Goal: Information Seeking & Learning: Learn about a topic

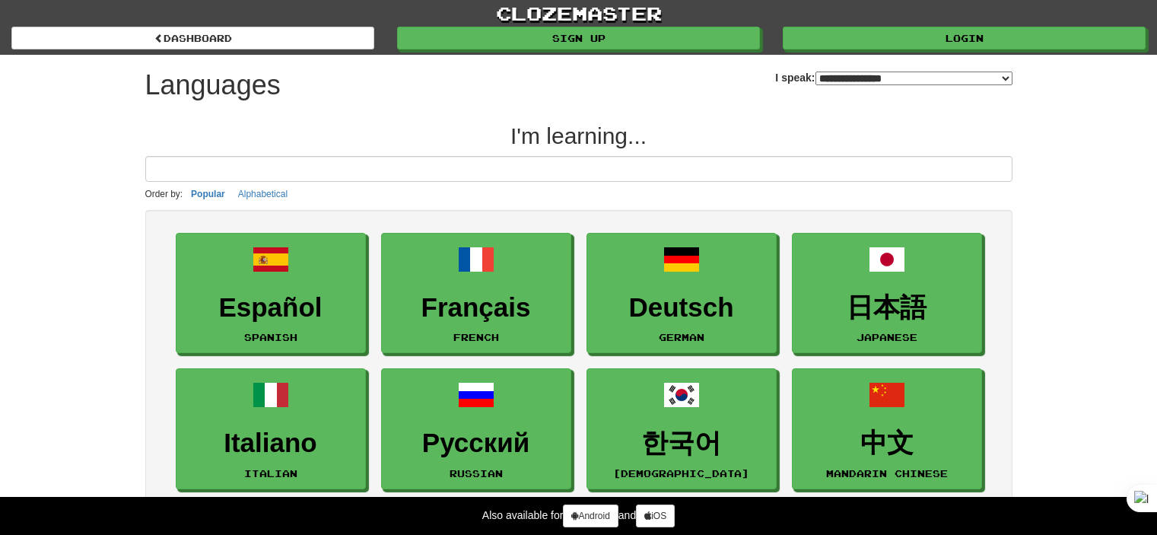
select select "*******"
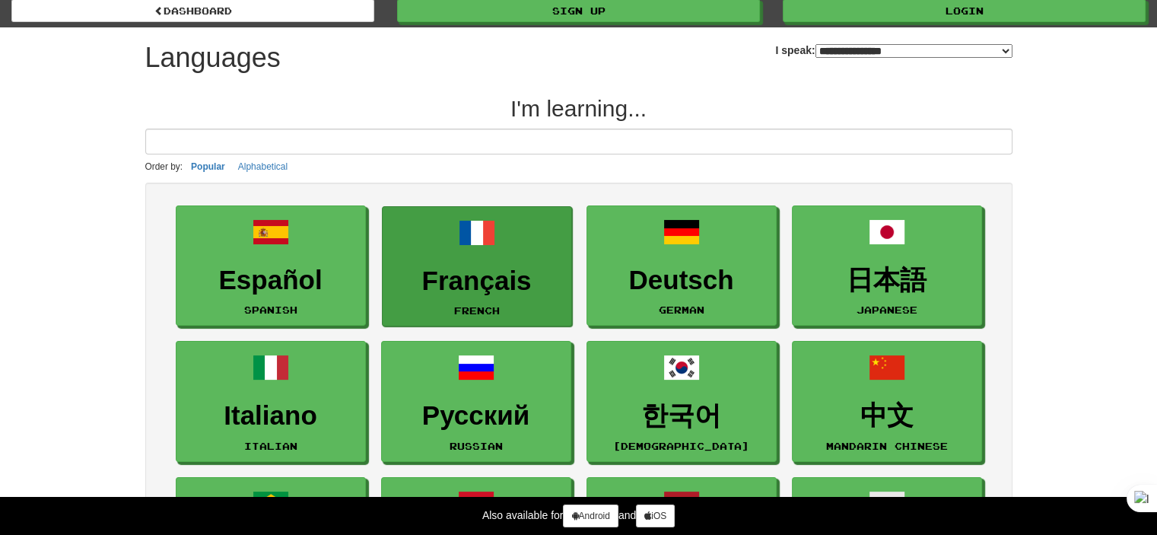
scroll to position [228, 0]
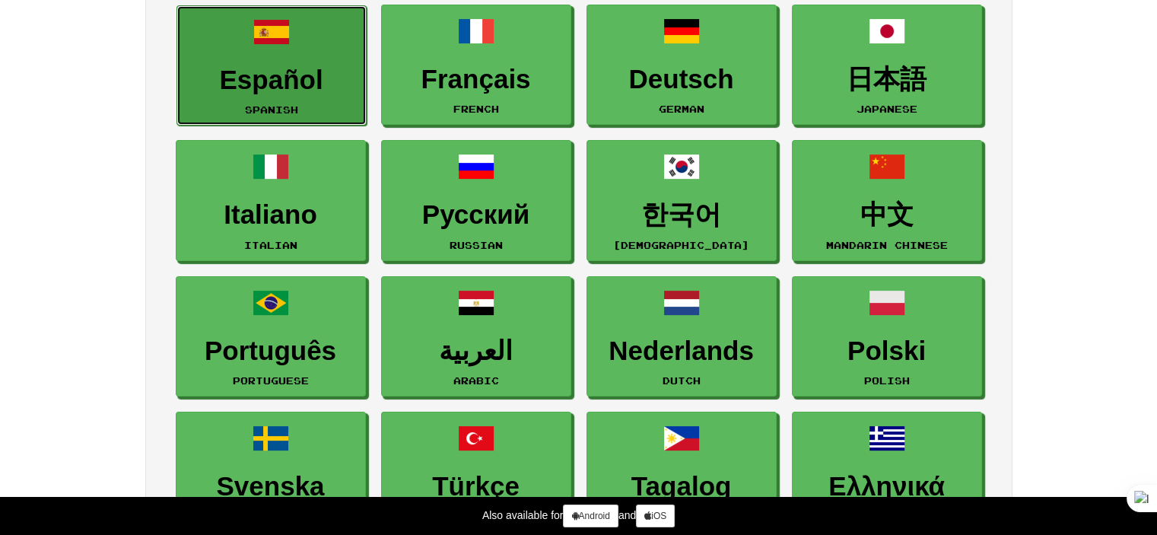
click at [268, 94] on link "Español Spanish" at bounding box center [271, 65] width 190 height 121
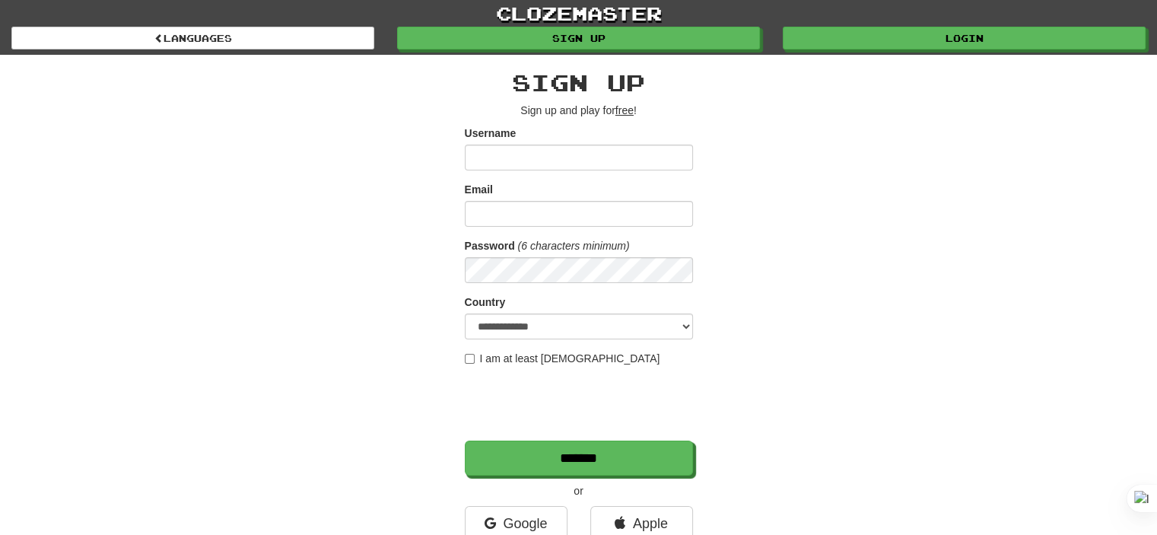
click at [519, 151] on input "Username" at bounding box center [579, 157] width 228 height 26
click at [511, 160] on input "Username" at bounding box center [579, 157] width 228 height 26
type input "**********"
click at [538, 227] on form "**********" at bounding box center [579, 300] width 228 height 350
click at [532, 214] on input "Email" at bounding box center [579, 214] width 228 height 26
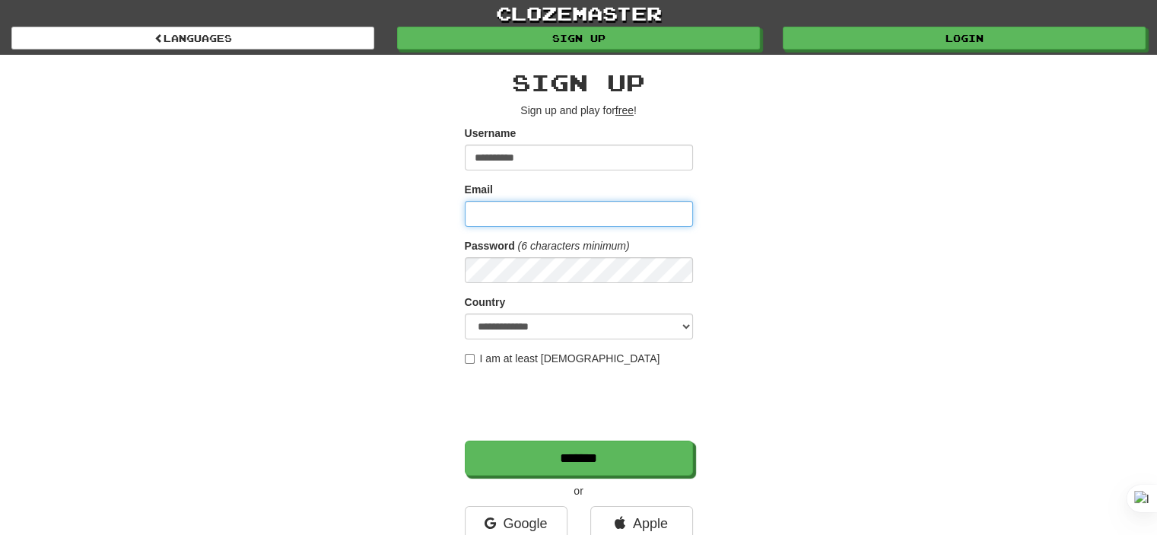
type input "**********"
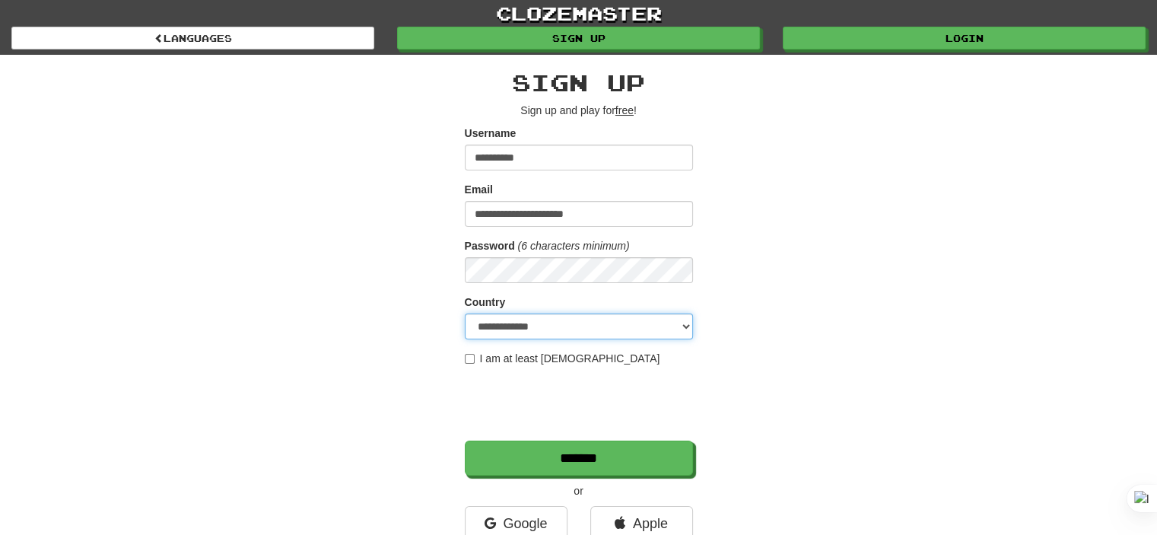
select select "**"
click at [477, 355] on label "I am at least 16 years old" at bounding box center [562, 358] width 195 height 15
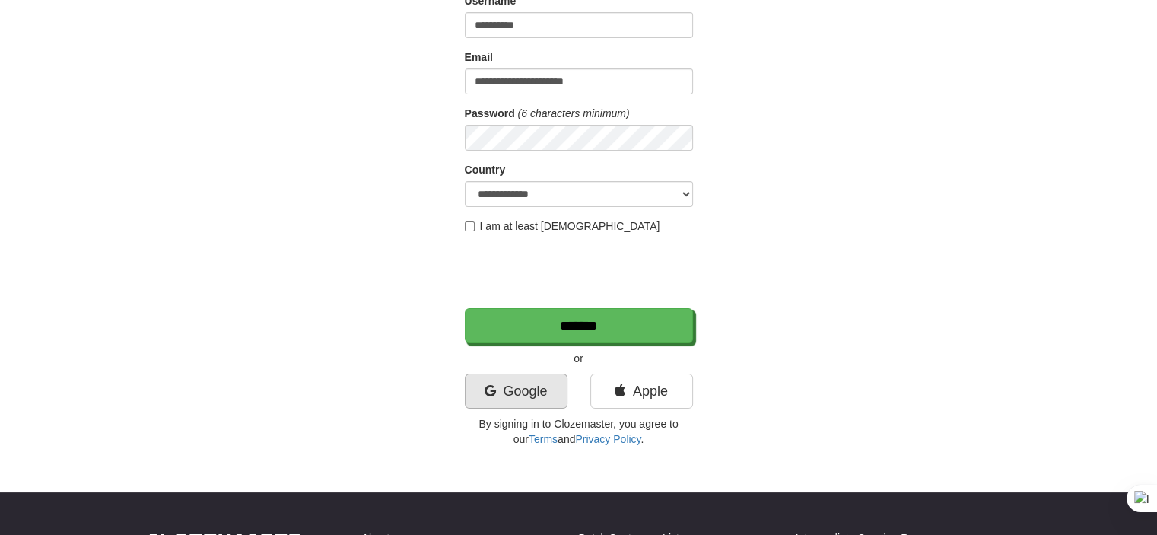
scroll to position [152, 0]
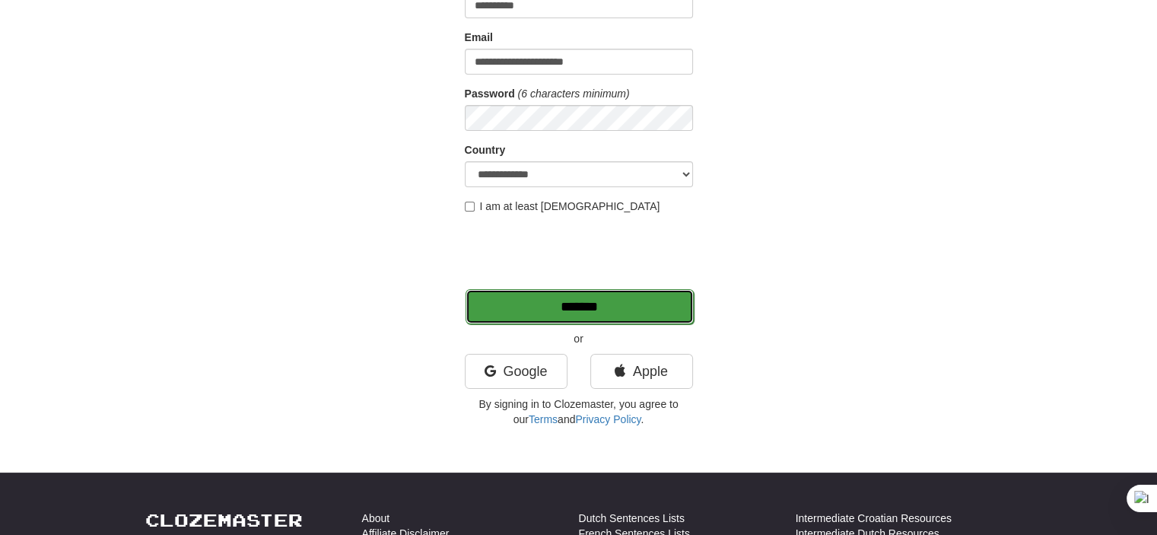
click at [587, 312] on input "*******" at bounding box center [579, 306] width 228 height 35
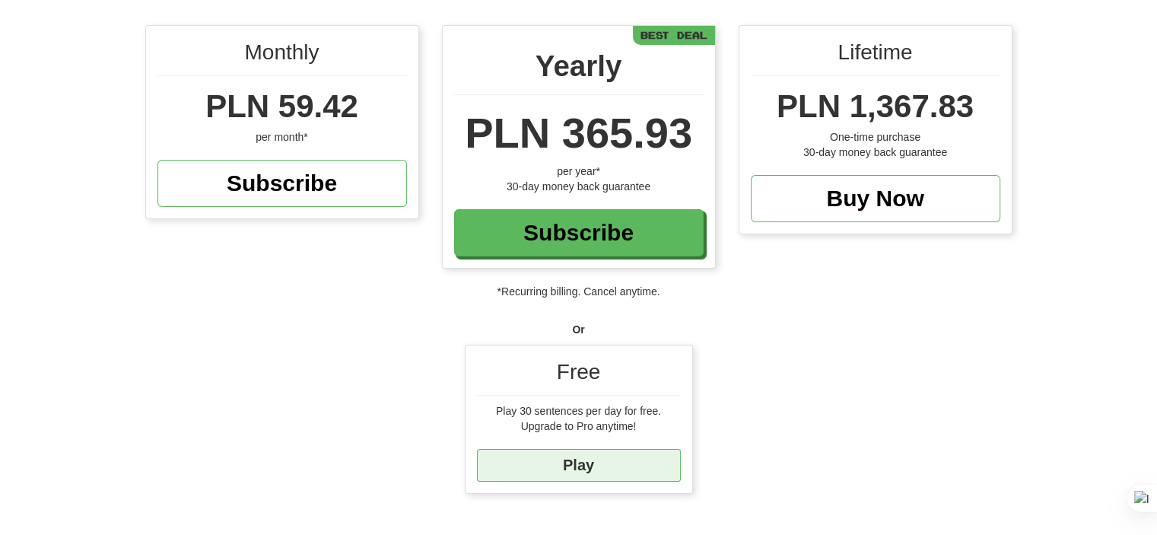
scroll to position [152, 0]
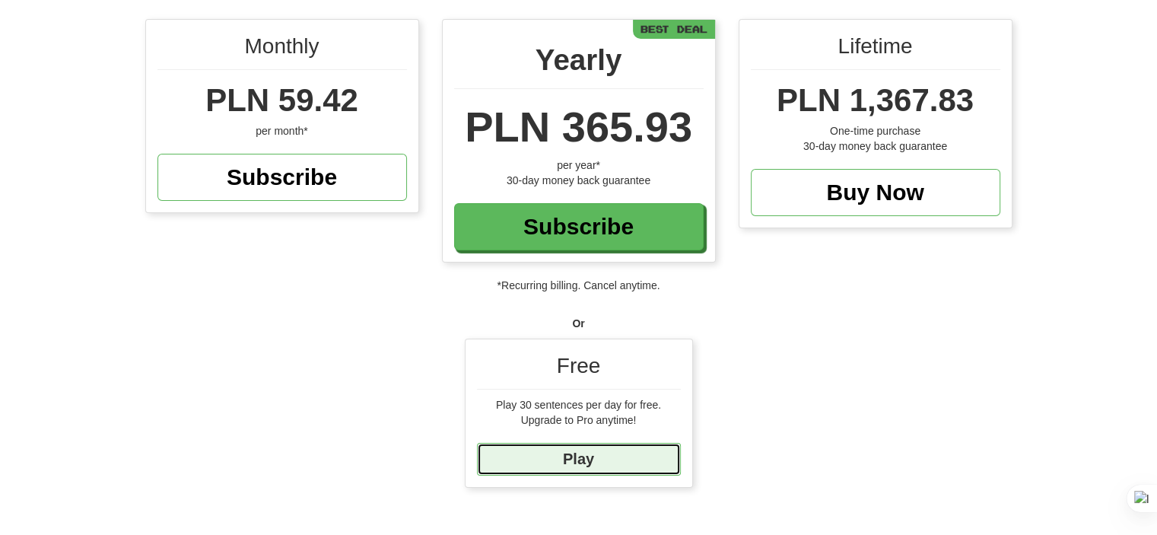
click at [592, 453] on link "Play" at bounding box center [579, 459] width 204 height 33
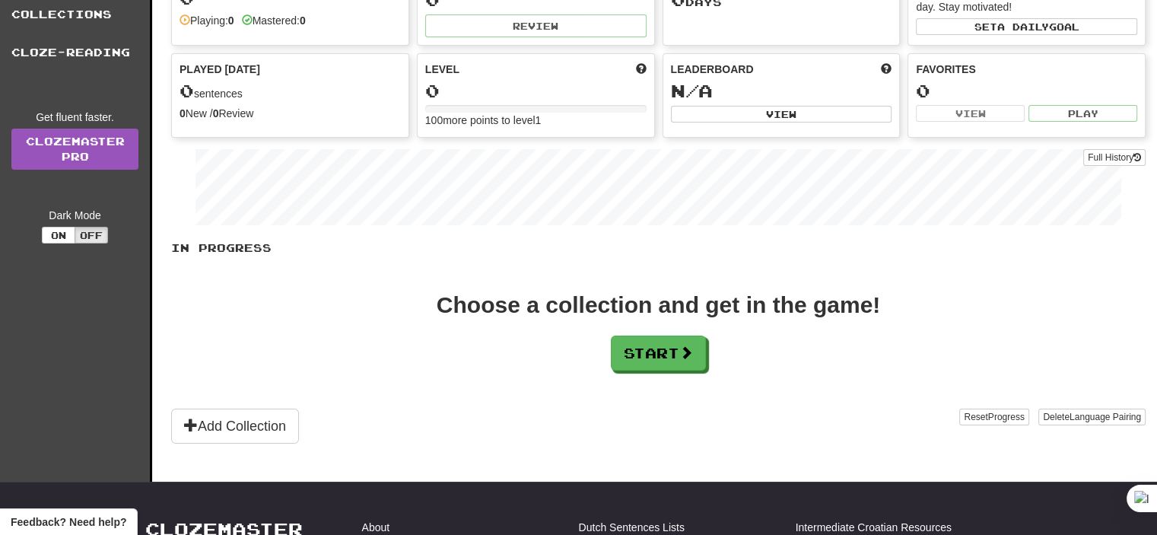
scroll to position [152, 0]
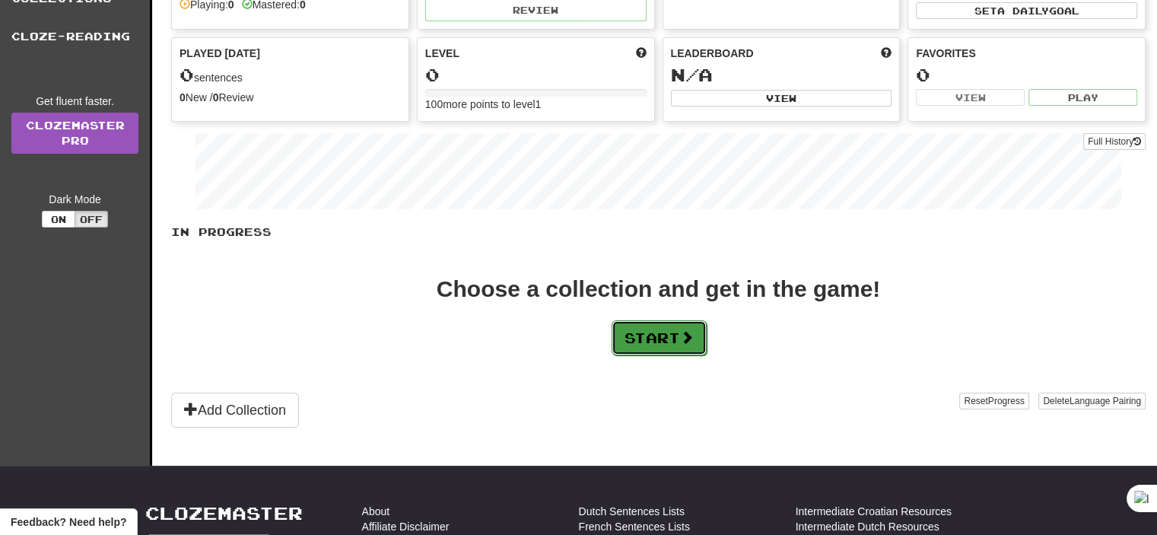
click at [651, 336] on button "Start" at bounding box center [658, 337] width 95 height 35
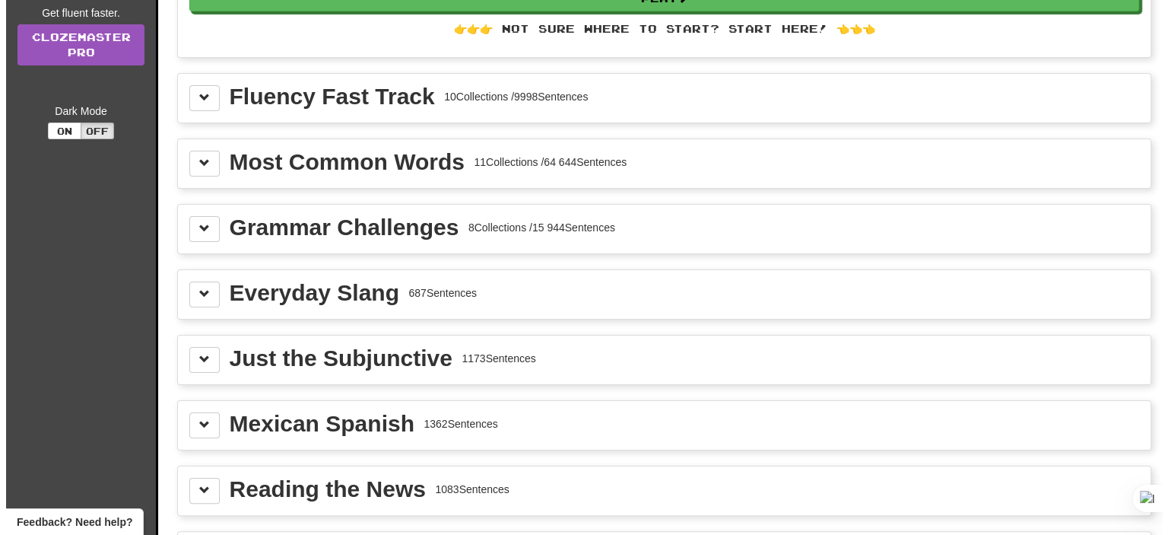
scroll to position [228, 0]
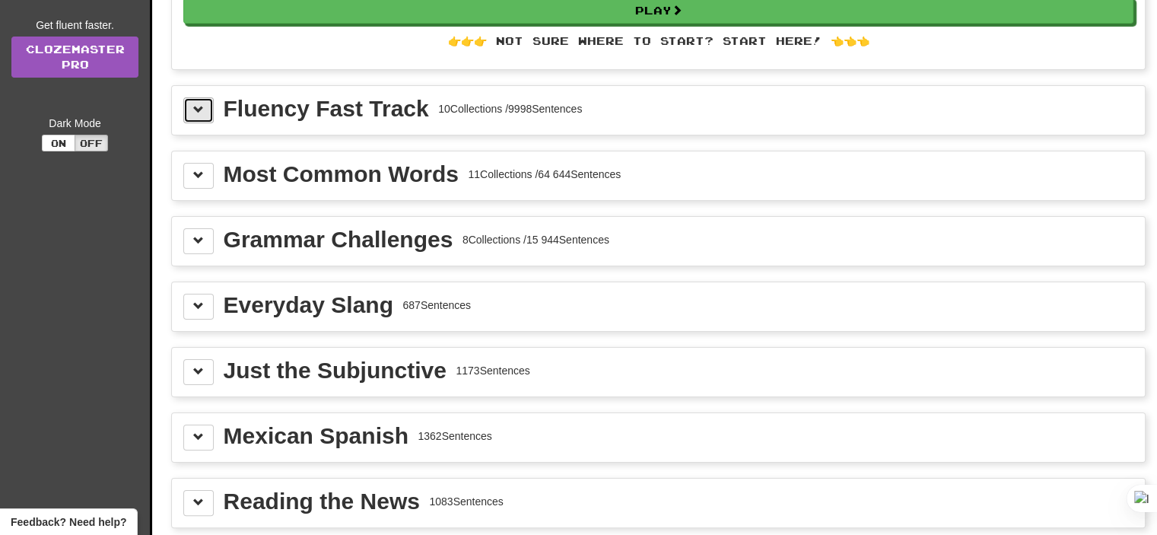
click at [189, 116] on button at bounding box center [198, 110] width 30 height 26
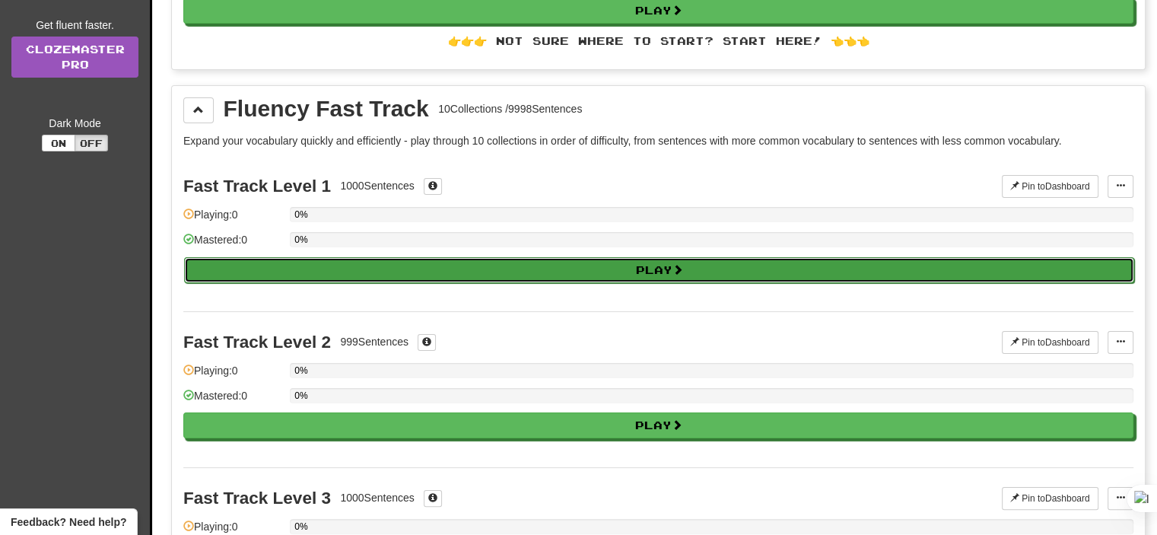
click at [313, 265] on button "Play" at bounding box center [659, 270] width 950 height 26
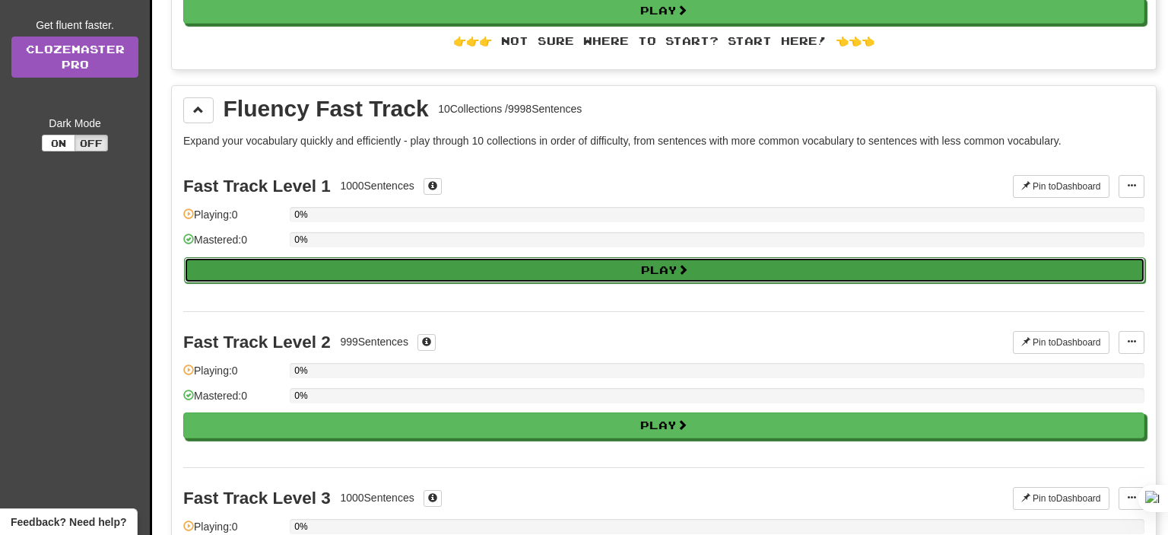
select select "**"
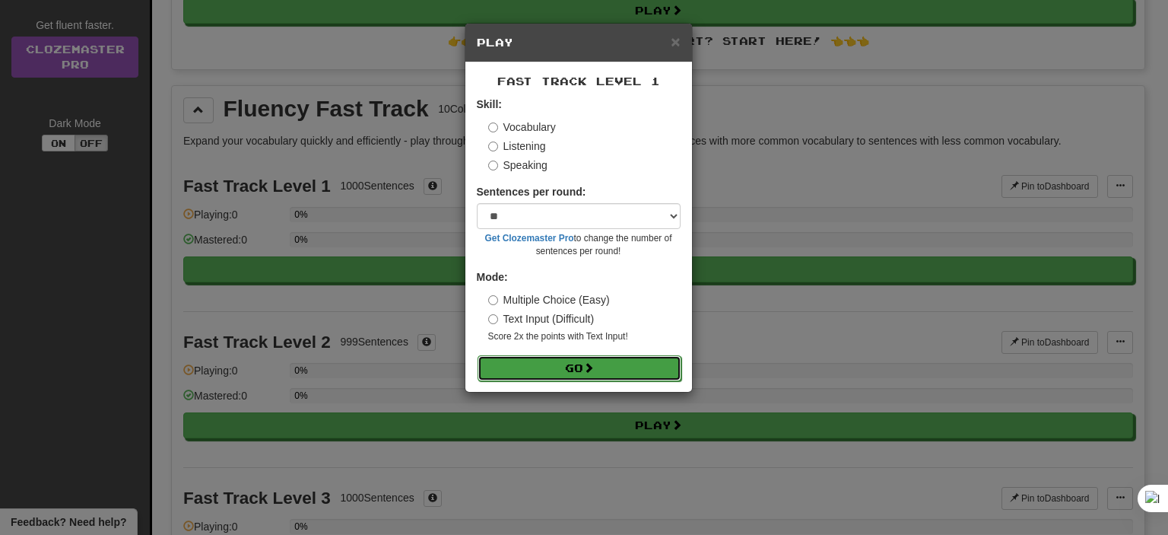
click at [594, 362] on span at bounding box center [588, 367] width 11 height 11
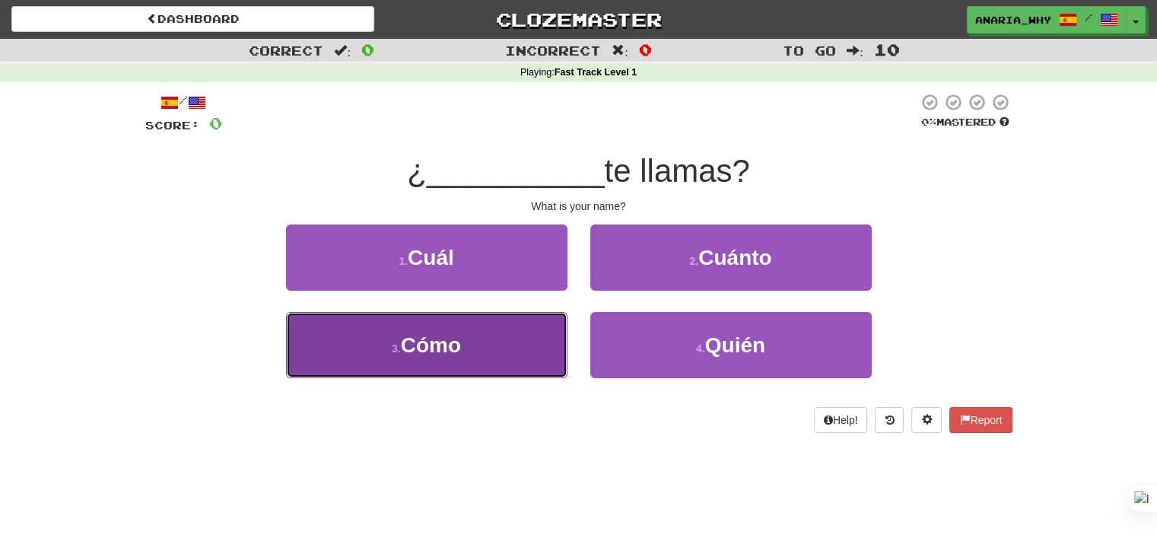
click at [507, 351] on button "3 . Cómo" at bounding box center [426, 345] width 281 height 66
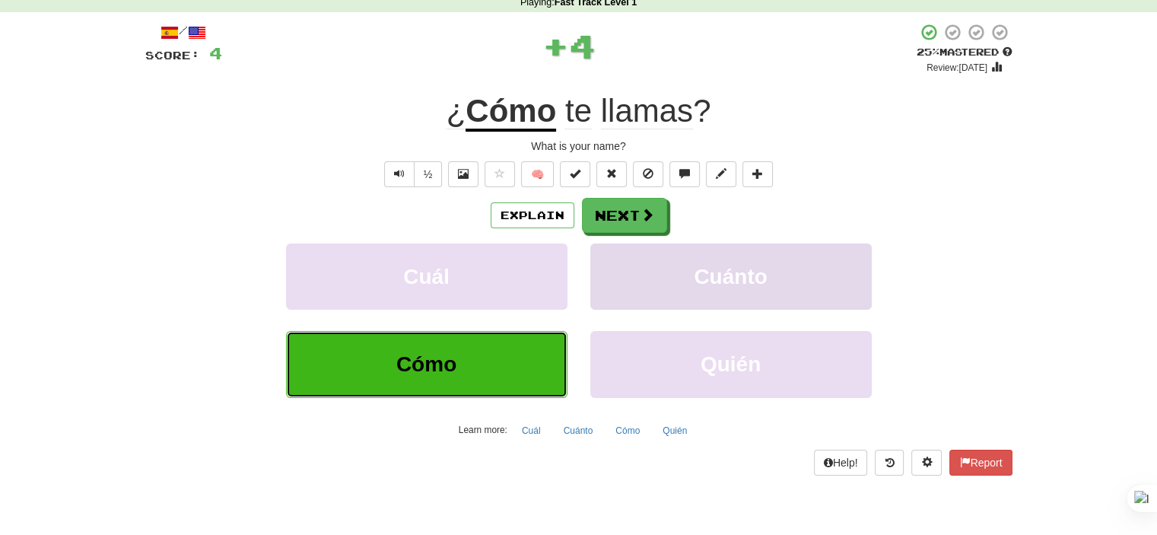
scroll to position [76, 0]
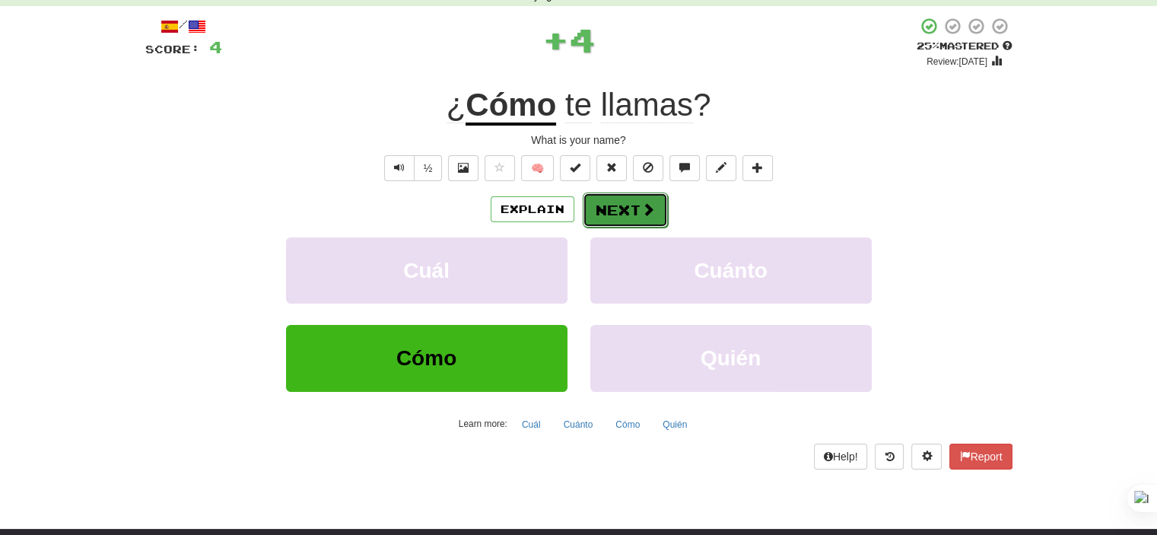
click at [641, 212] on span at bounding box center [648, 209] width 14 height 14
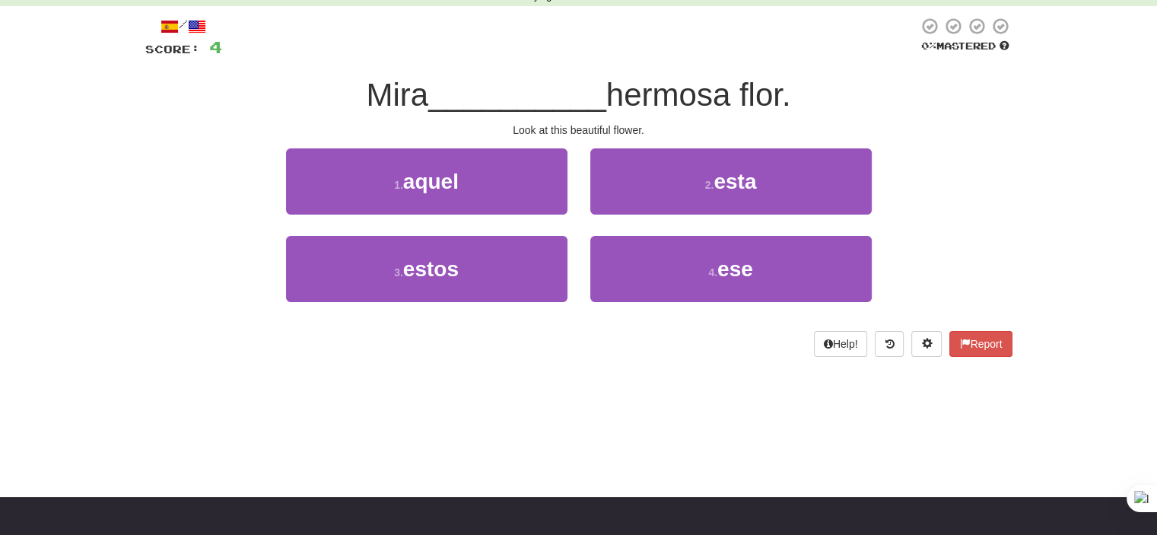
scroll to position [0, 0]
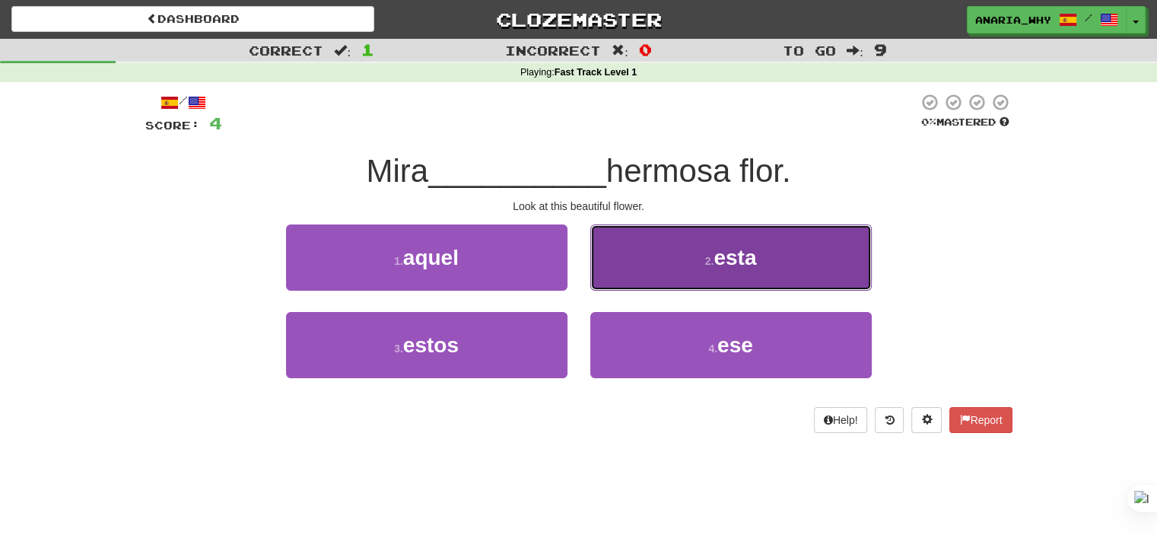
click at [640, 240] on button "2 . esta" at bounding box center [730, 257] width 281 height 66
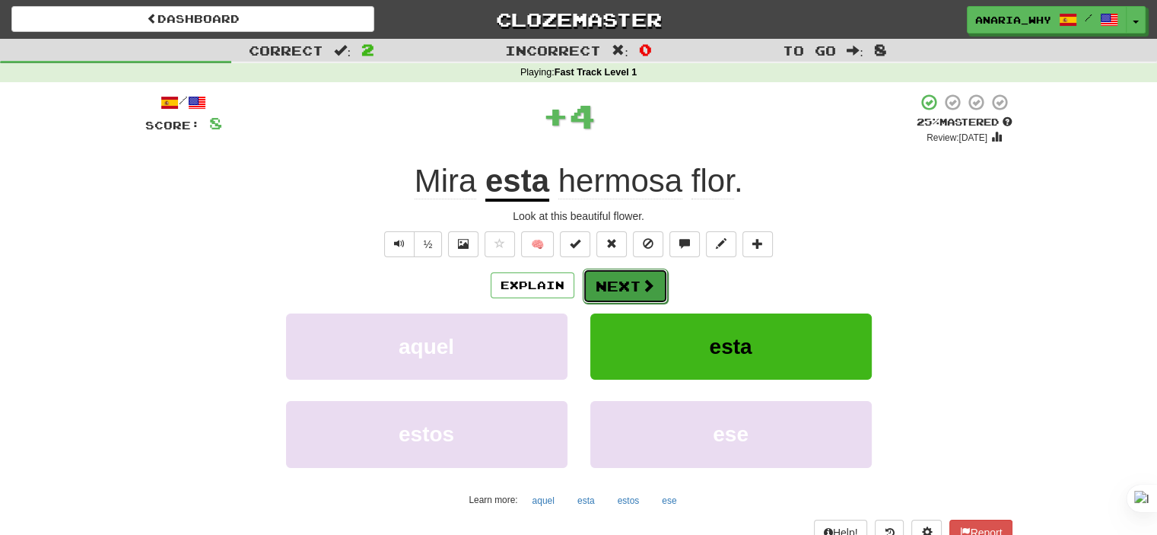
click at [647, 287] on span at bounding box center [648, 285] width 14 height 14
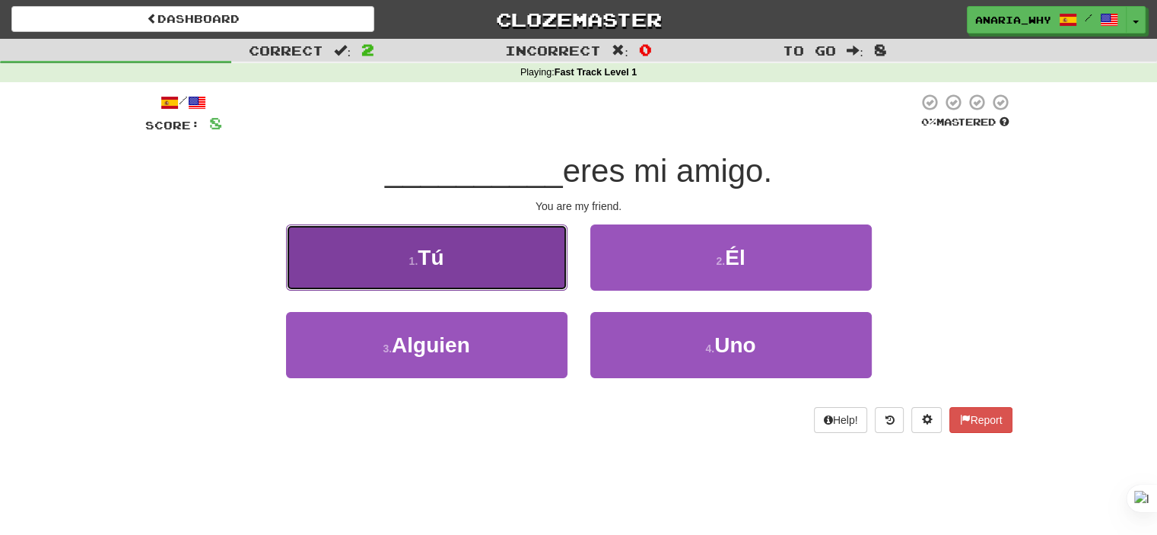
click at [494, 269] on button "1 . Tú" at bounding box center [426, 257] width 281 height 66
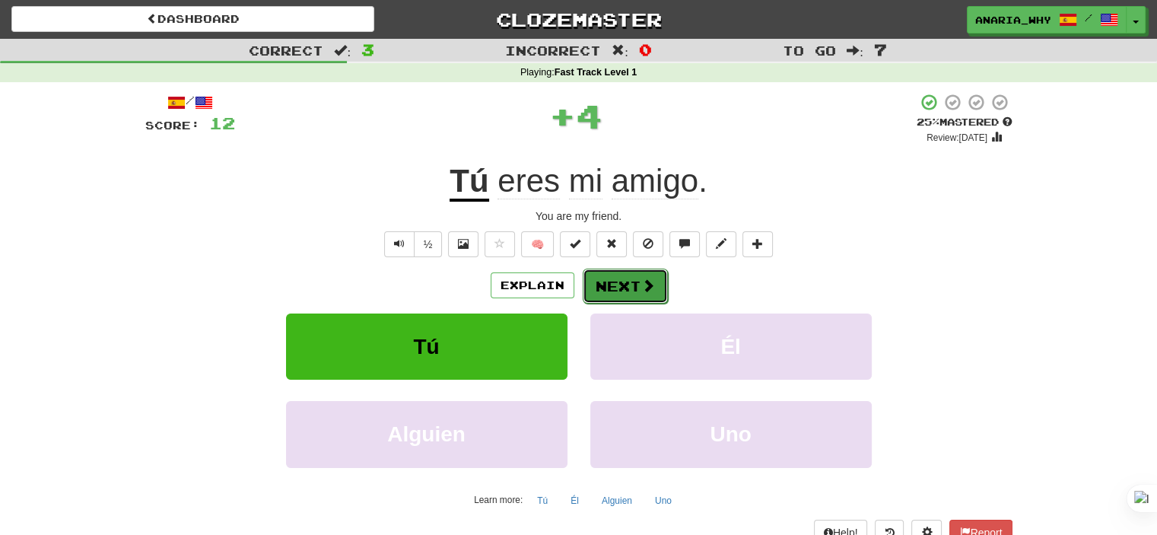
click at [617, 285] on button "Next" at bounding box center [624, 285] width 85 height 35
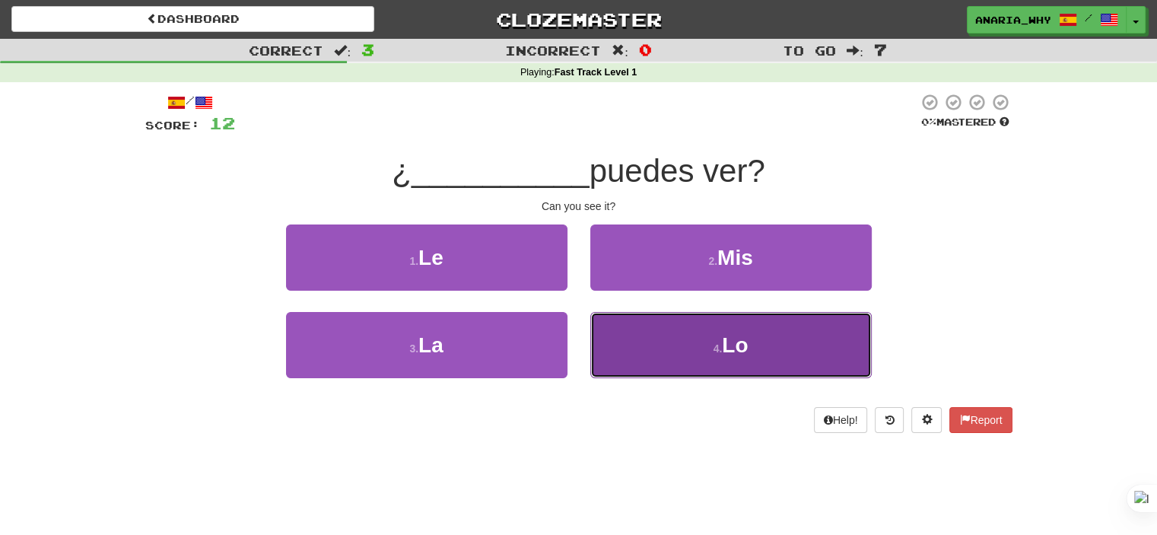
click at [700, 354] on button "4 . Lo" at bounding box center [730, 345] width 281 height 66
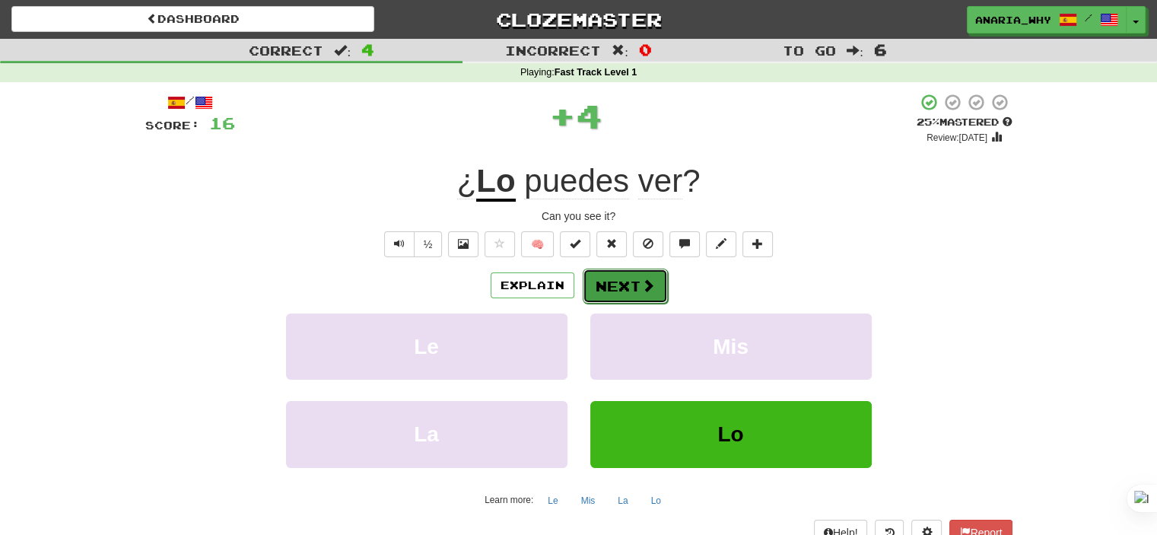
click at [624, 279] on button "Next" at bounding box center [624, 285] width 85 height 35
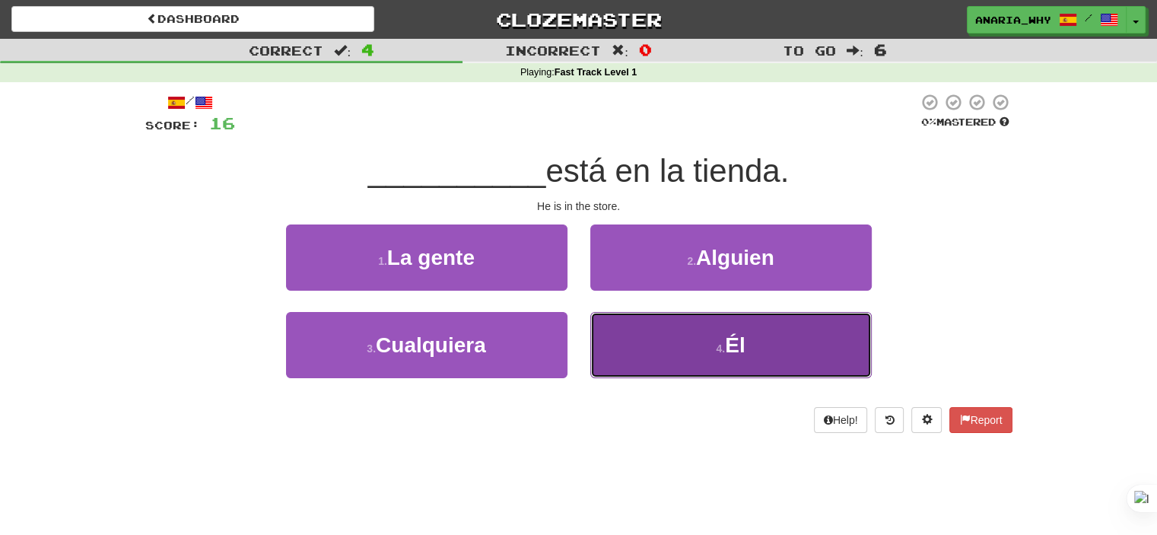
click at [657, 335] on button "4 . Él" at bounding box center [730, 345] width 281 height 66
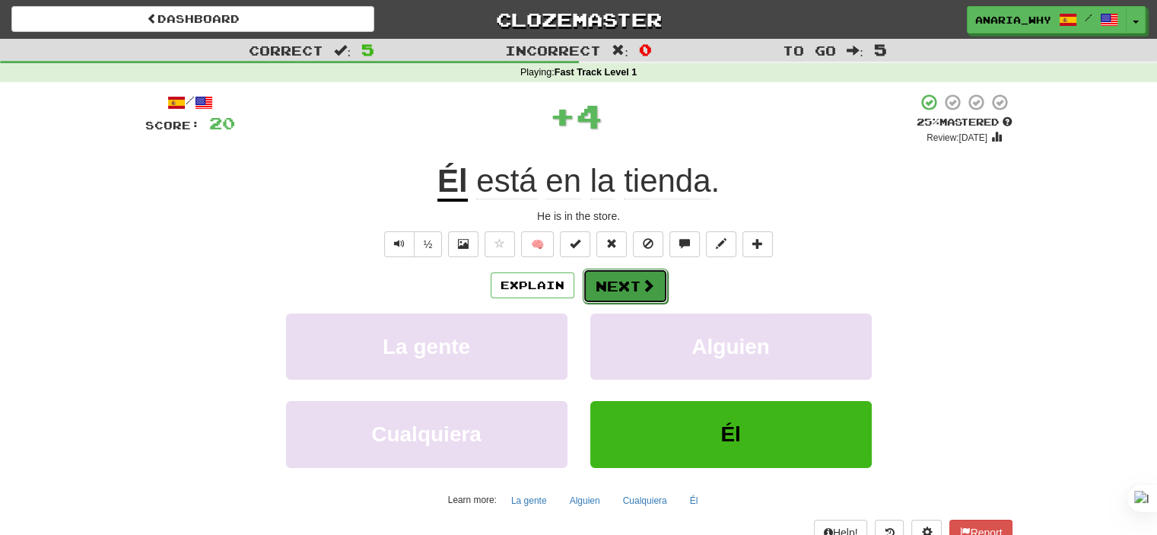
click at [617, 284] on button "Next" at bounding box center [624, 285] width 85 height 35
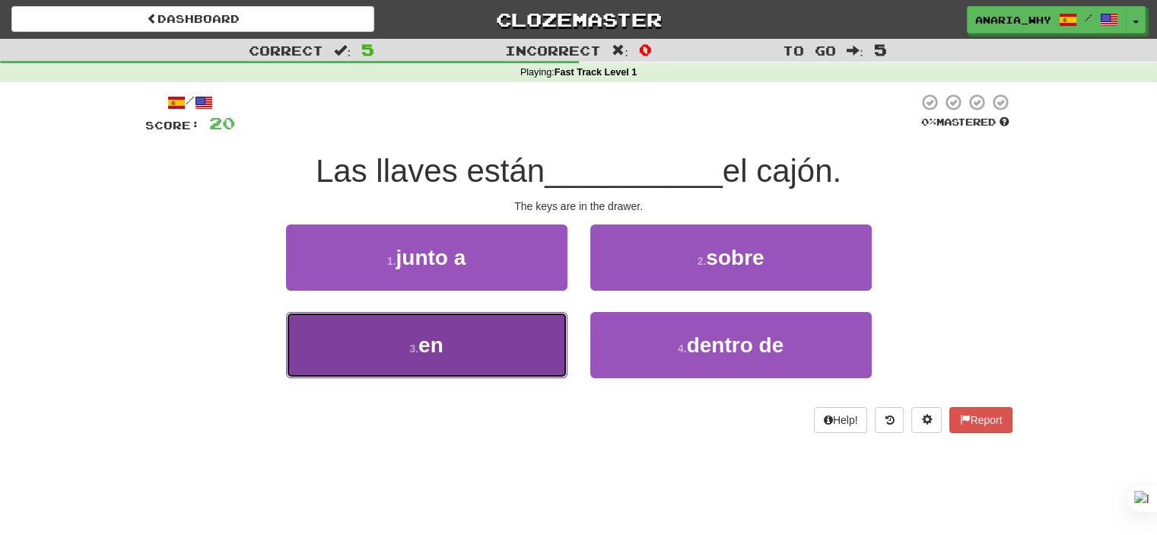
click at [454, 335] on button "3 . en" at bounding box center [426, 345] width 281 height 66
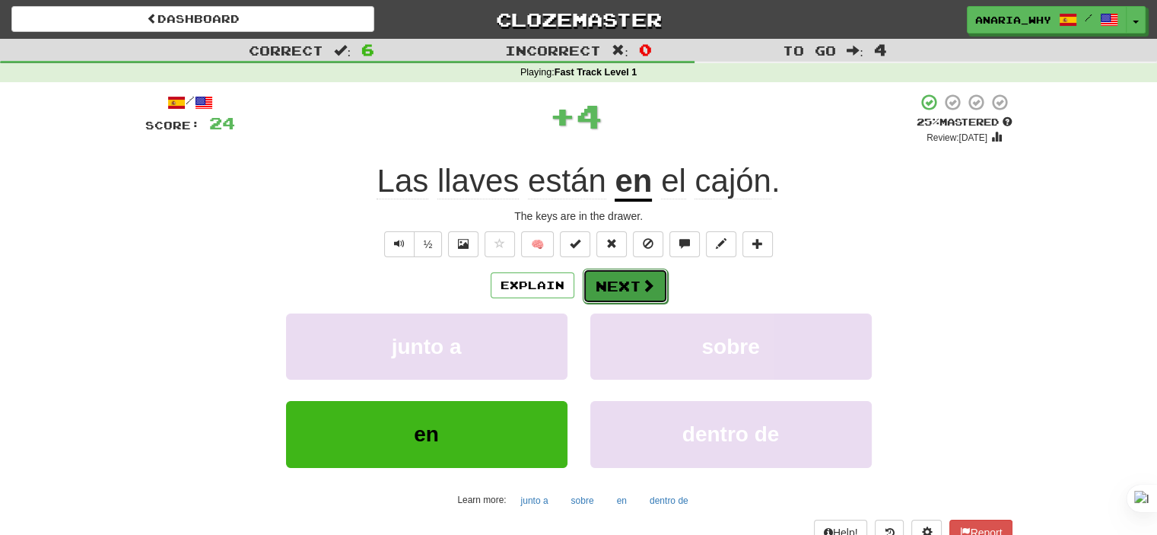
click at [624, 294] on button "Next" at bounding box center [624, 285] width 85 height 35
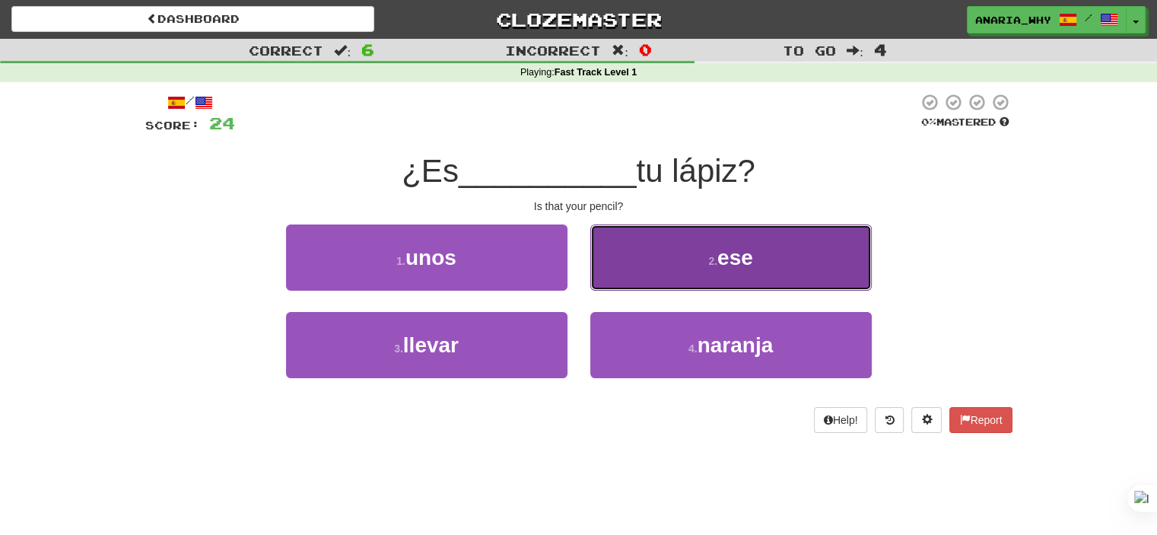
click at [661, 259] on button "2 . ese" at bounding box center [730, 257] width 281 height 66
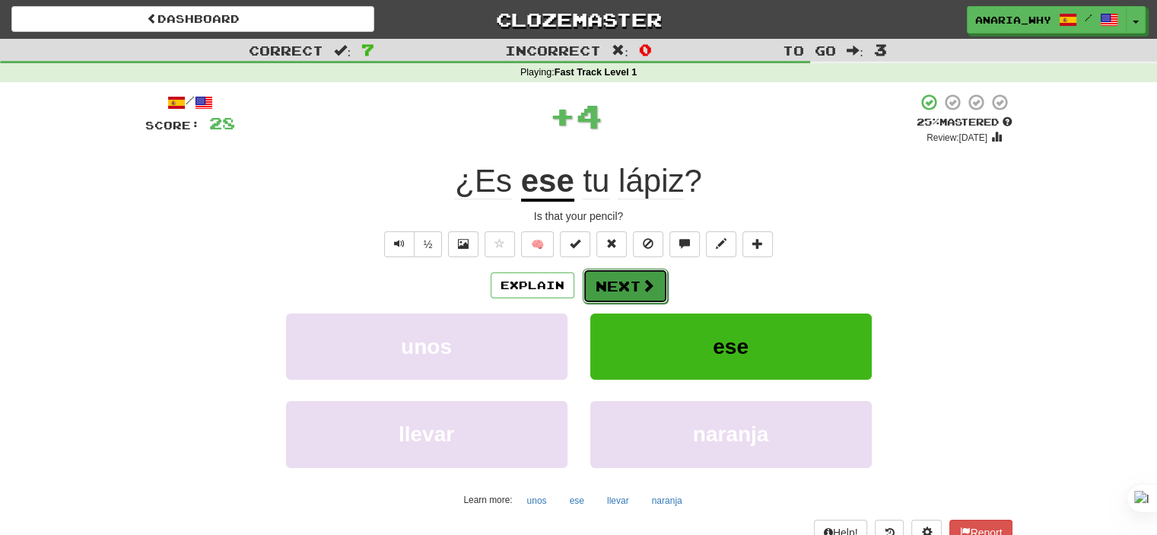
click at [621, 287] on button "Next" at bounding box center [624, 285] width 85 height 35
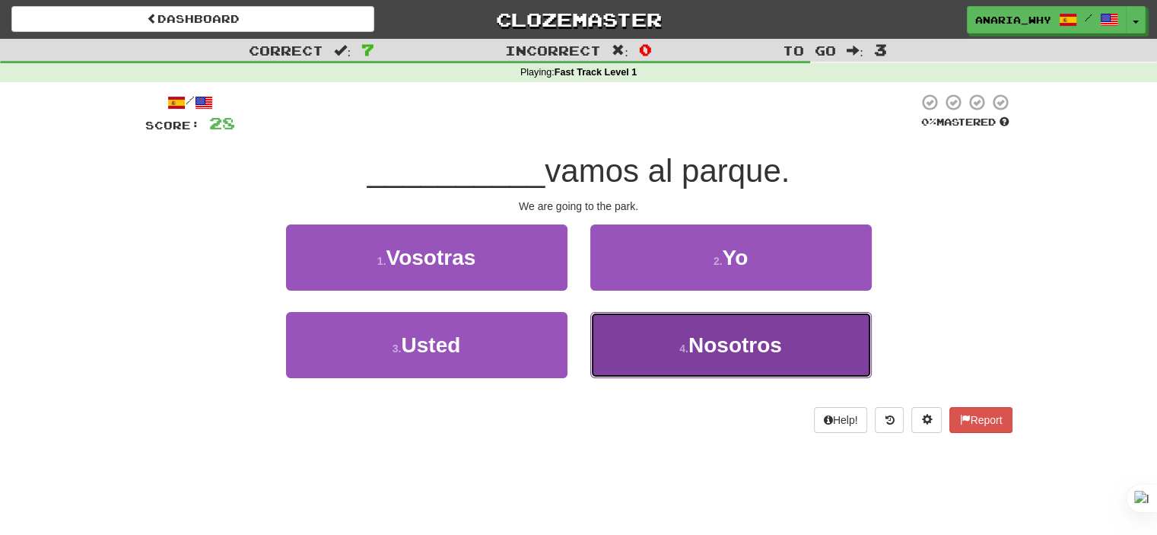
click at [652, 343] on button "4 . Nosotros" at bounding box center [730, 345] width 281 height 66
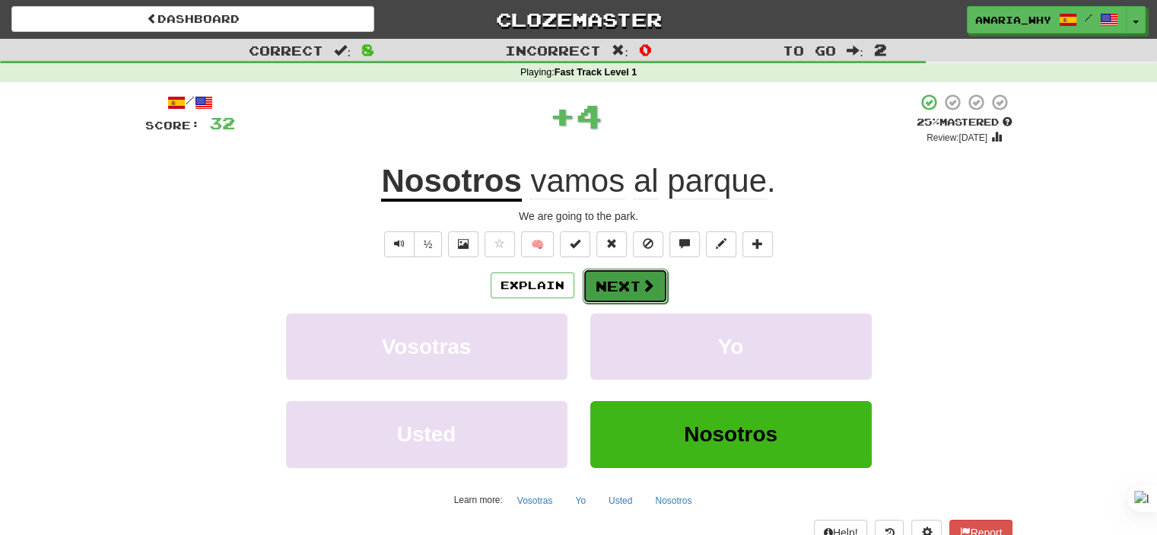
click at [636, 287] on button "Next" at bounding box center [624, 285] width 85 height 35
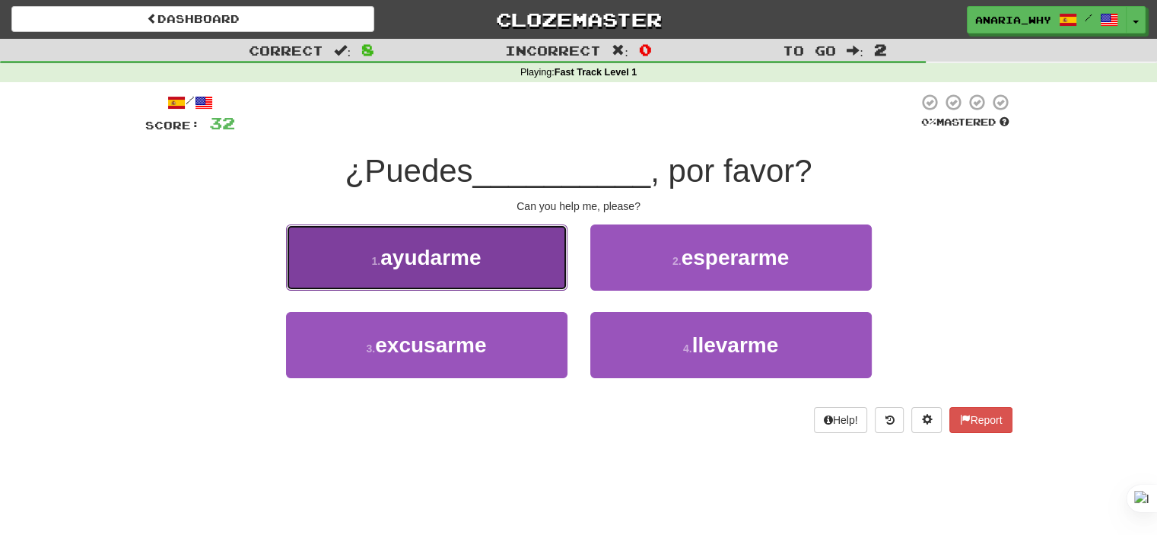
click at [517, 268] on button "1 . ayudarme" at bounding box center [426, 257] width 281 height 66
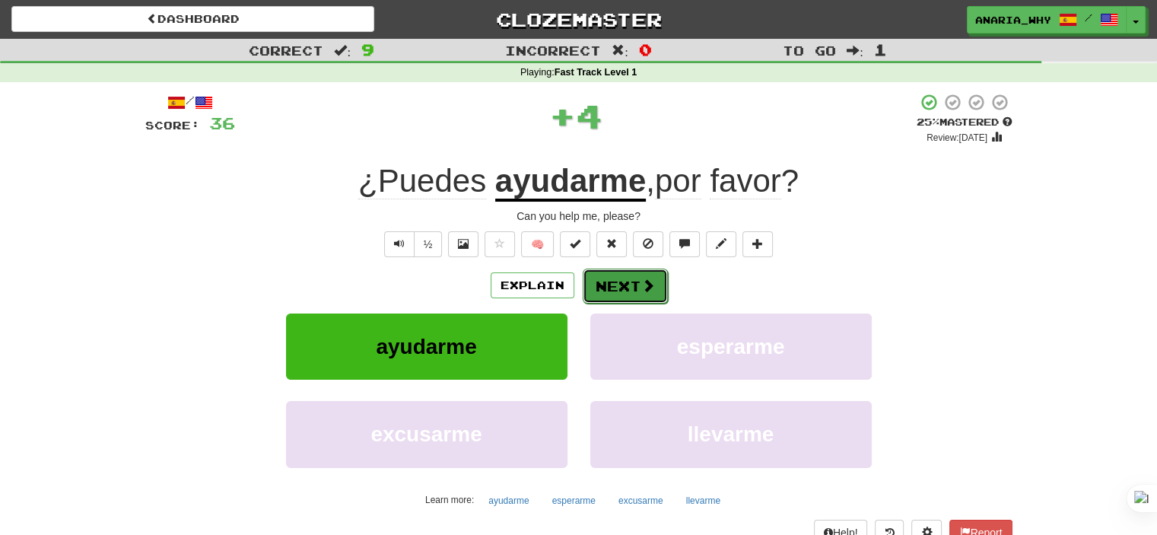
click at [604, 285] on button "Next" at bounding box center [624, 285] width 85 height 35
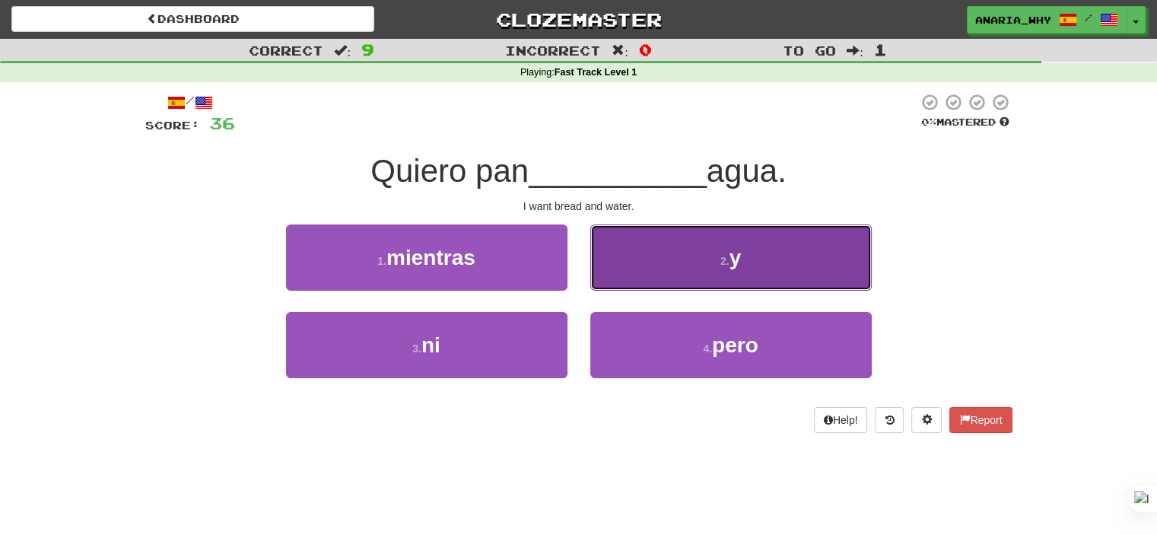
click at [653, 259] on button "2 . y" at bounding box center [730, 257] width 281 height 66
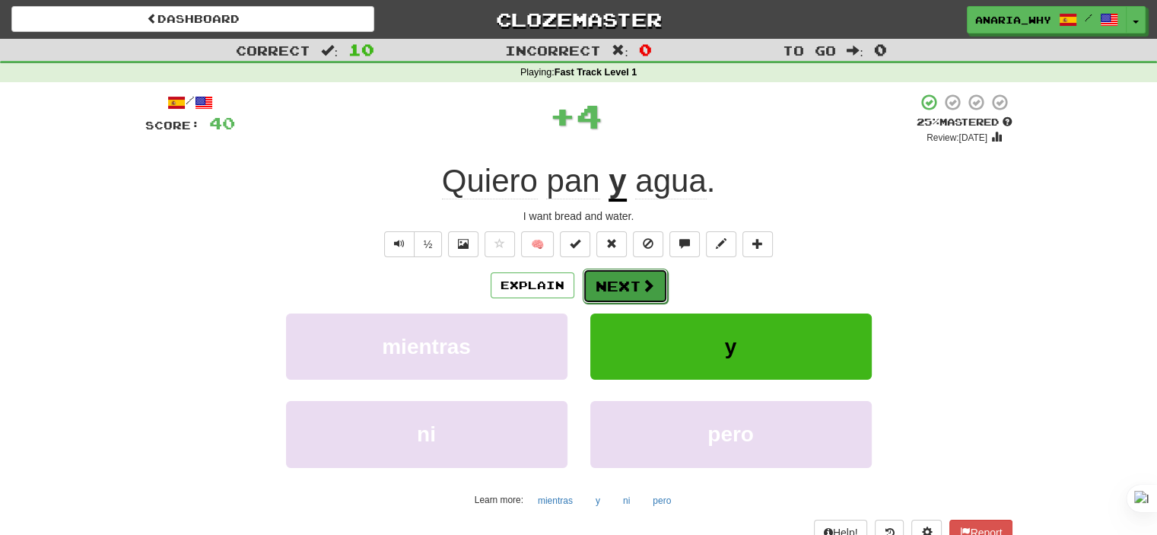
click at [635, 288] on button "Next" at bounding box center [624, 285] width 85 height 35
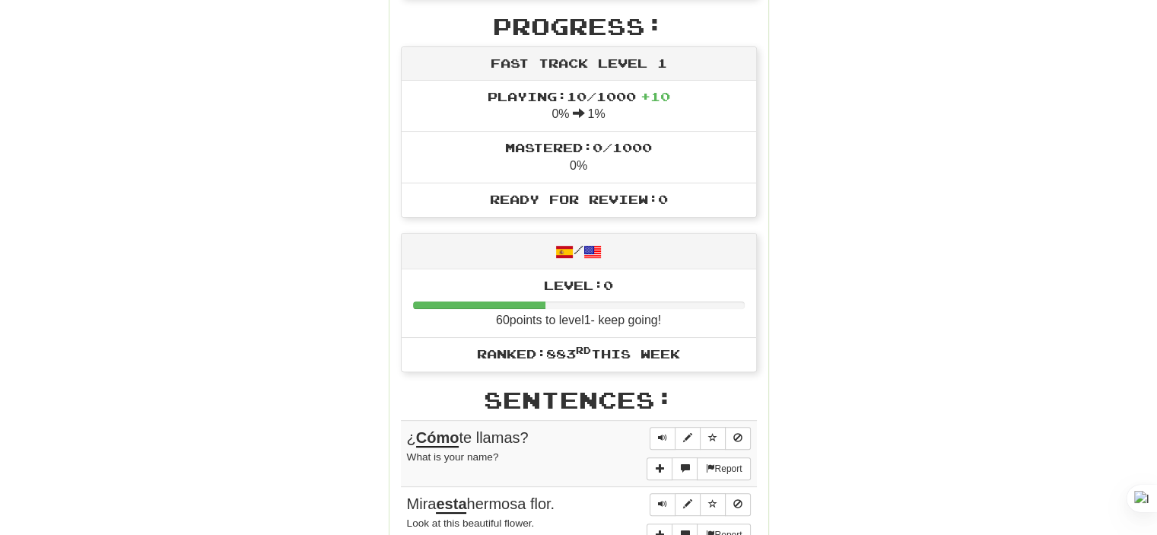
scroll to position [684, 0]
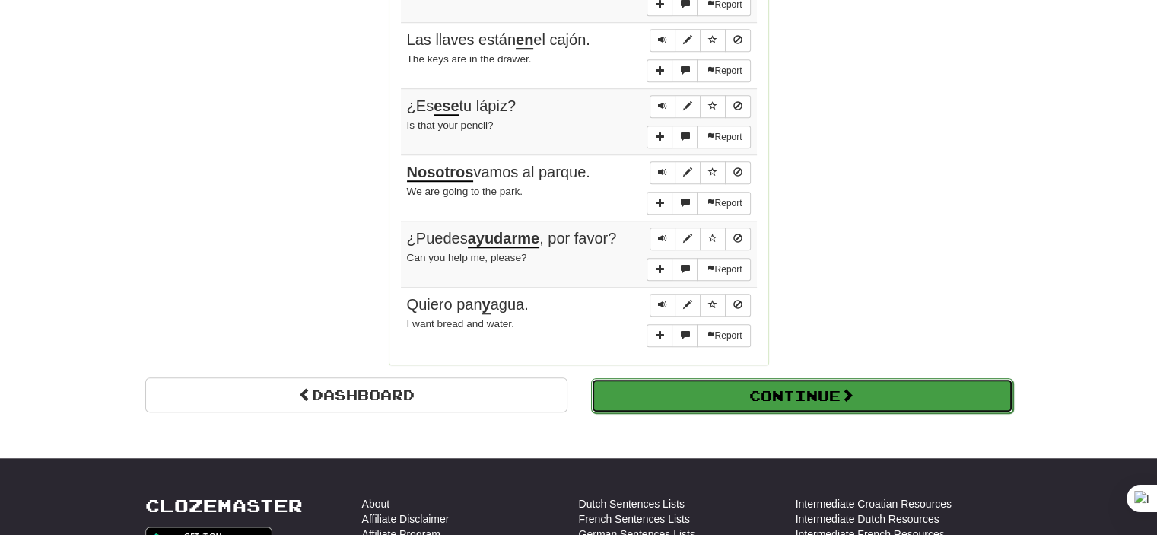
click at [670, 378] on button "Continue" at bounding box center [802, 395] width 422 height 35
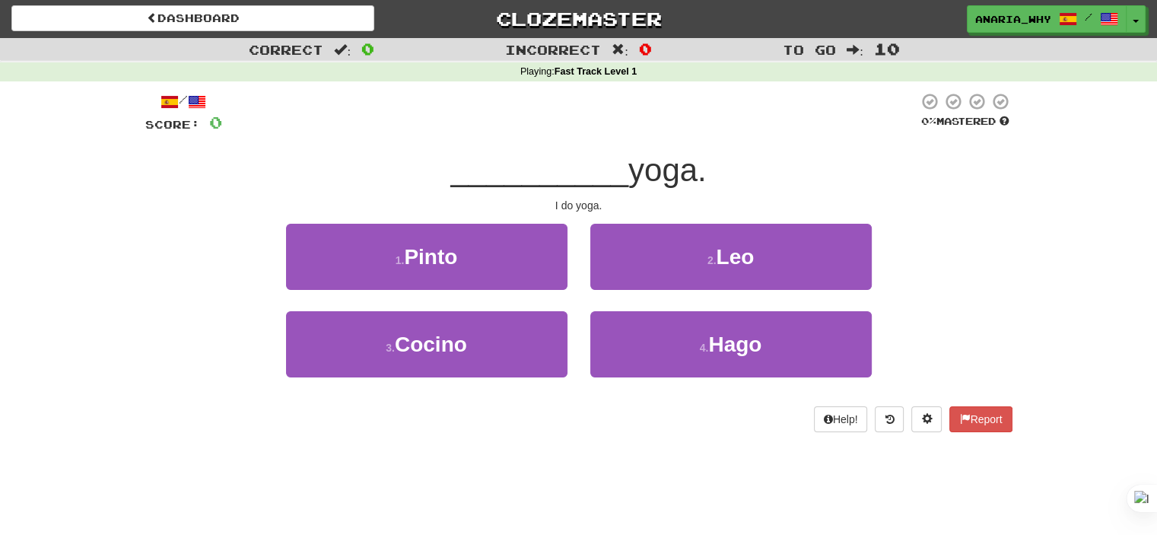
scroll to position [0, 0]
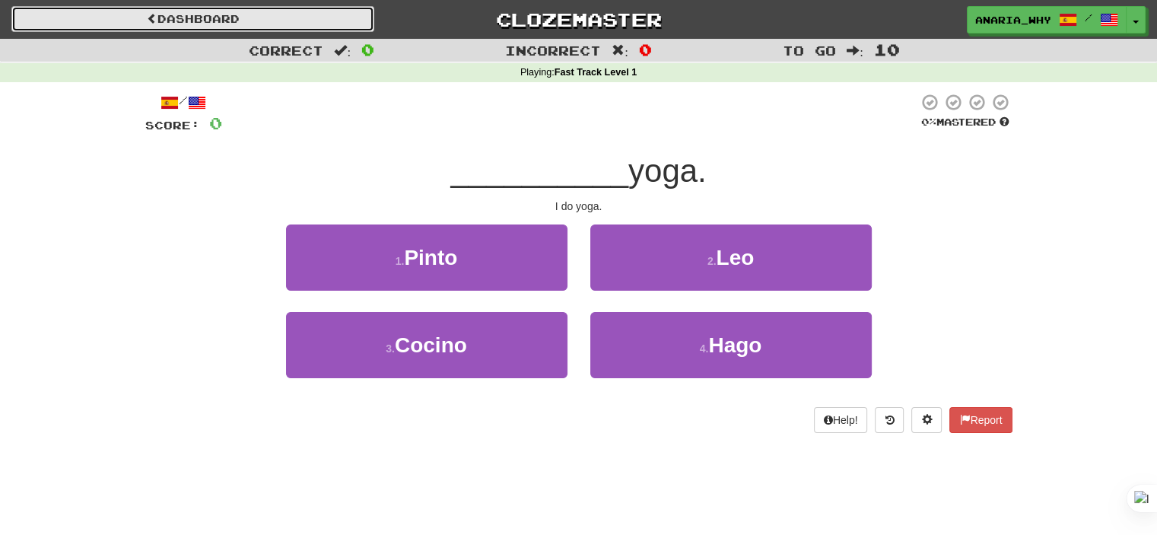
click at [119, 16] on link "Dashboard" at bounding box center [192, 19] width 363 height 26
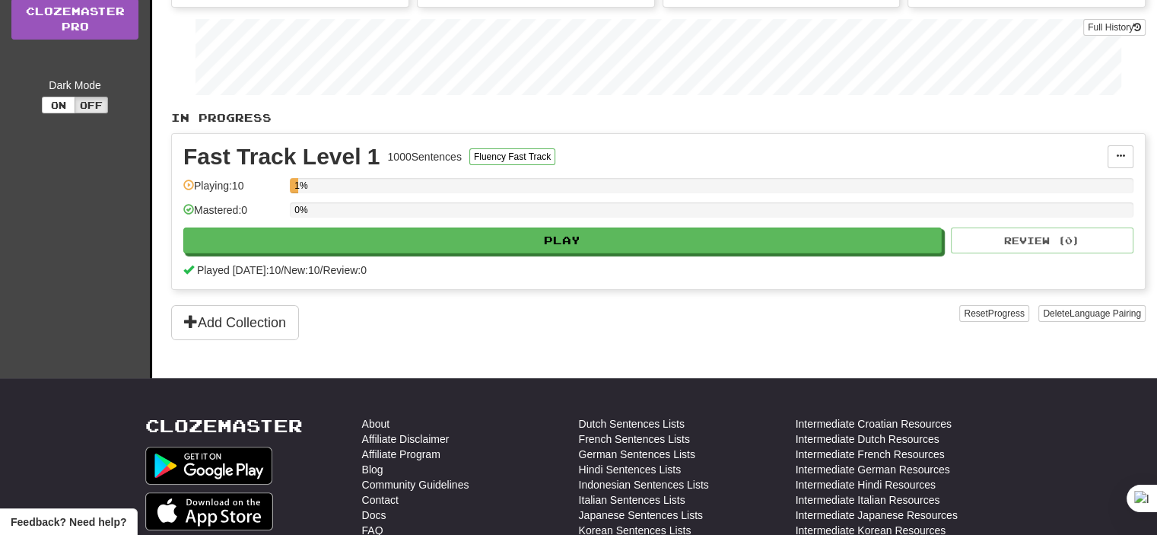
scroll to position [304, 0]
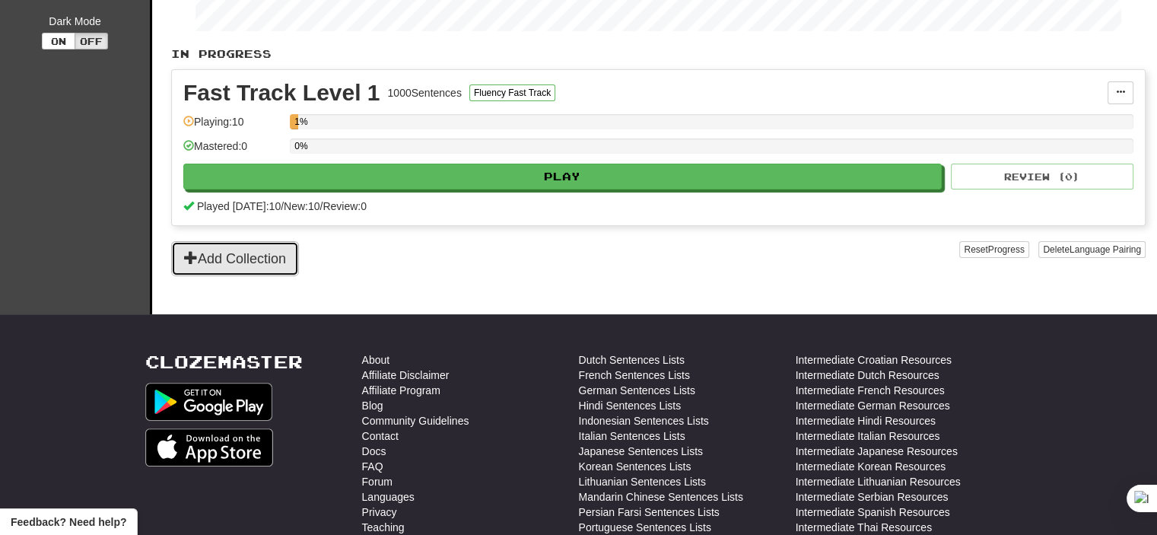
click at [277, 243] on button "Add Collection" at bounding box center [235, 258] width 128 height 35
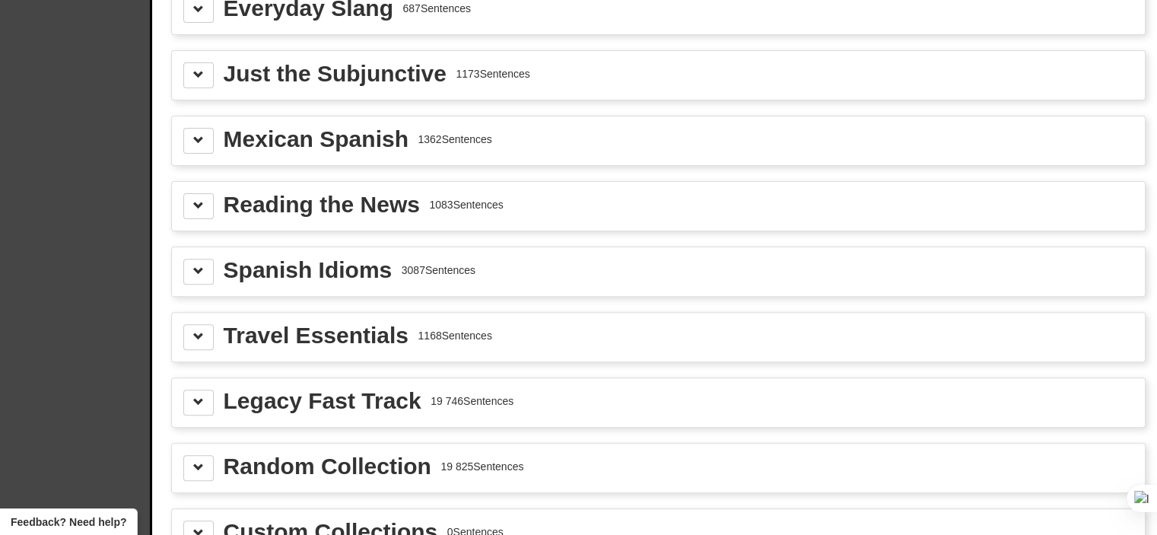
scroll to position [456, 0]
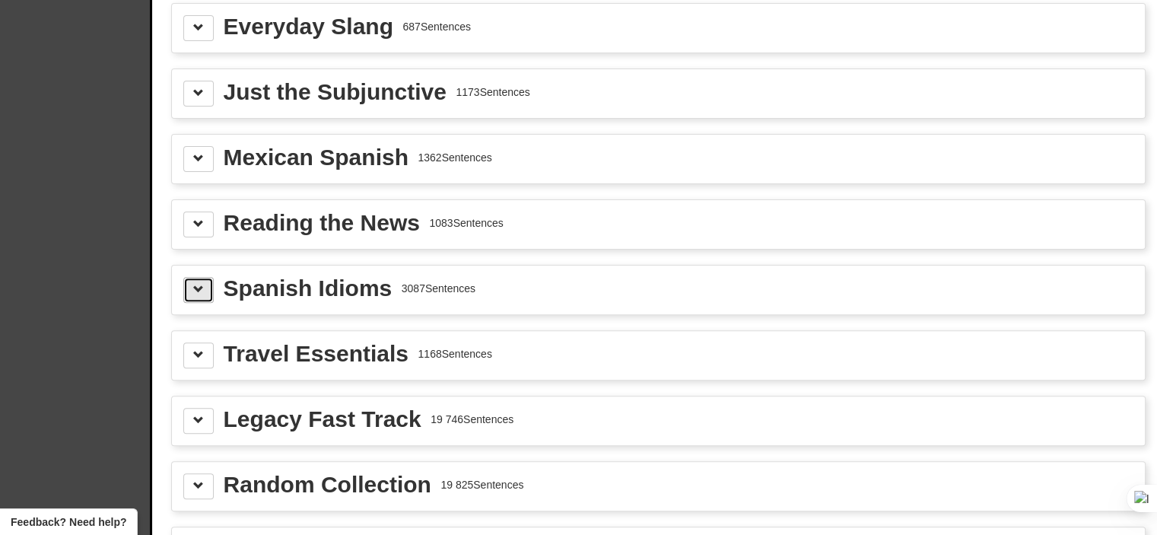
click at [204, 277] on button at bounding box center [198, 290] width 30 height 26
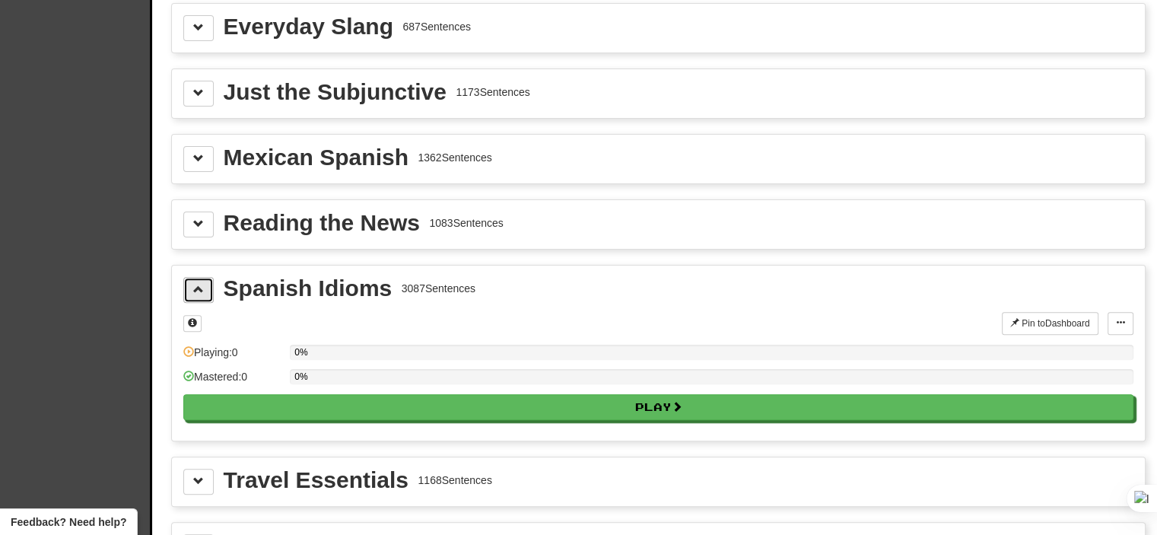
click at [204, 277] on button at bounding box center [198, 290] width 30 height 26
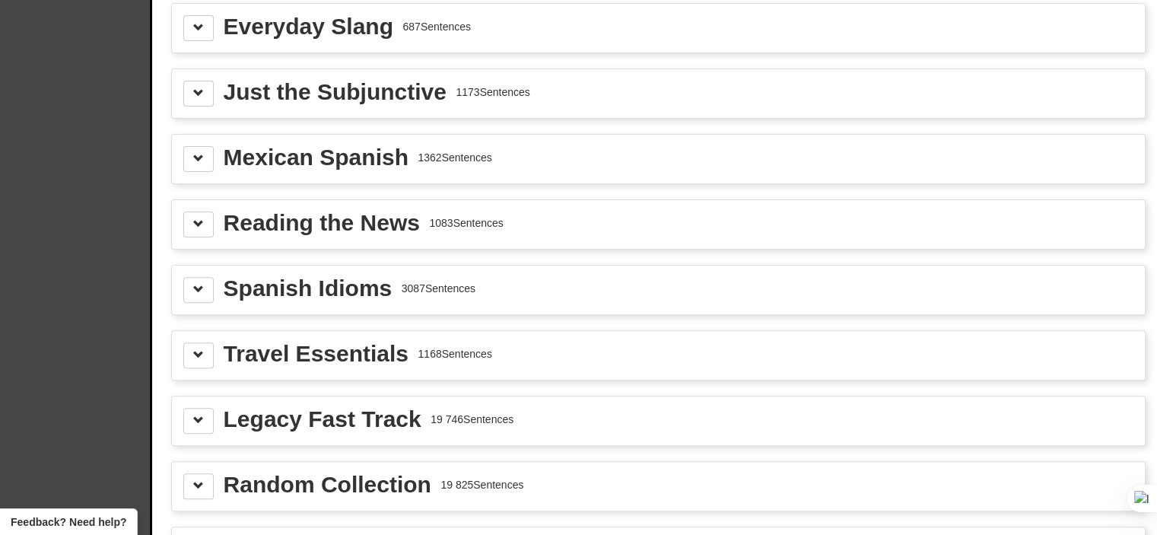
click at [210, 170] on div "Mexican Spanish 1362 Sentences" at bounding box center [658, 159] width 973 height 49
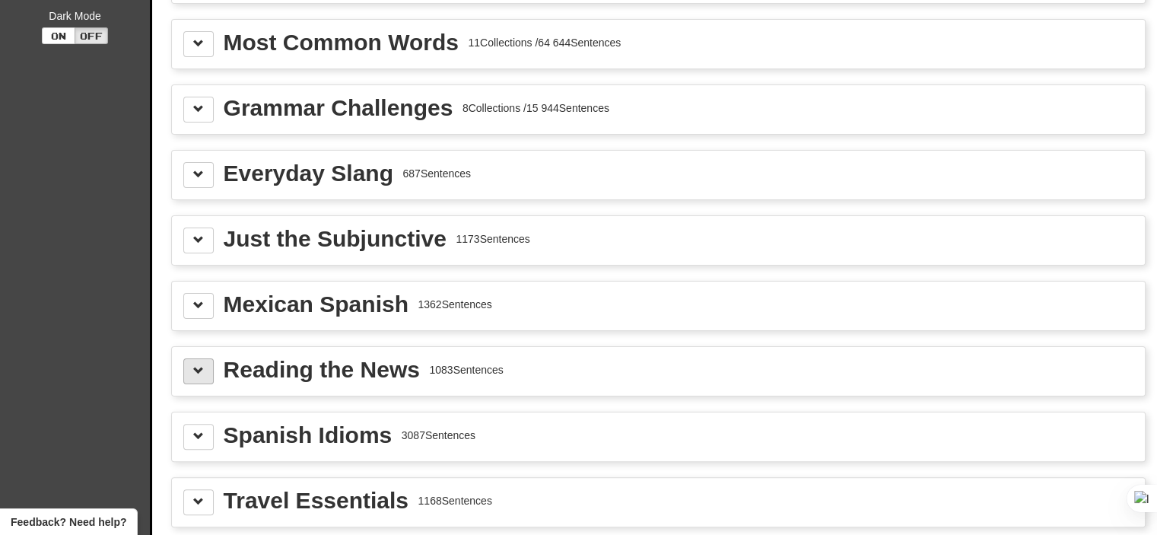
scroll to position [304, 0]
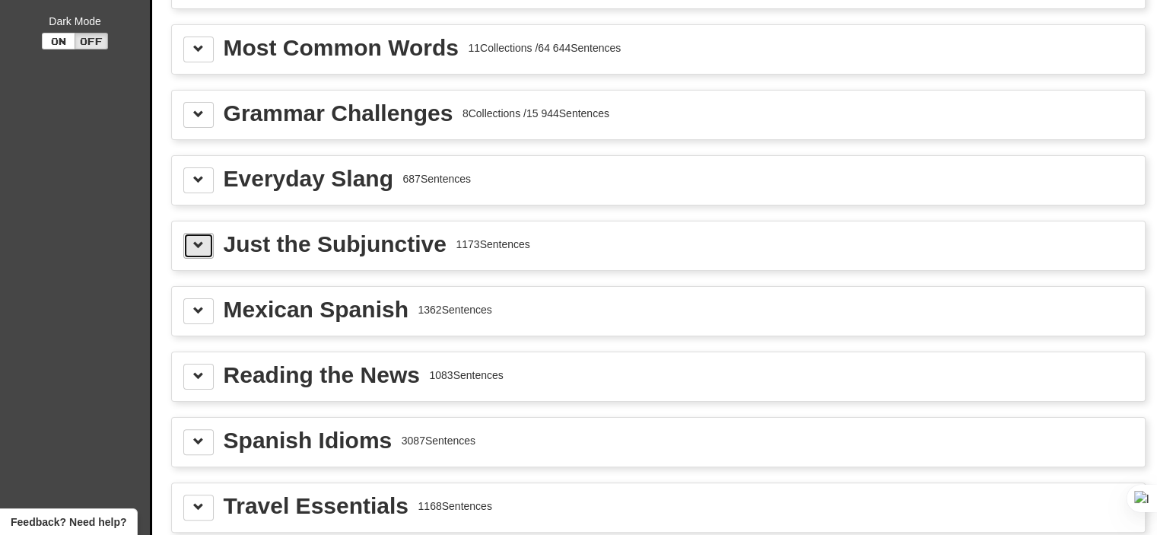
click at [201, 241] on span at bounding box center [198, 245] width 11 height 11
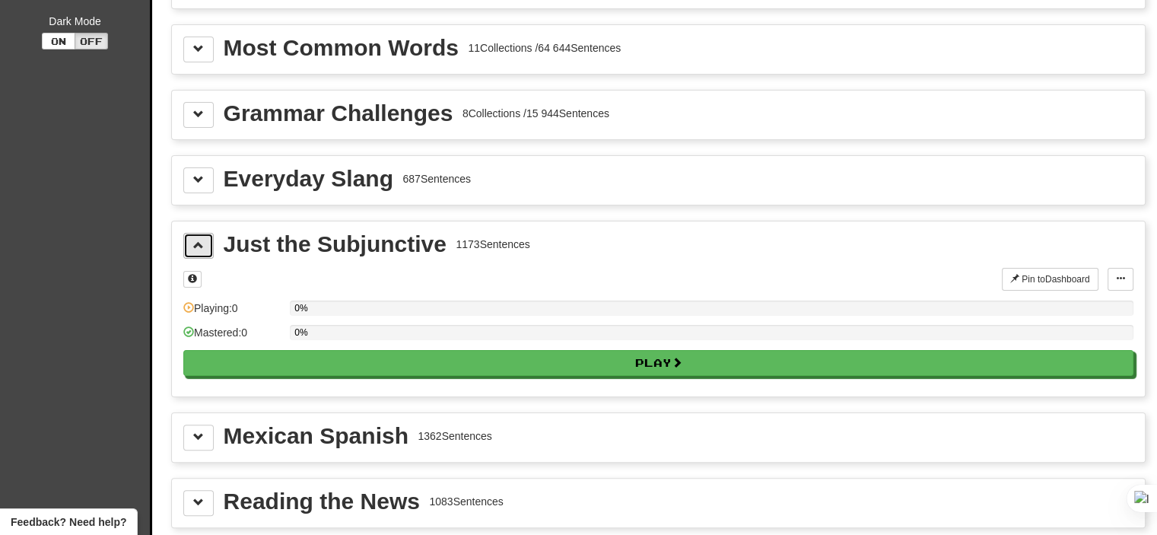
click at [201, 240] on span at bounding box center [198, 245] width 11 height 11
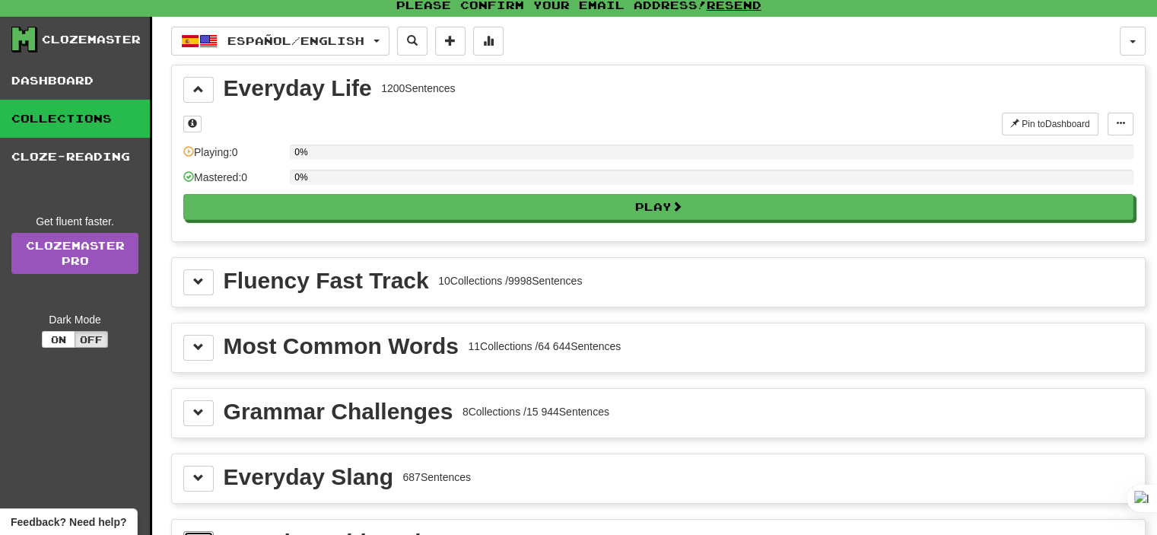
scroll to position [0, 0]
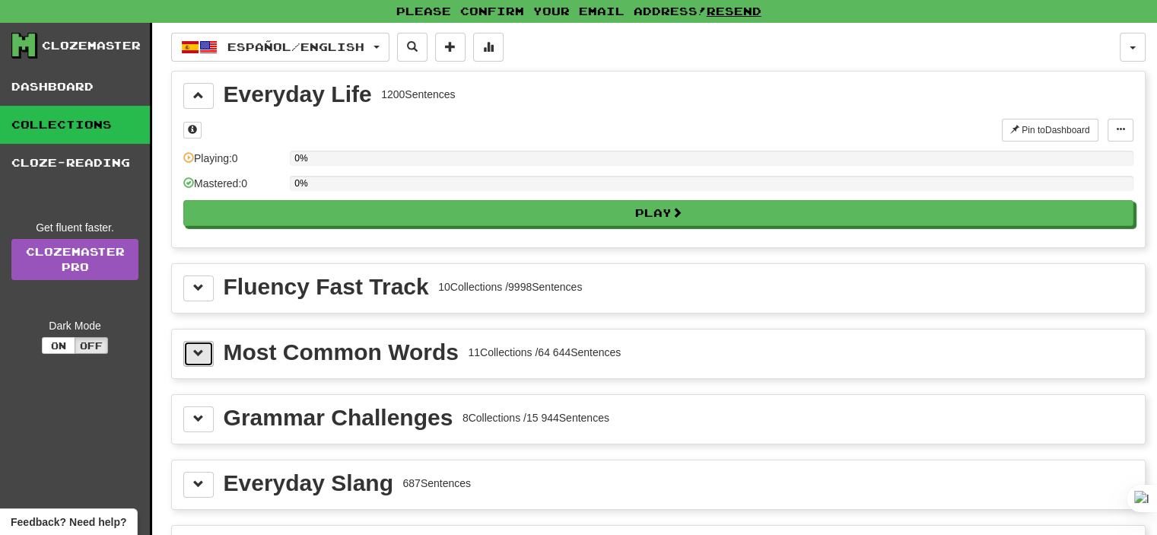
click at [200, 351] on span at bounding box center [198, 353] width 11 height 11
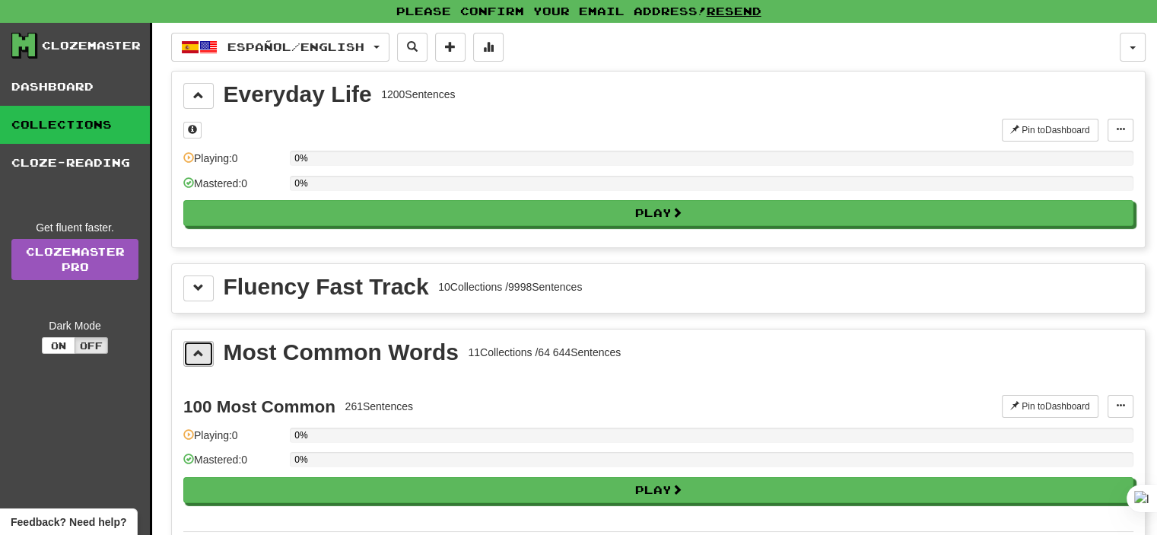
click at [200, 351] on span at bounding box center [198, 353] width 11 height 11
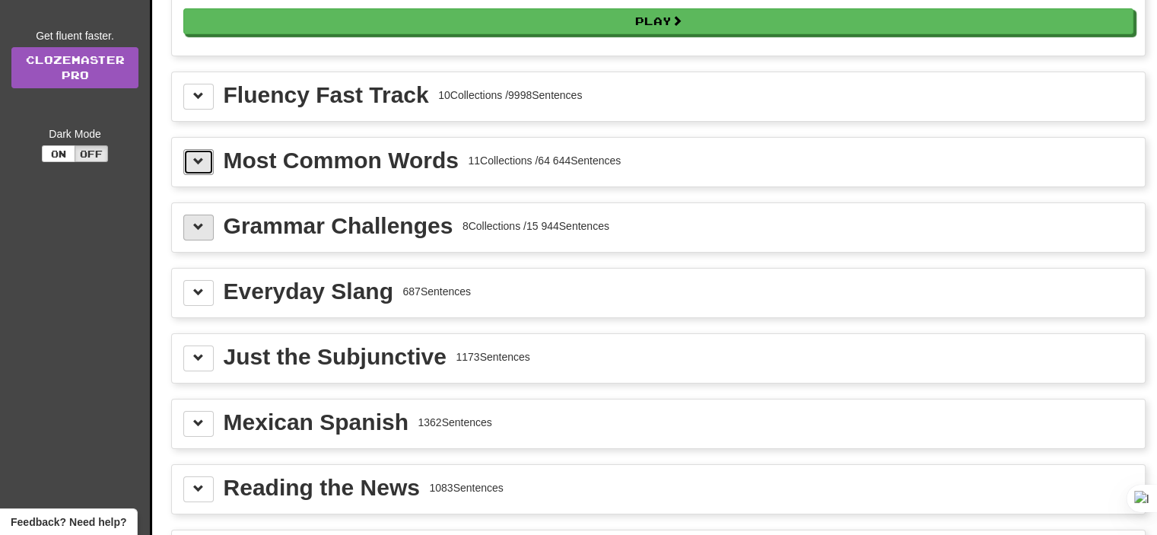
scroll to position [228, 0]
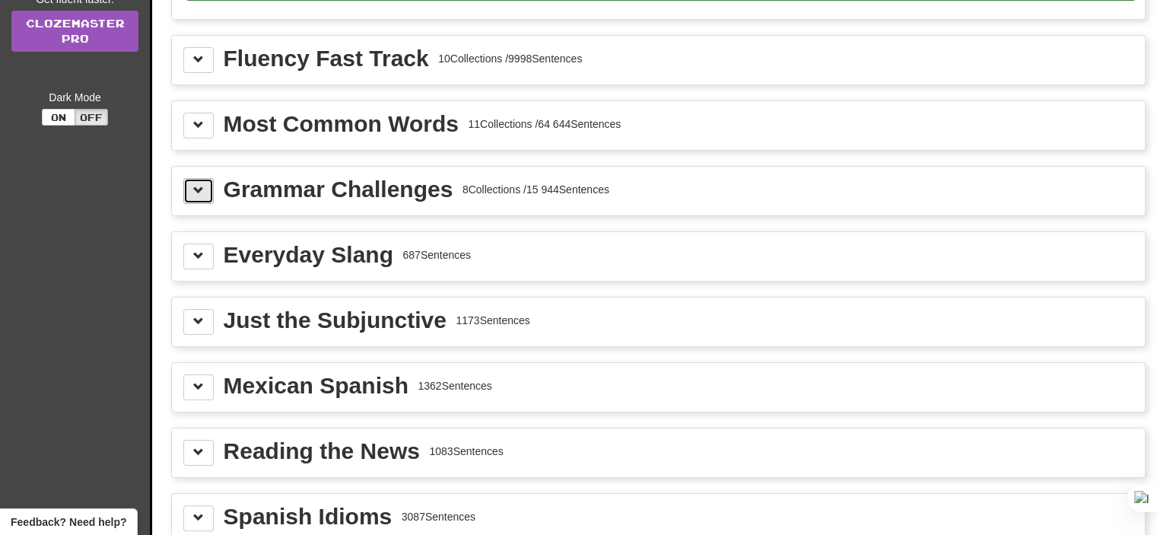
click at [198, 188] on span at bounding box center [198, 190] width 11 height 11
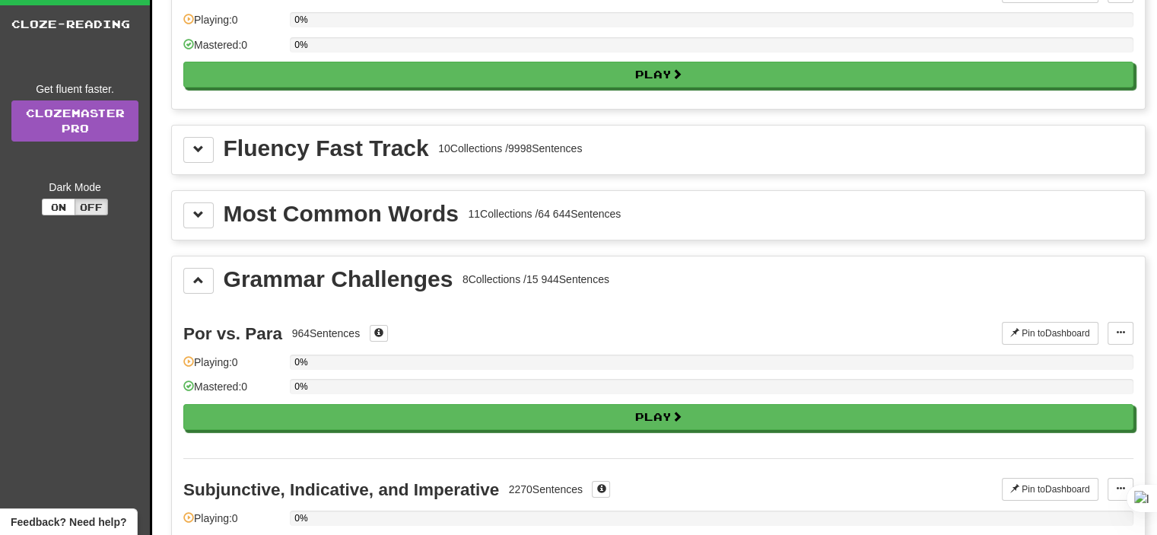
scroll to position [152, 0]
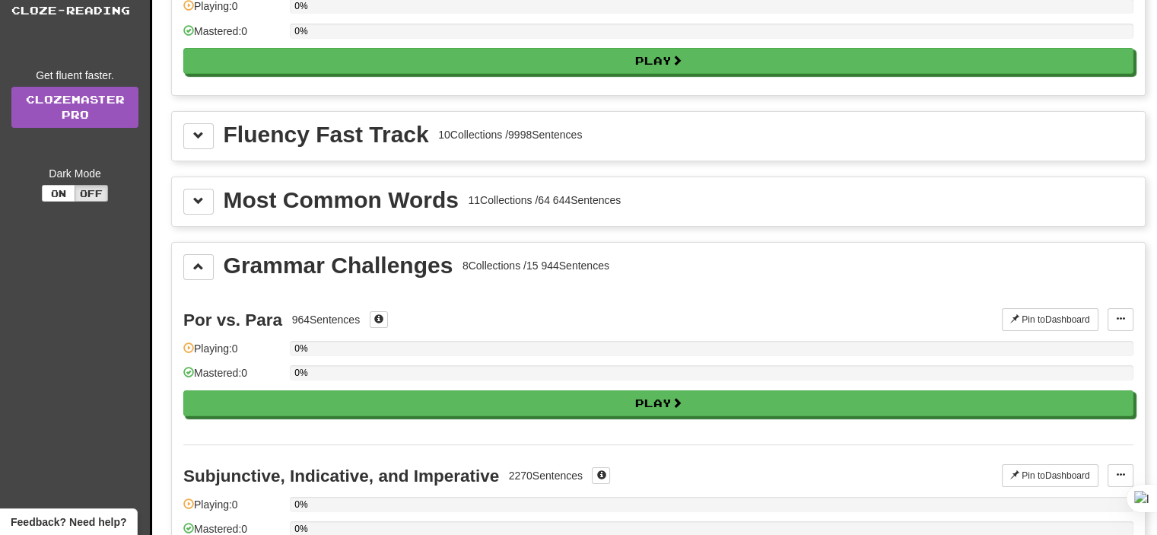
click at [416, 199] on div "Most Common Words" at bounding box center [341, 200] width 235 height 23
drag, startPoint x: 143, startPoint y: 198, endPoint x: 154, endPoint y: 193, distance: 12.3
click at [142, 197] on div "Get fluent faster. Clozemaster Pro Dark Mode On Off" at bounding box center [80, 135] width 138 height 134
click at [199, 190] on button at bounding box center [198, 202] width 30 height 26
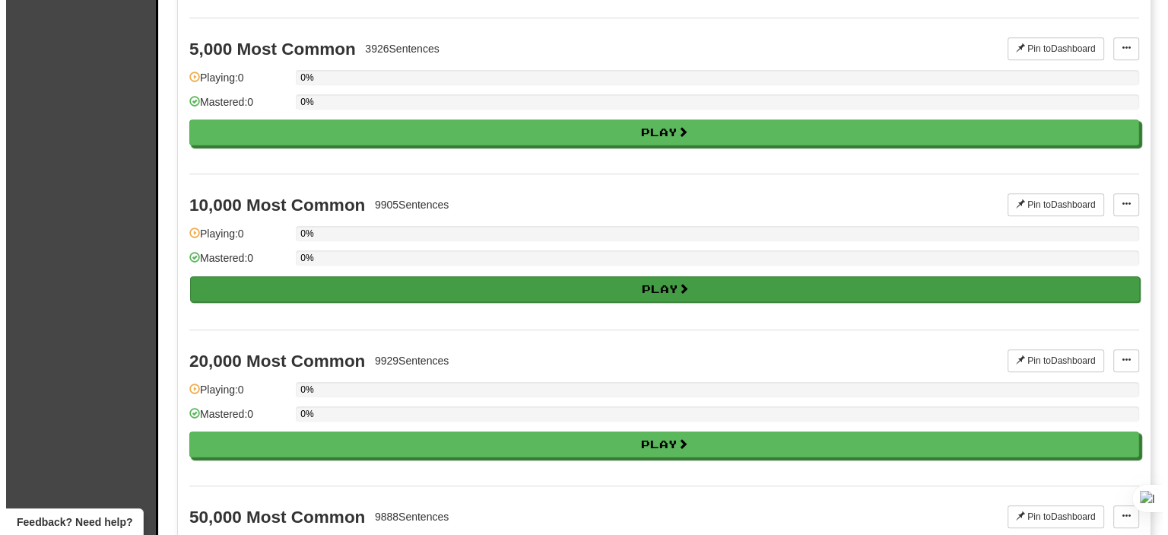
scroll to position [1597, 0]
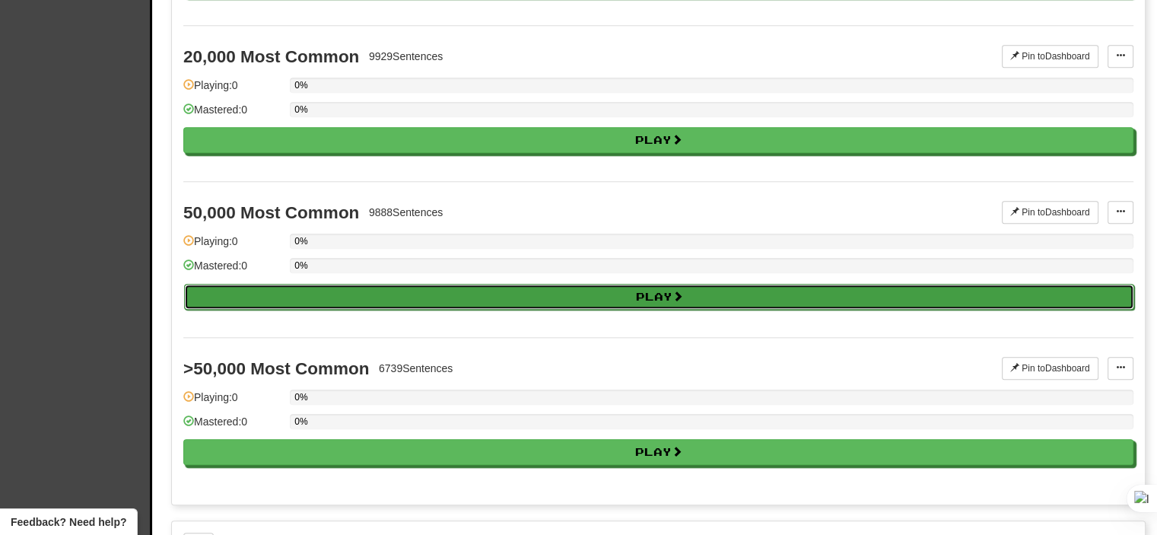
click at [390, 285] on button "Play" at bounding box center [659, 297] width 950 height 26
select select "**"
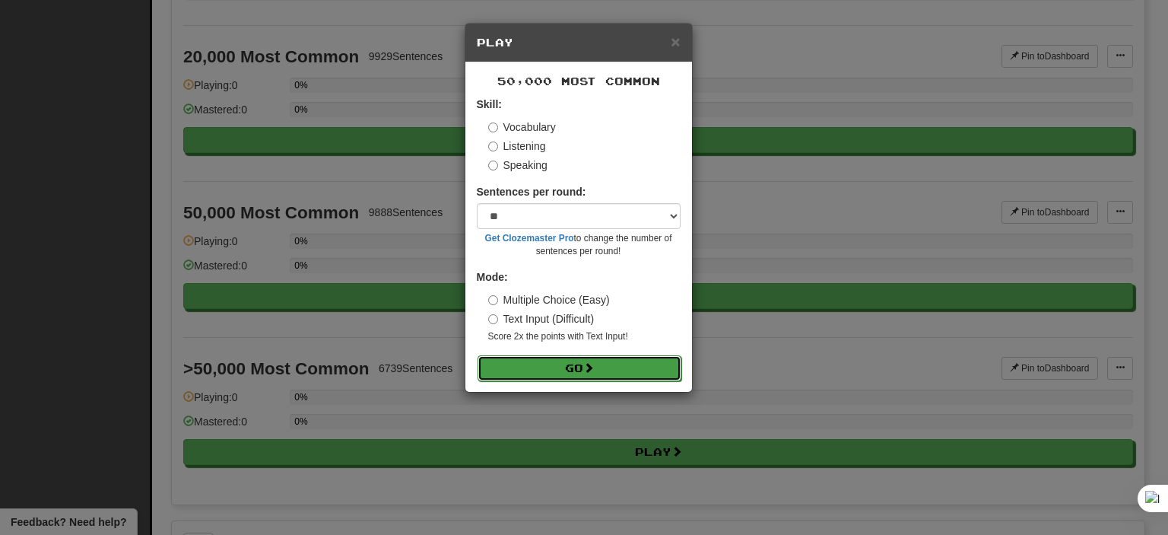
click at [578, 360] on button "Go" at bounding box center [580, 368] width 204 height 26
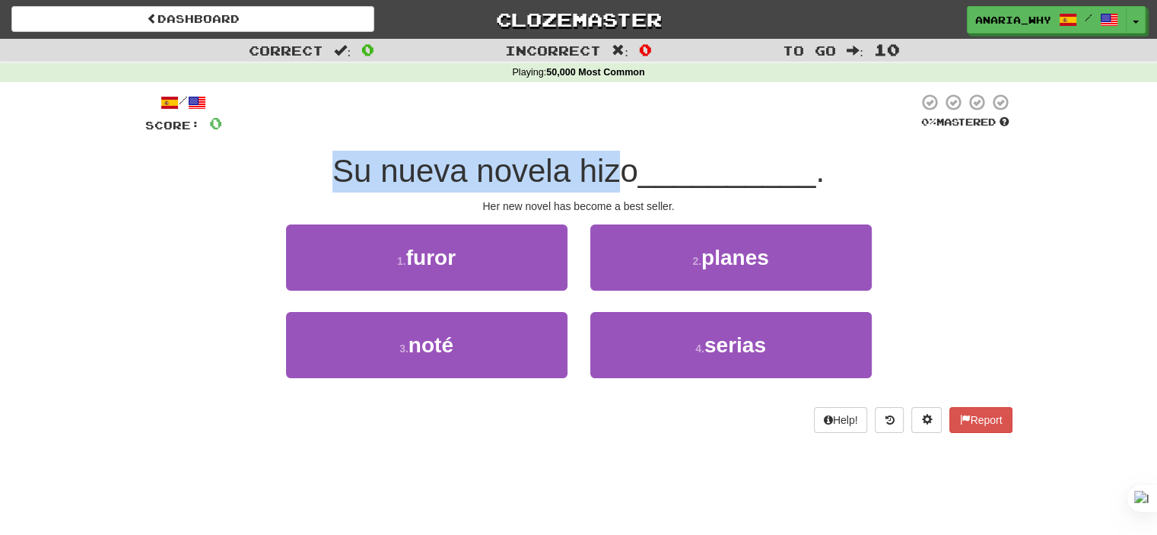
drag, startPoint x: 322, startPoint y: 169, endPoint x: 621, endPoint y: 188, distance: 299.5
click at [620, 188] on div "Su nueva novela hizo __________ ." at bounding box center [578, 172] width 867 height 42
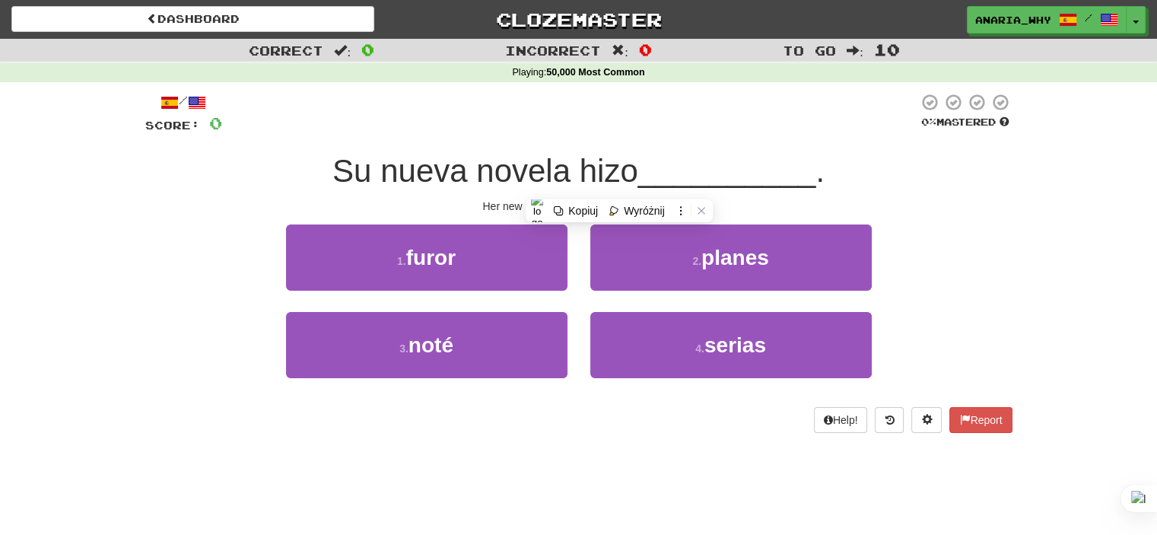
click at [694, 151] on div "Su nueva novela hizo __________ ." at bounding box center [578, 172] width 867 height 42
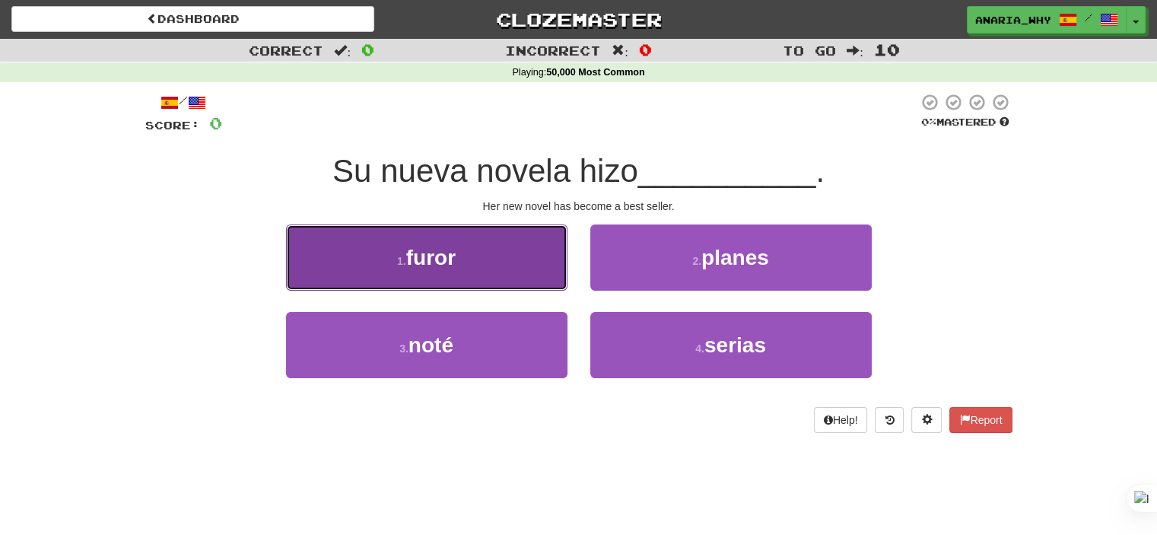
click at [485, 264] on button "1 . furor" at bounding box center [426, 257] width 281 height 66
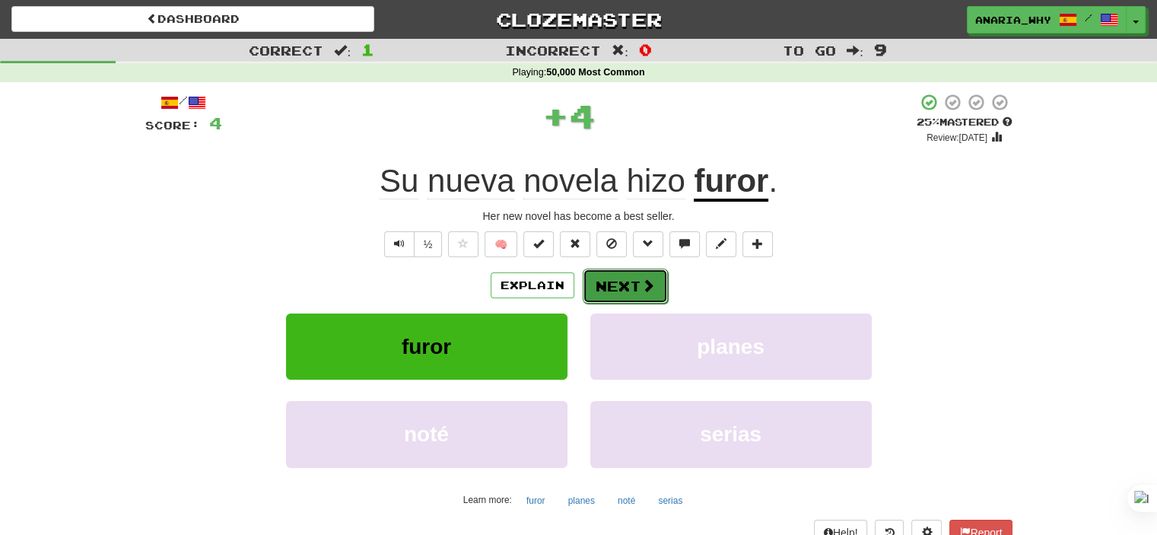
click at [607, 288] on button "Next" at bounding box center [624, 285] width 85 height 35
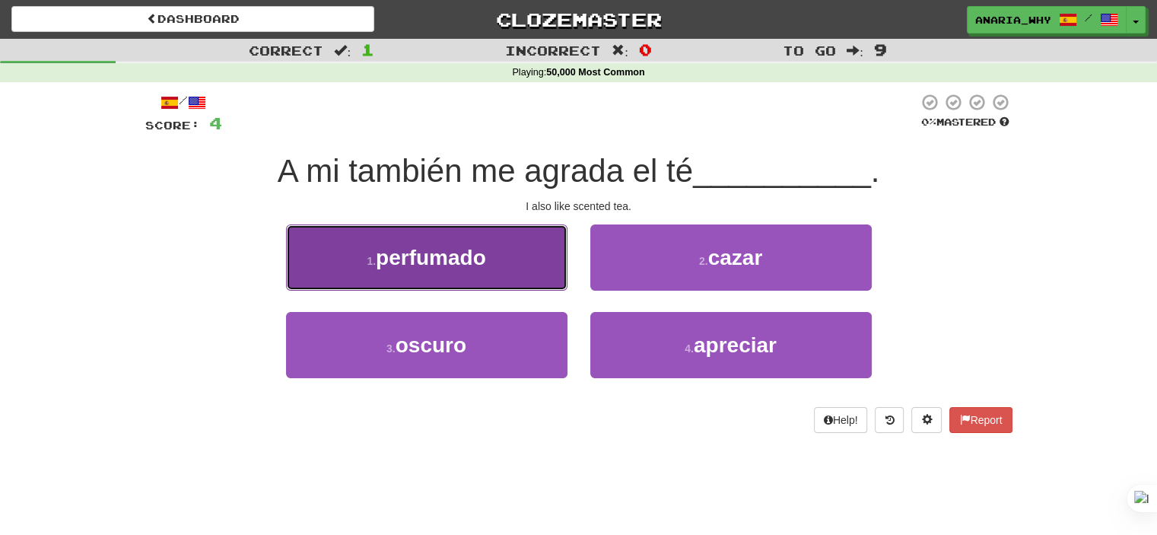
click at [509, 251] on button "1 . perfumado" at bounding box center [426, 257] width 281 height 66
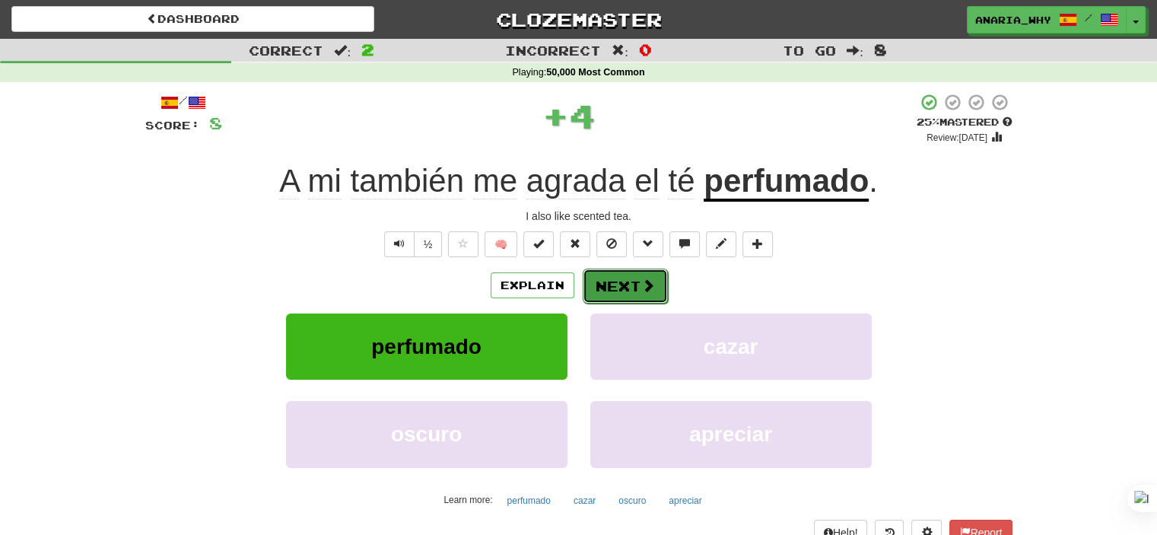
click at [617, 278] on button "Next" at bounding box center [624, 285] width 85 height 35
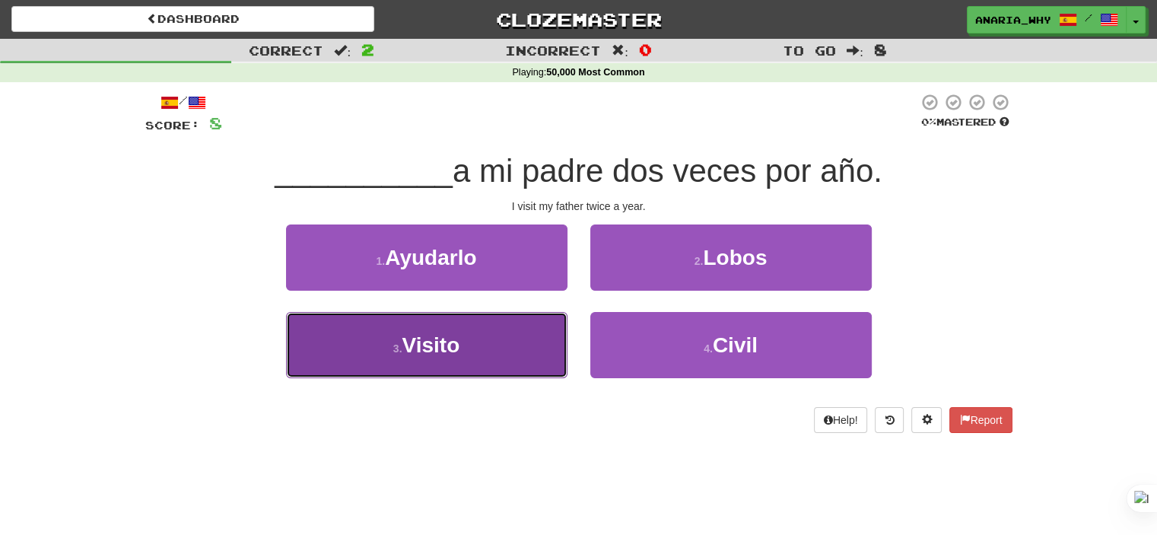
click at [496, 344] on button "3 . Visito" at bounding box center [426, 345] width 281 height 66
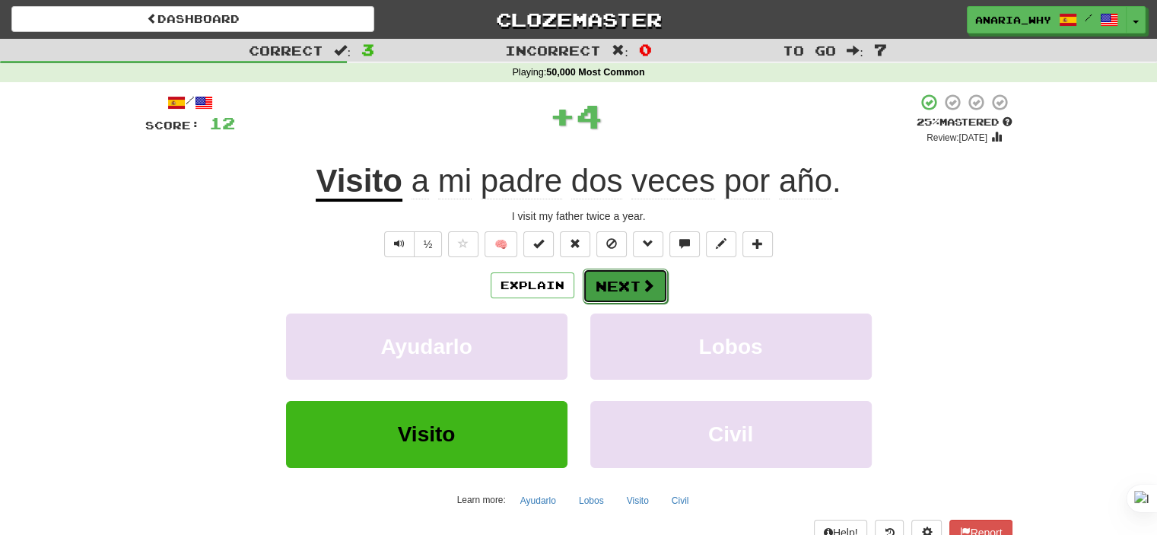
click at [603, 285] on button "Next" at bounding box center [624, 285] width 85 height 35
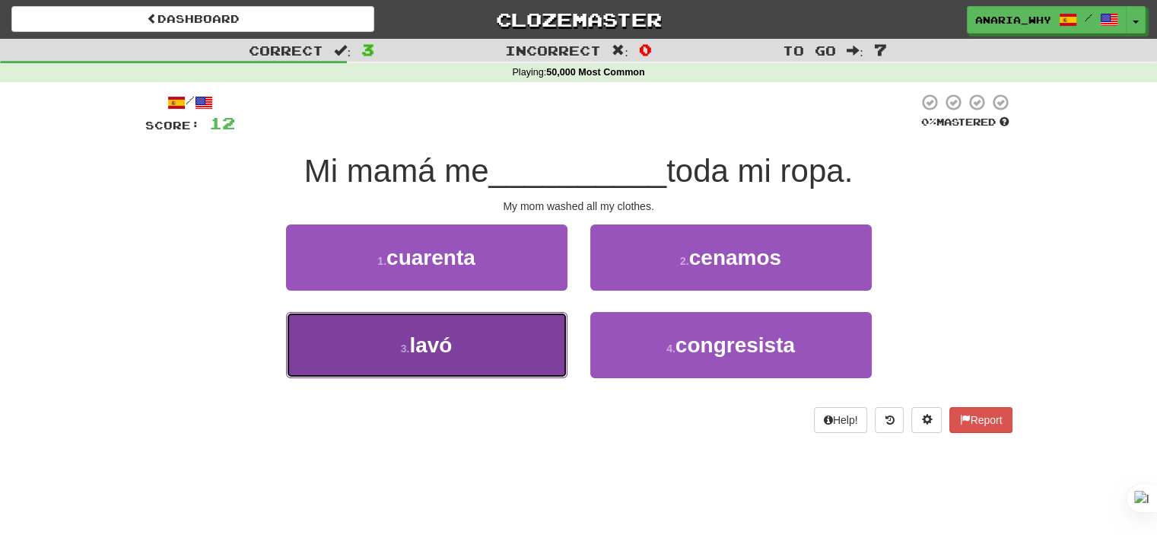
click at [483, 349] on button "3 . [GEOGRAPHIC_DATA]" at bounding box center [426, 345] width 281 height 66
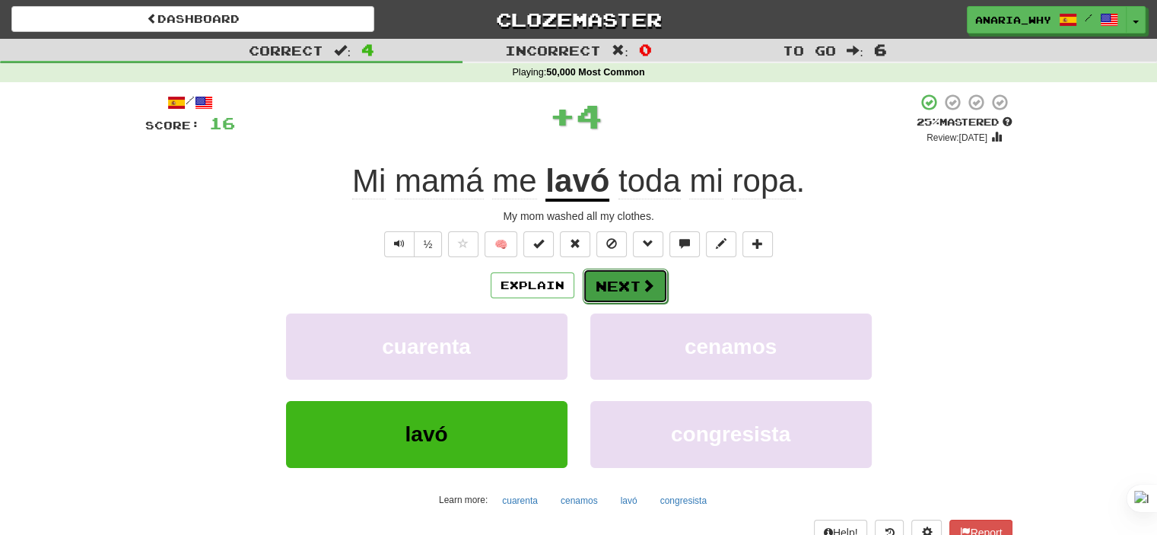
click at [623, 285] on button "Next" at bounding box center [624, 285] width 85 height 35
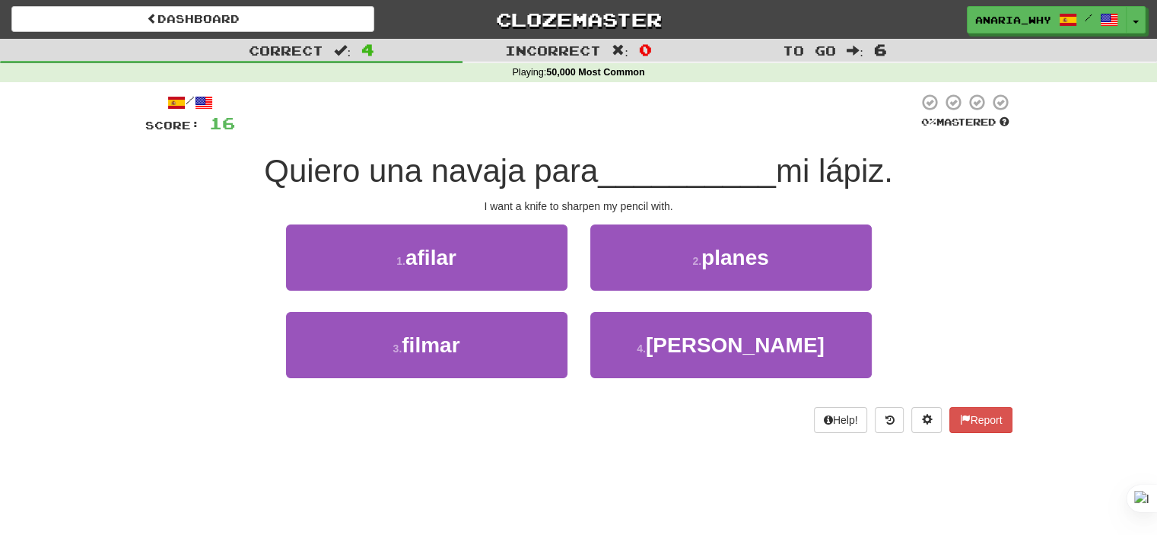
drag, startPoint x: 221, startPoint y: 173, endPoint x: 936, endPoint y: 167, distance: 714.8
click at [936, 167] on div "Quiero una navaja para __________ mi lápiz." at bounding box center [578, 172] width 867 height 42
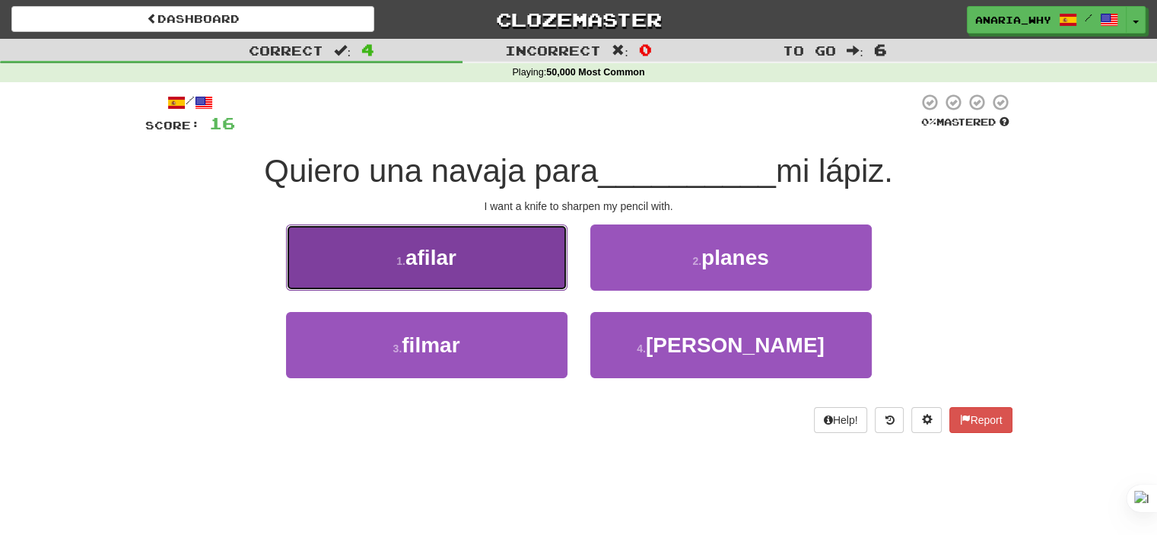
click at [430, 252] on span "afilar" at bounding box center [430, 258] width 51 height 24
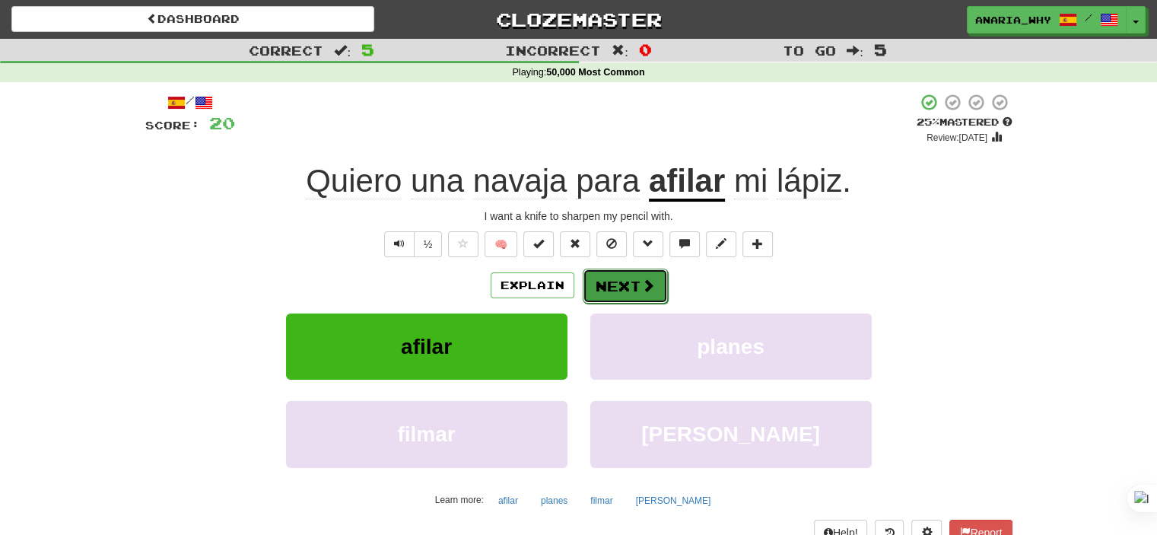
click at [646, 300] on button "Next" at bounding box center [624, 285] width 85 height 35
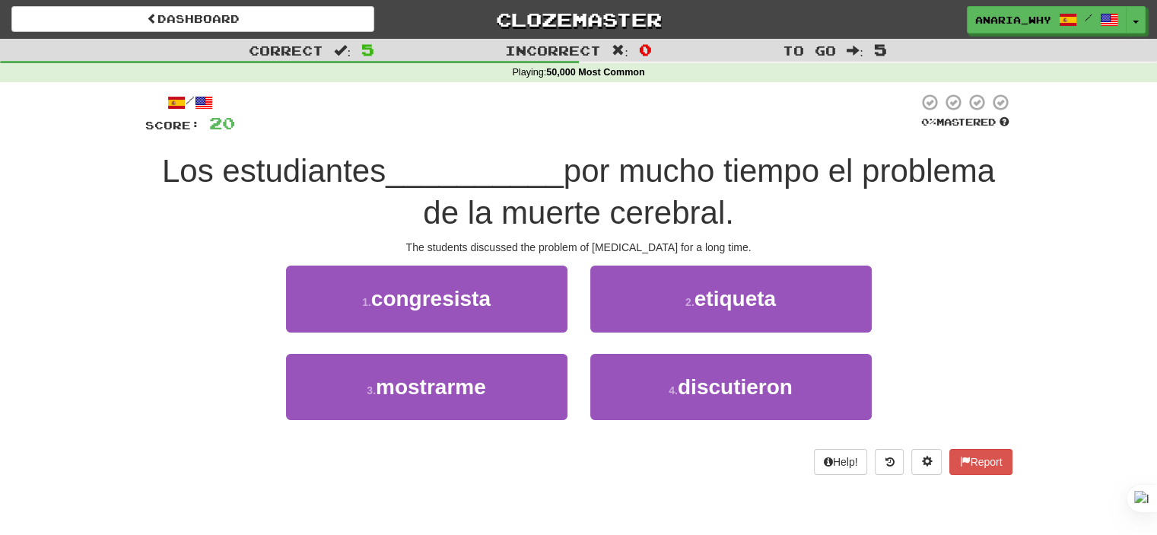
drag, startPoint x: 570, startPoint y: 163, endPoint x: 794, endPoint y: 198, distance: 227.0
click at [794, 198] on div "Los estudiantes __________ por mucho tiempo el problema de la muerte cerebral." at bounding box center [578, 192] width 867 height 83
click at [761, 166] on span "por mucho tiempo el problema de la muerte cerebral." at bounding box center [709, 192] width 572 height 78
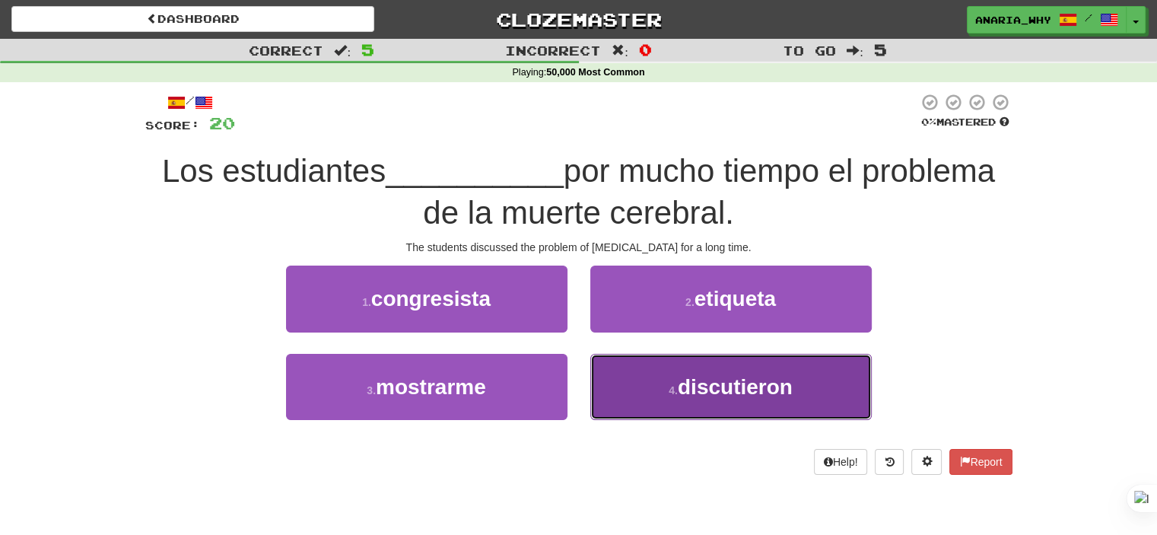
click at [768, 389] on span "discutieron" at bounding box center [735, 387] width 115 height 24
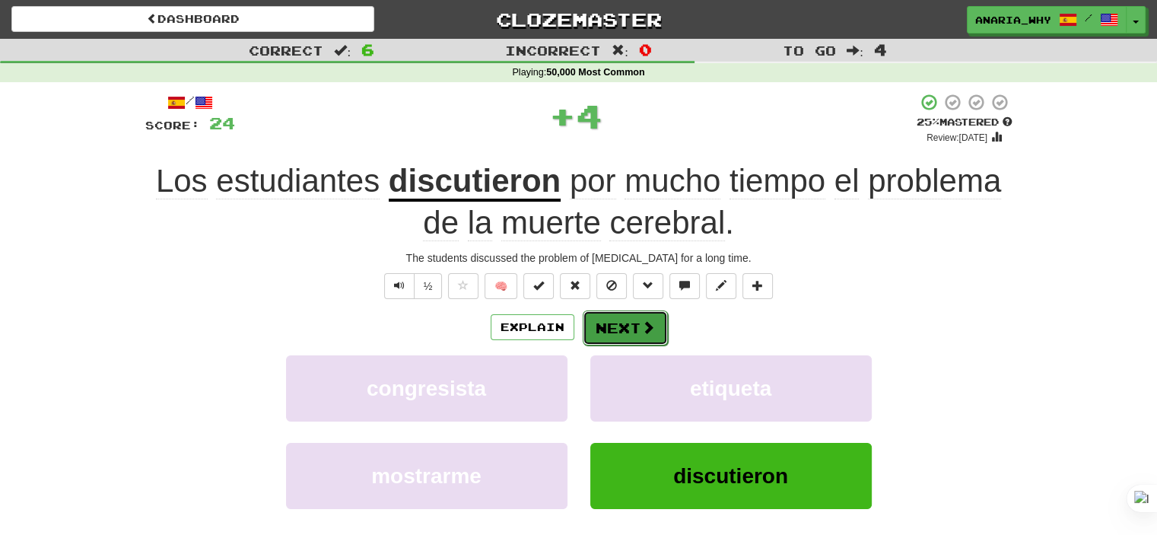
click at [627, 321] on button "Next" at bounding box center [624, 327] width 85 height 35
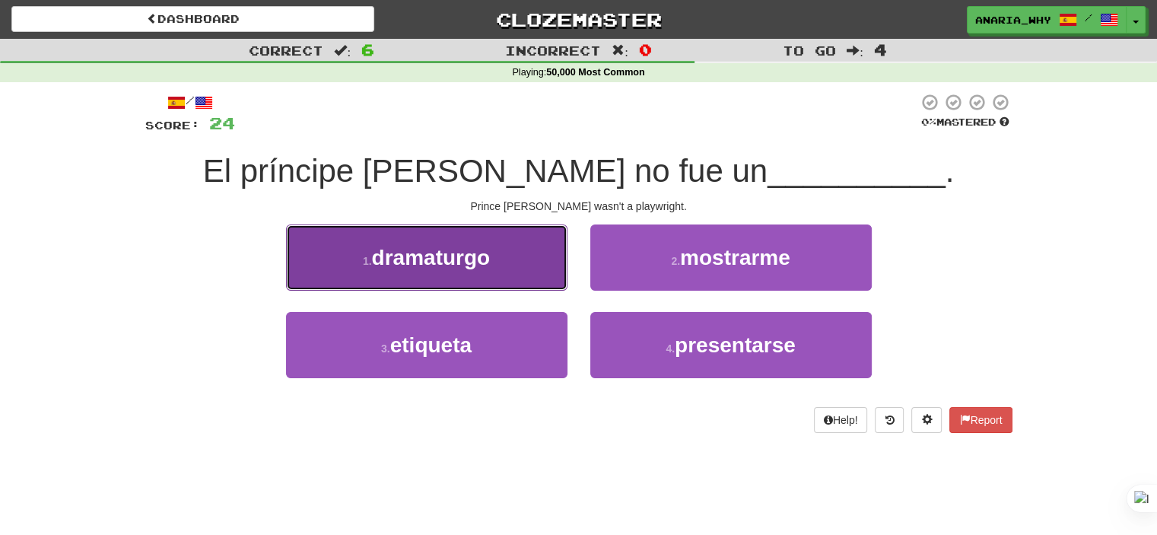
click at [510, 274] on button "1 . dramaturgo" at bounding box center [426, 257] width 281 height 66
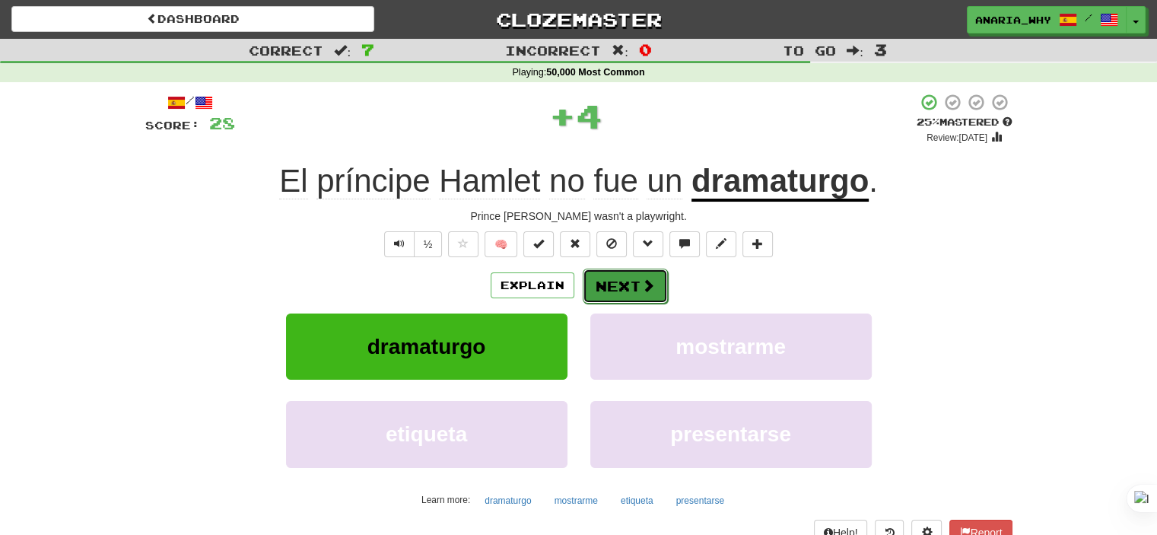
click at [641, 282] on span at bounding box center [648, 285] width 14 height 14
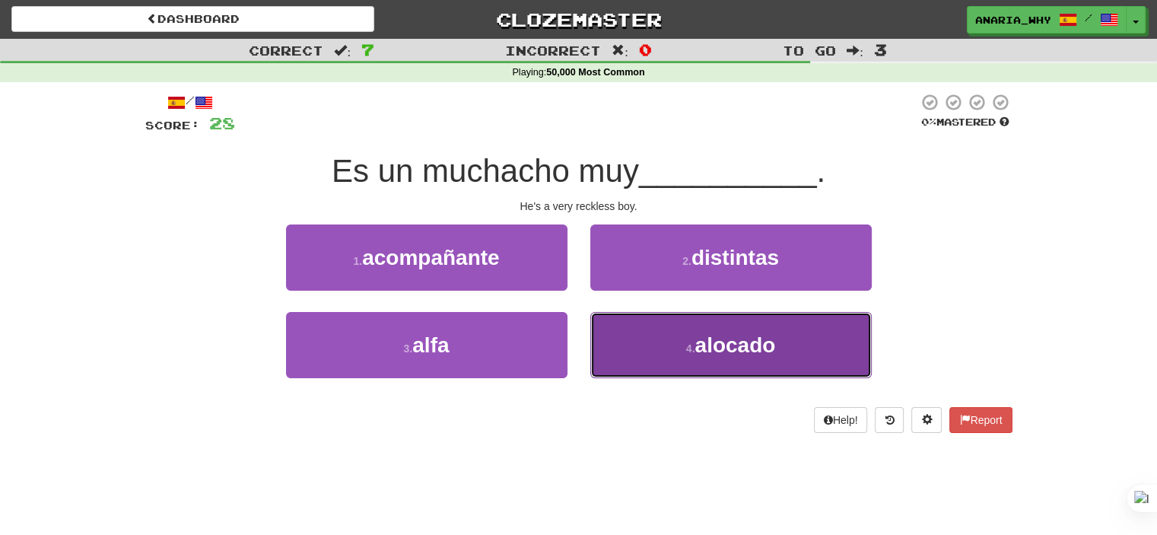
click at [686, 355] on button "4 . alocado" at bounding box center [730, 345] width 281 height 66
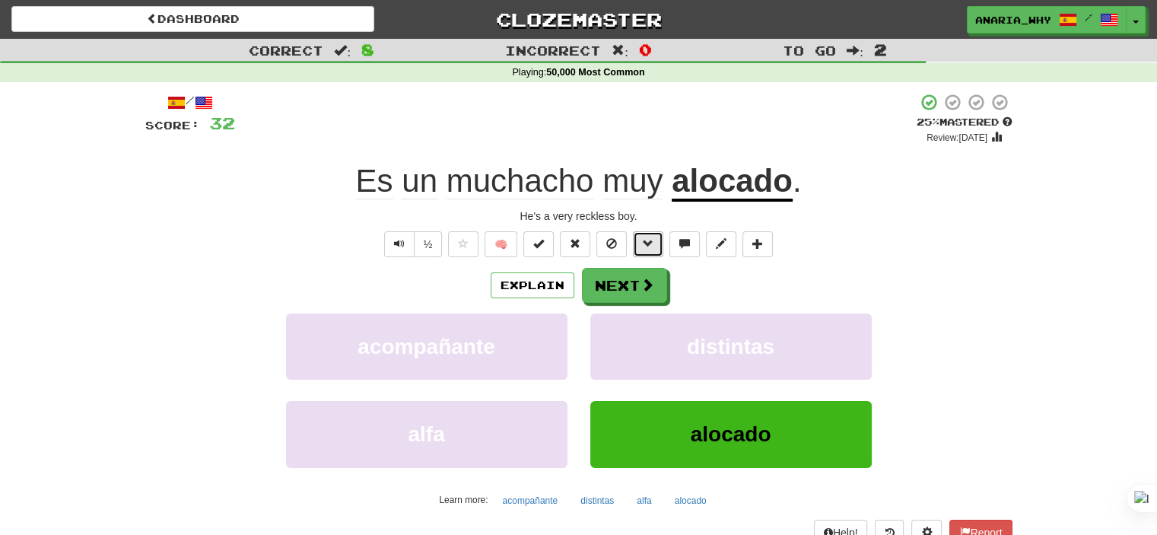
click at [643, 249] on span at bounding box center [648, 243] width 11 height 11
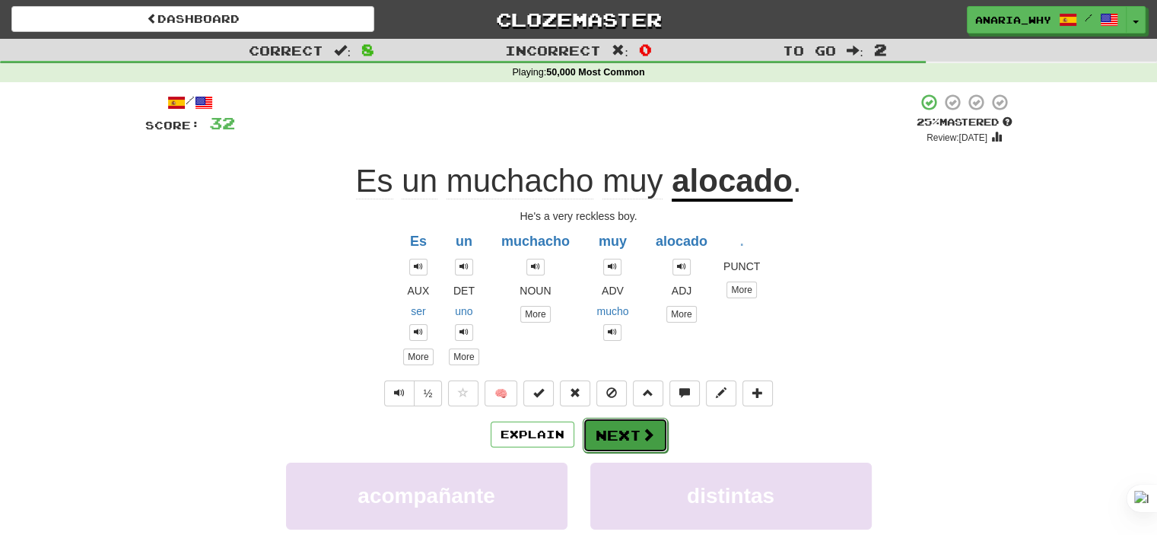
click at [656, 422] on button "Next" at bounding box center [624, 434] width 85 height 35
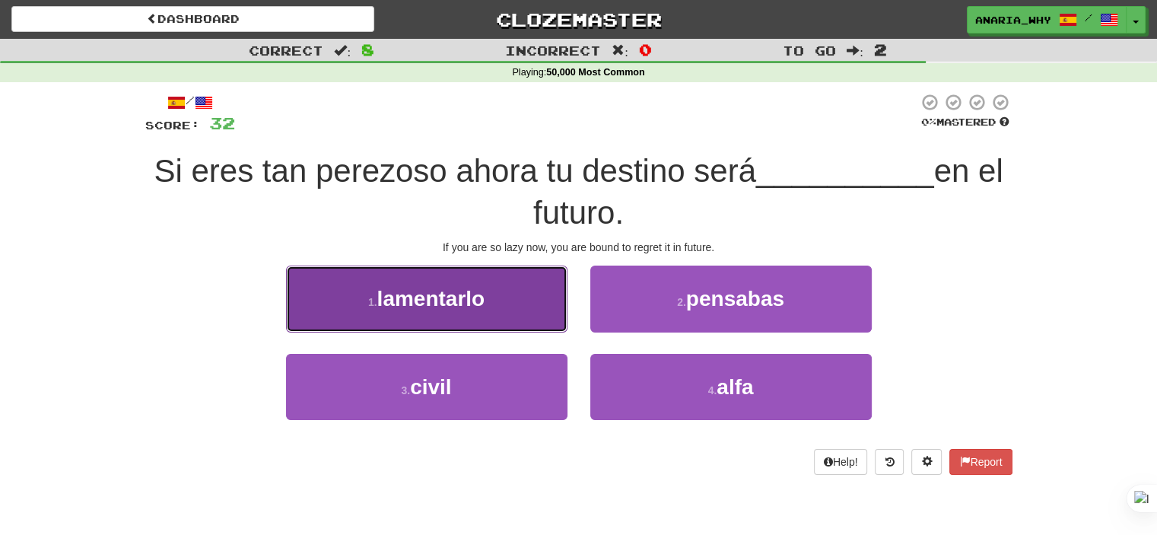
click at [508, 313] on button "1 . lamentarlo" at bounding box center [426, 298] width 281 height 66
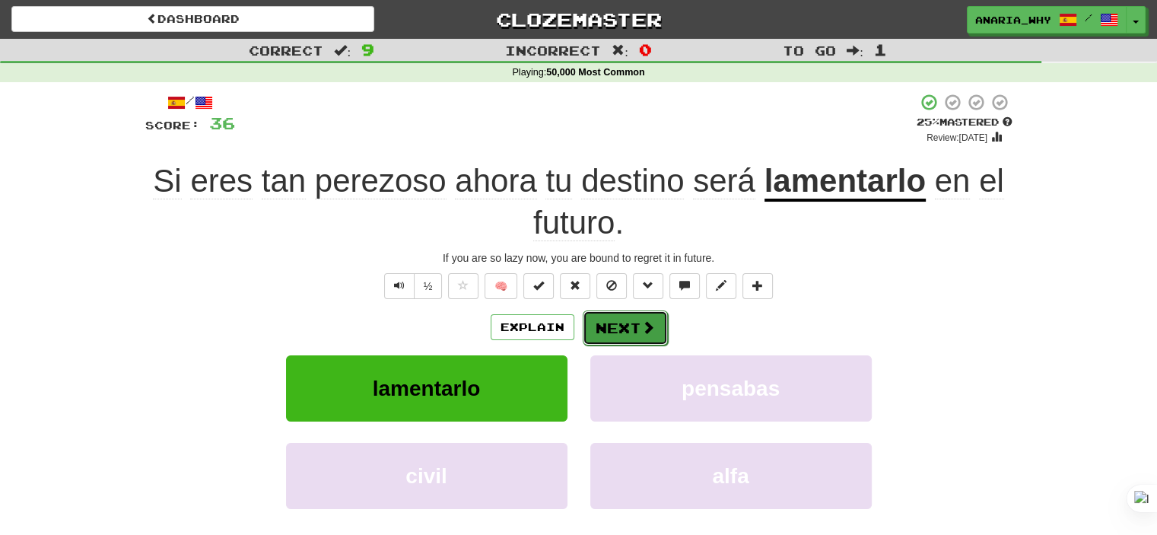
click at [649, 334] on span at bounding box center [648, 327] width 14 height 14
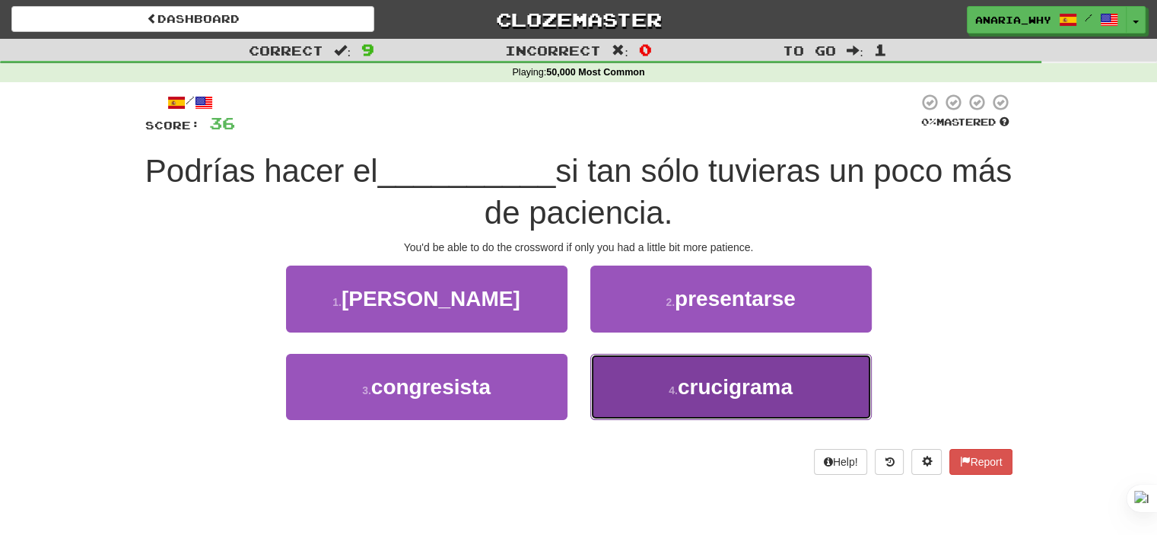
click at [739, 387] on span "crucigrama" at bounding box center [735, 387] width 115 height 24
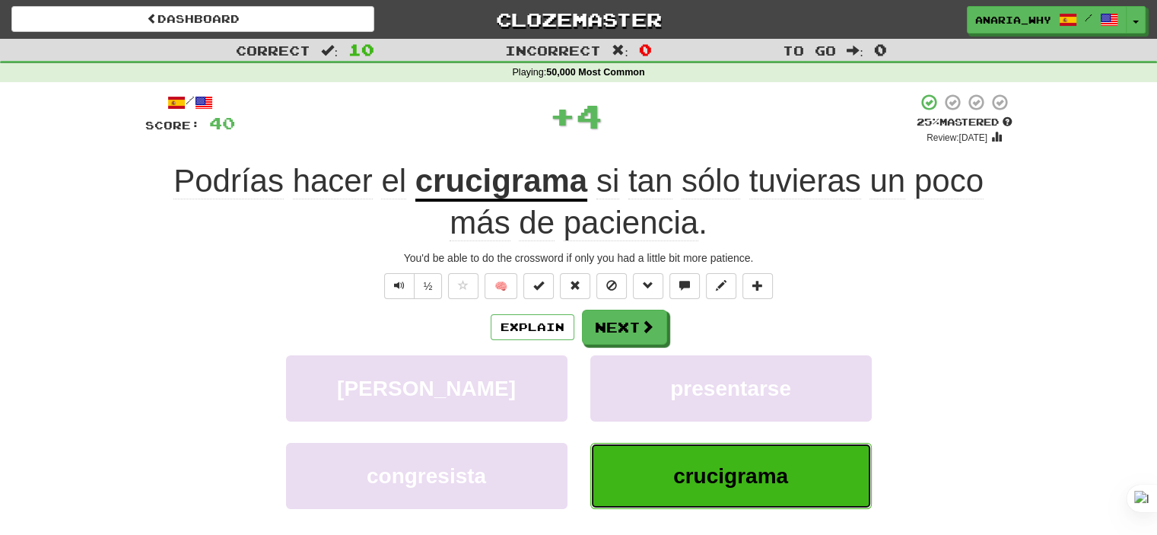
click at [770, 475] on span "crucigrama" at bounding box center [730, 476] width 115 height 24
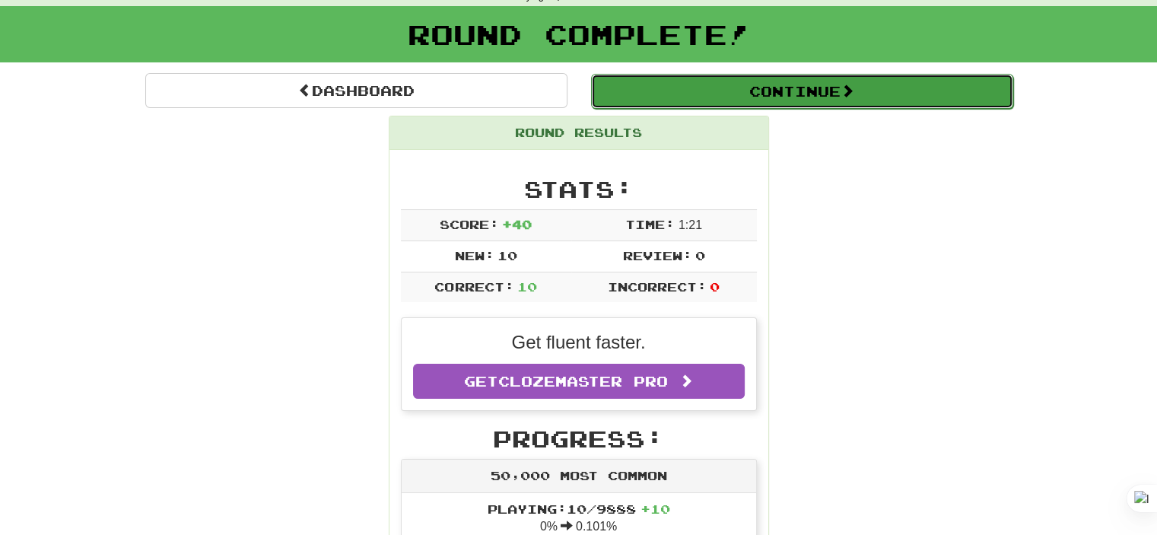
click at [747, 87] on button "Continue" at bounding box center [802, 91] width 422 height 35
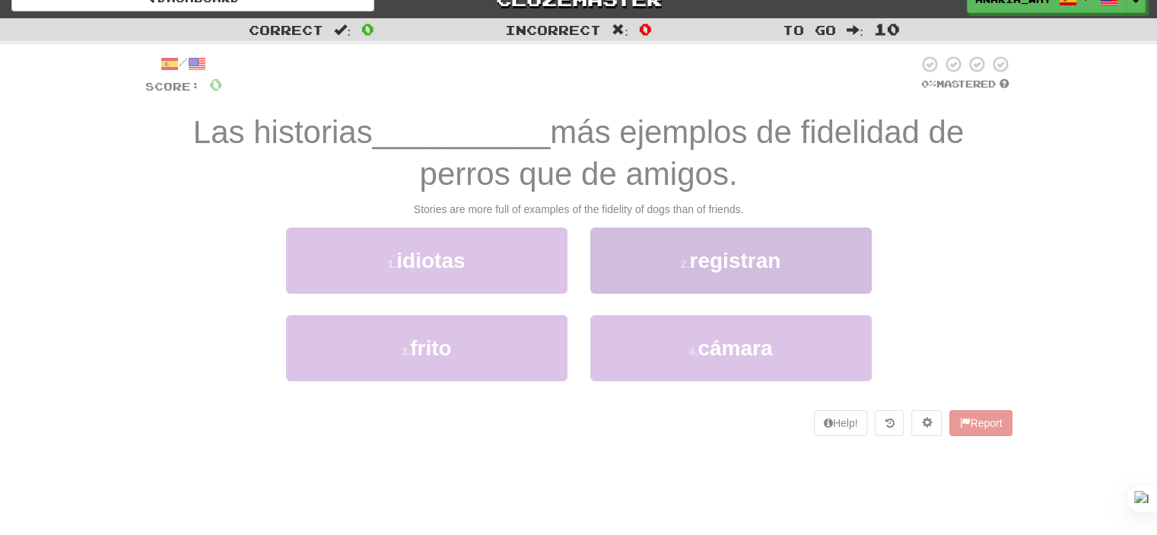
scroll to position [6, 0]
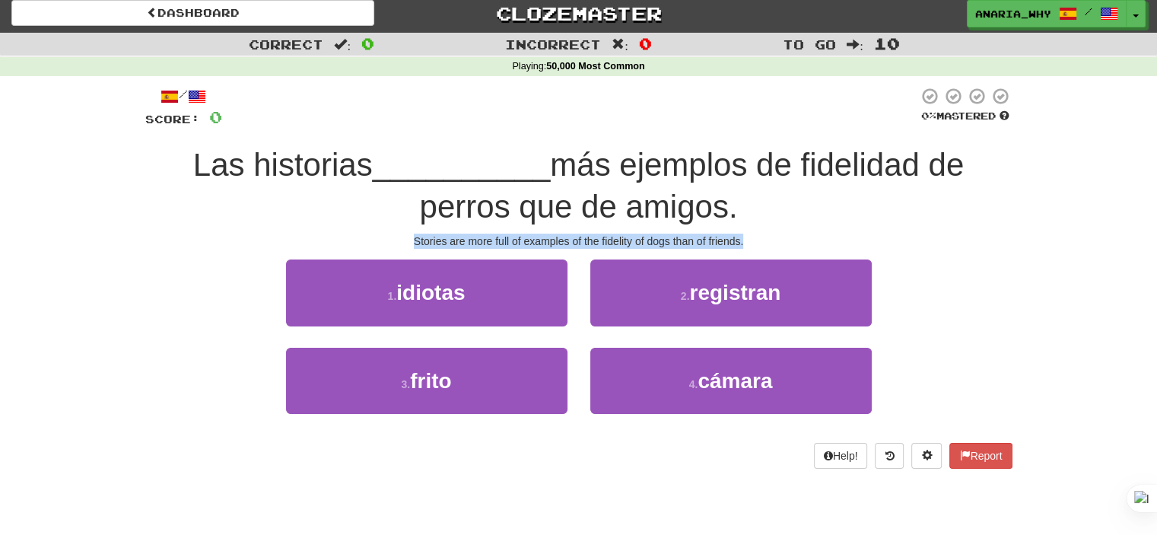
drag, startPoint x: 412, startPoint y: 236, endPoint x: 763, endPoint y: 235, distance: 351.3
click at [763, 235] on div "Stories are more full of examples of the fidelity of dogs than of friends." at bounding box center [578, 240] width 867 height 15
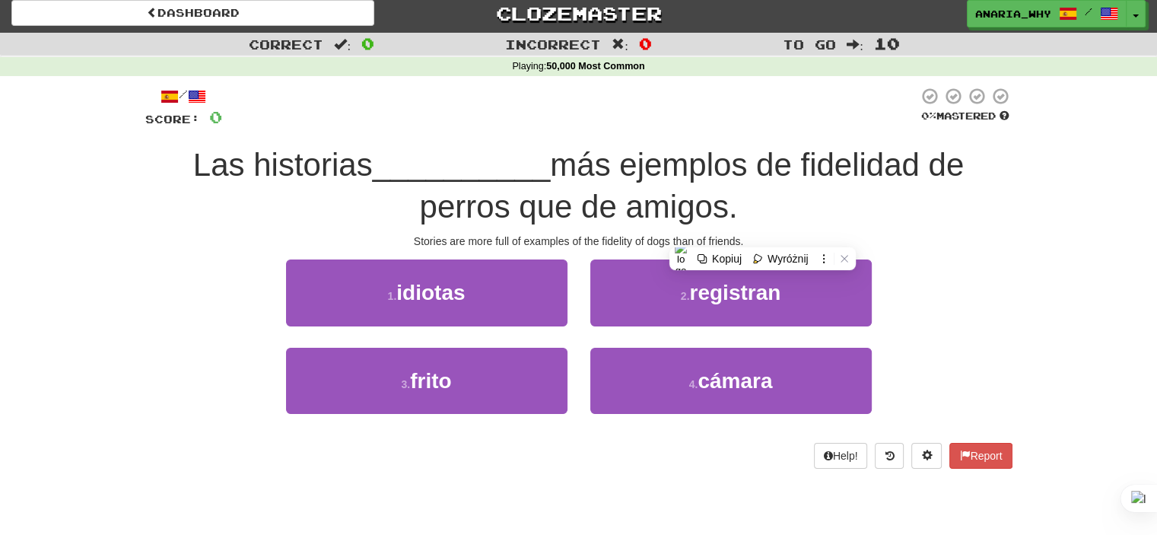
click at [815, 227] on div "/ Score: 0 0 % Mastered Las historias __________ más ejemplos de fidelidad de p…" at bounding box center [578, 277] width 867 height 381
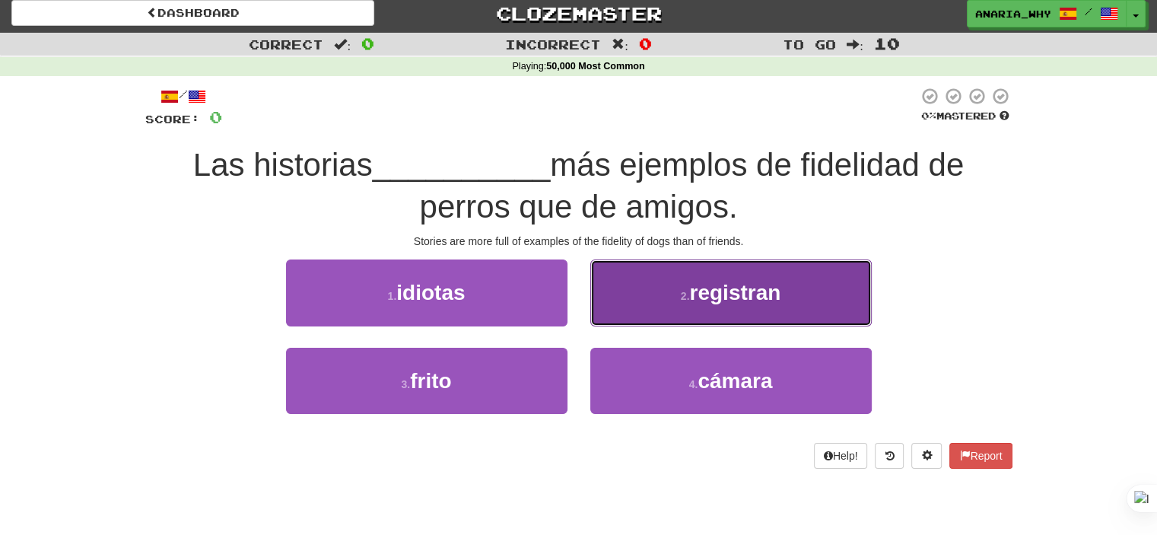
click at [754, 285] on span "registran" at bounding box center [734, 293] width 91 height 24
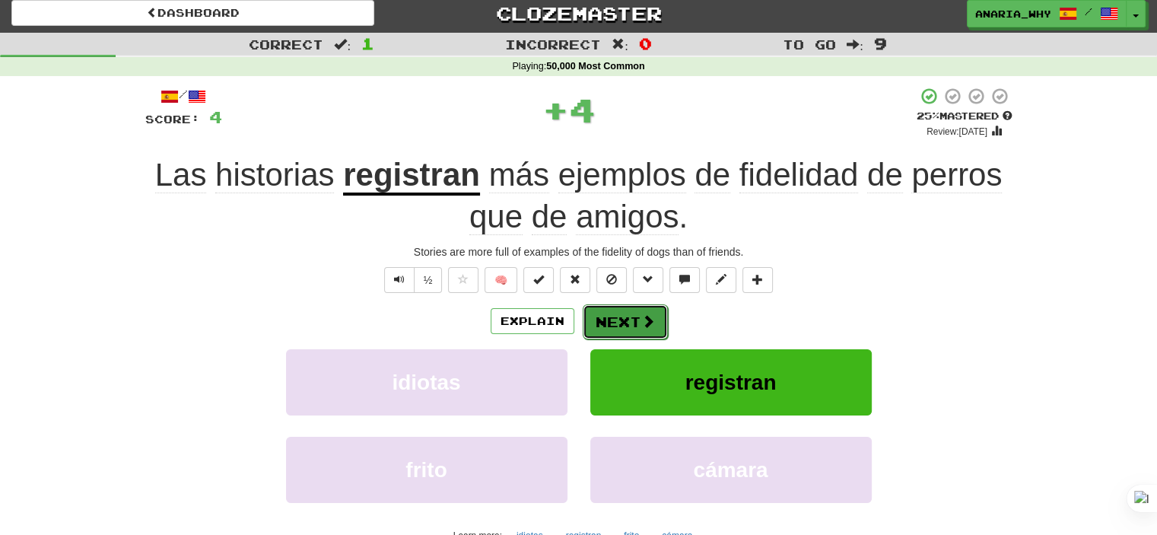
click at [632, 319] on button "Next" at bounding box center [624, 321] width 85 height 35
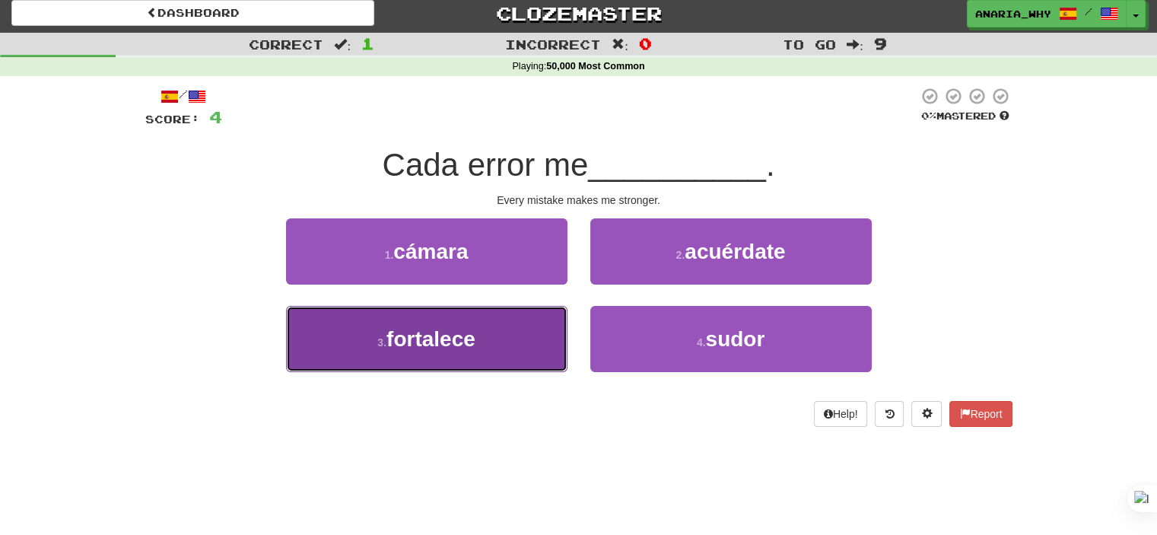
click at [471, 335] on span "fortalece" at bounding box center [430, 339] width 89 height 24
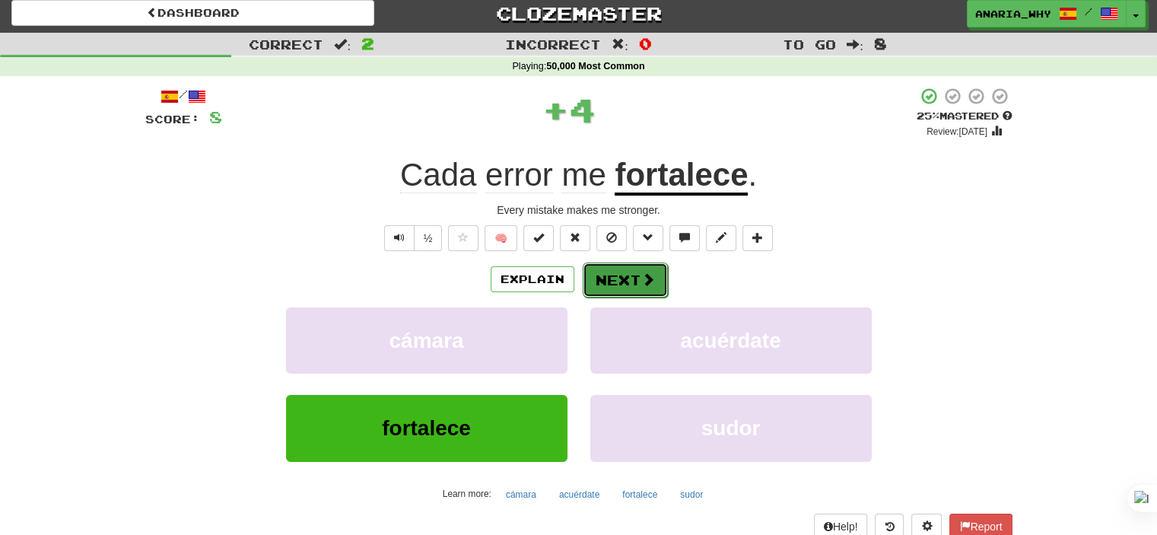
click at [641, 279] on span at bounding box center [648, 279] width 14 height 14
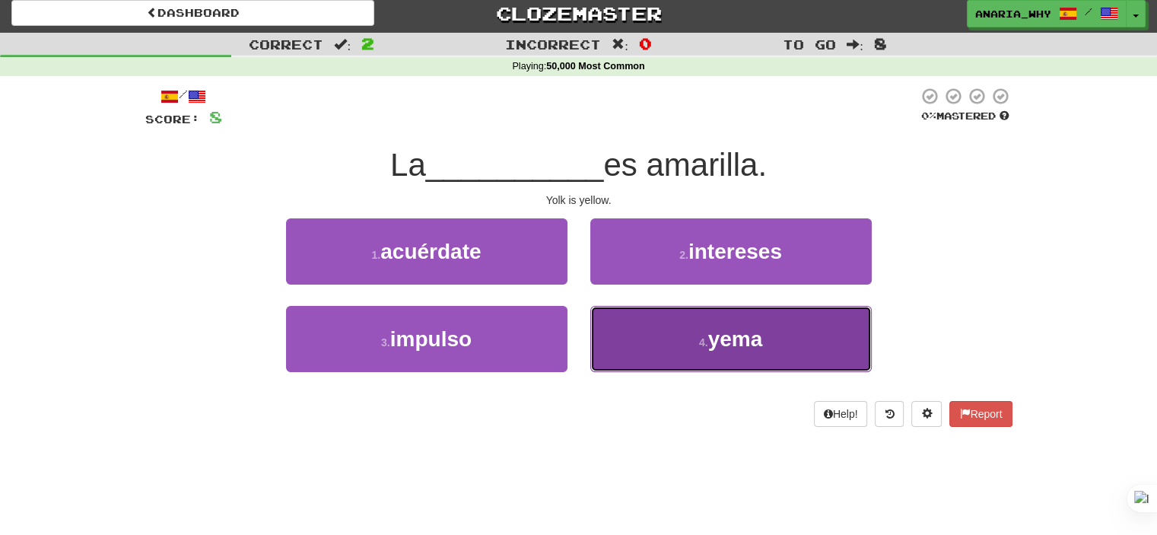
click at [754, 341] on span "yema" at bounding box center [735, 339] width 55 height 24
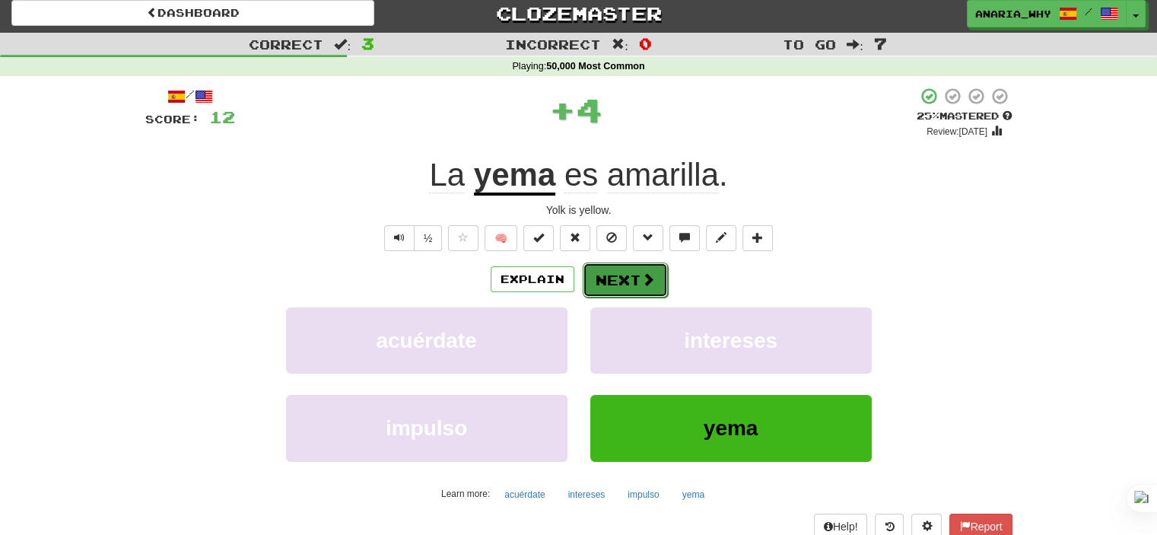
click at [636, 262] on button "Next" at bounding box center [624, 279] width 85 height 35
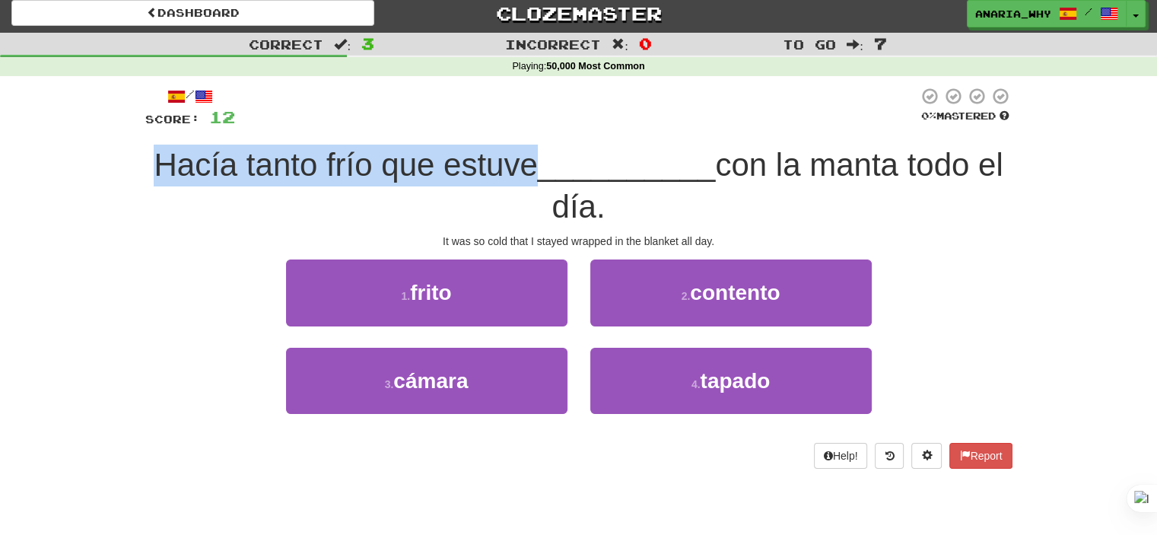
drag, startPoint x: 121, startPoint y: 181, endPoint x: 526, endPoint y: 163, distance: 405.7
click at [526, 163] on div "Correct : 3 Incorrect : 0 To go : 7 Playing : 50,000 Most Common / Score: 12 0 …" at bounding box center [578, 261] width 1157 height 457
click at [412, 160] on span "Hacía tanto frío que estuve" at bounding box center [345, 165] width 383 height 36
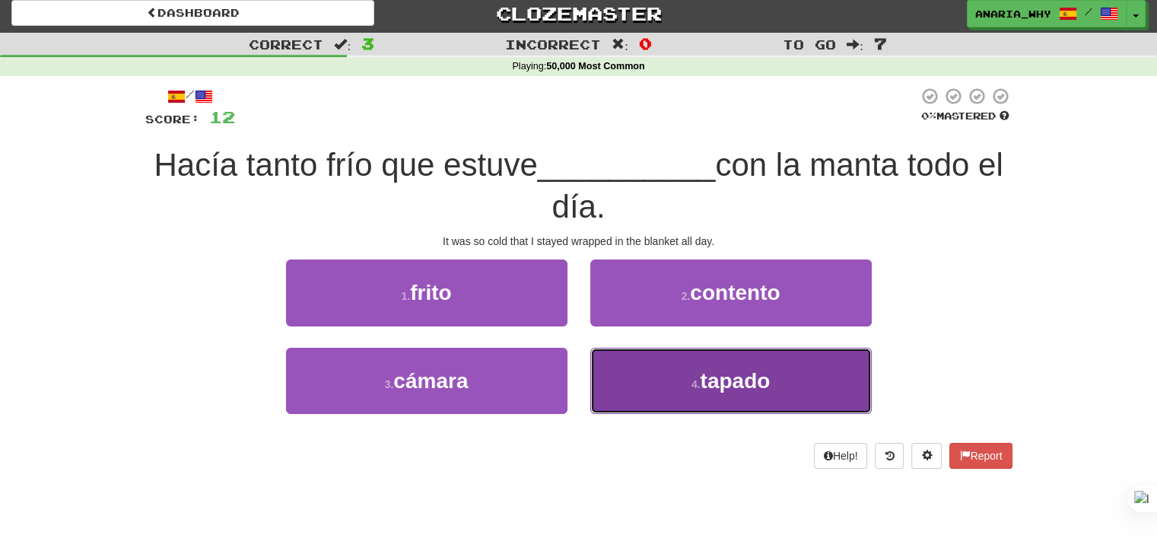
click at [724, 383] on span "tapado" at bounding box center [735, 381] width 70 height 24
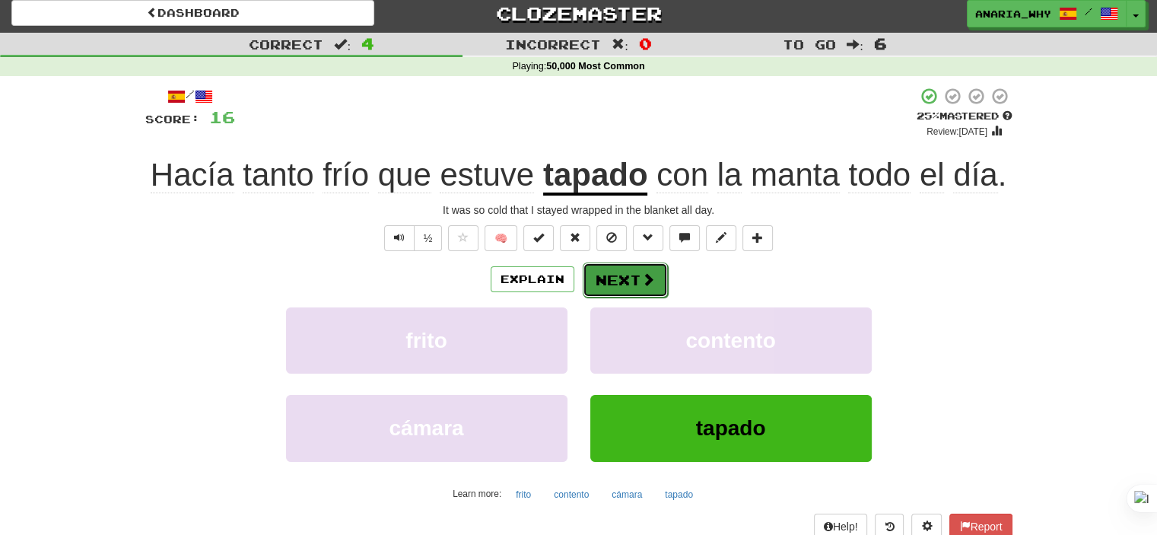
click at [628, 268] on button "Next" at bounding box center [624, 279] width 85 height 35
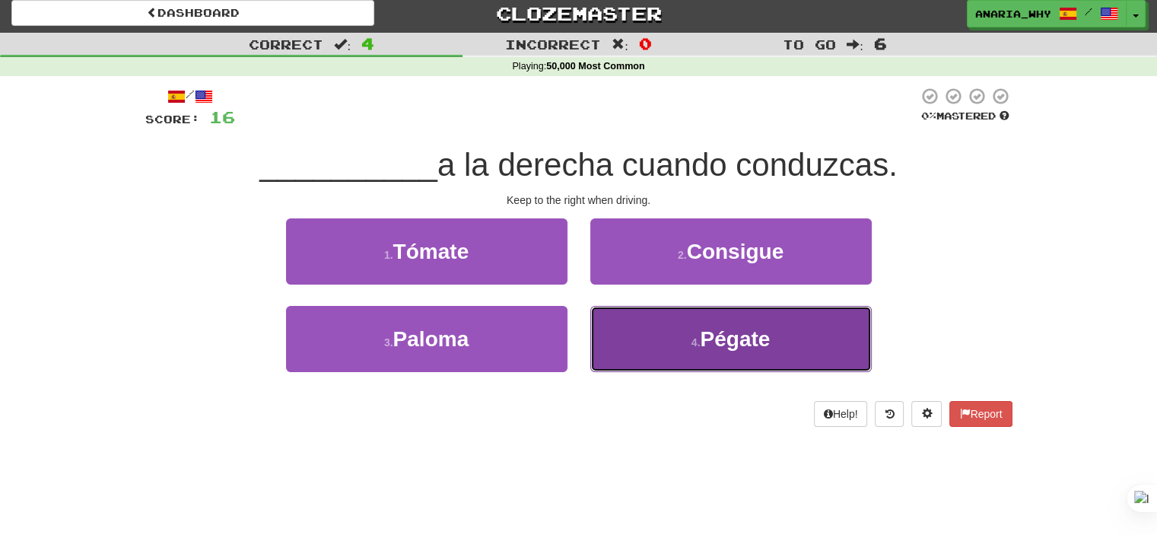
click at [642, 343] on button "4 . Pégate" at bounding box center [730, 339] width 281 height 66
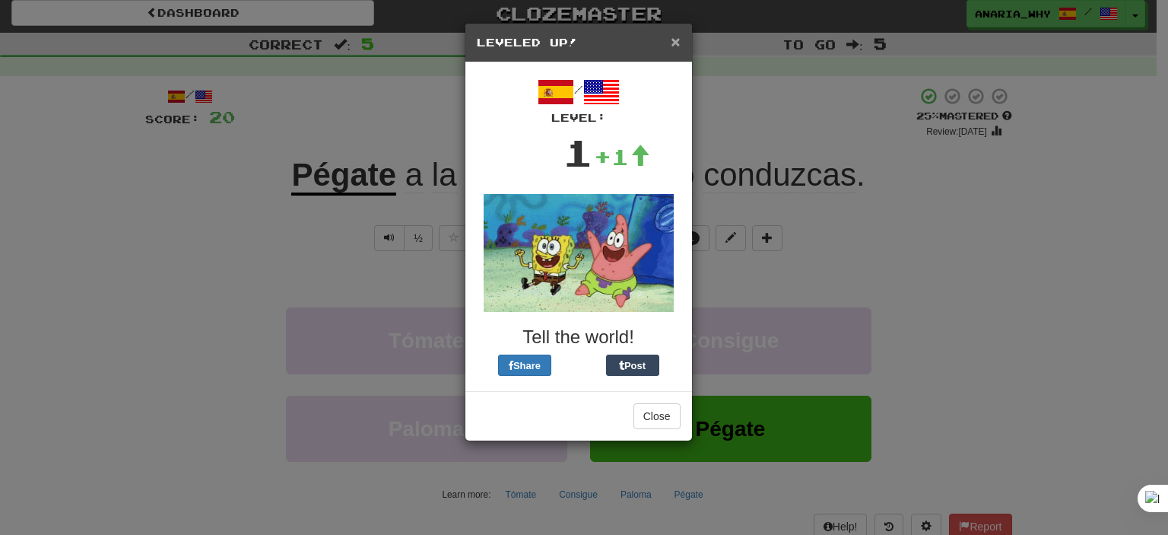
click at [678, 41] on span "×" at bounding box center [675, 41] width 9 height 17
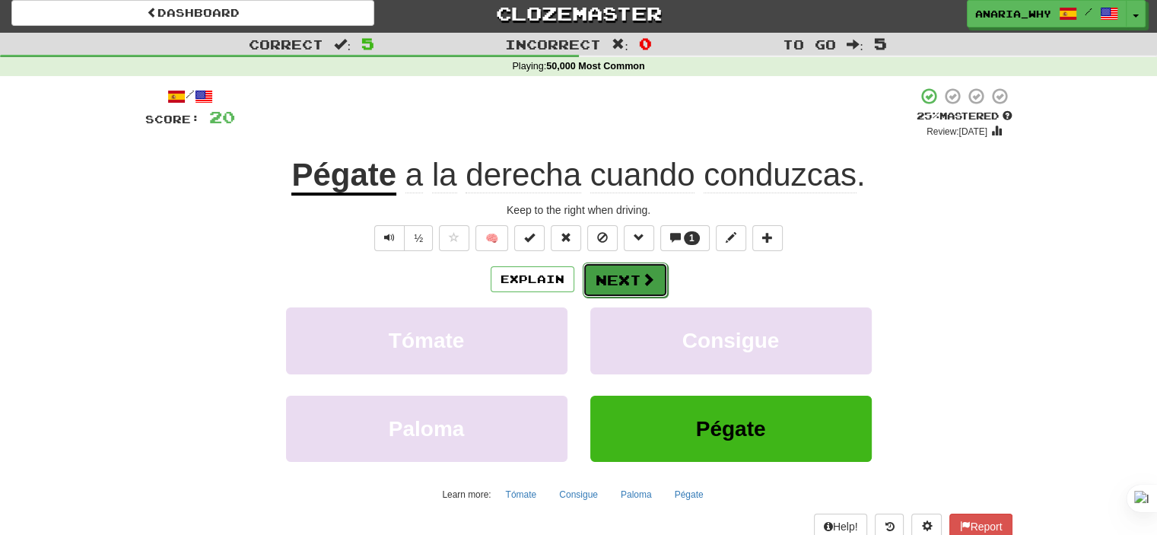
click at [647, 275] on span at bounding box center [648, 279] width 14 height 14
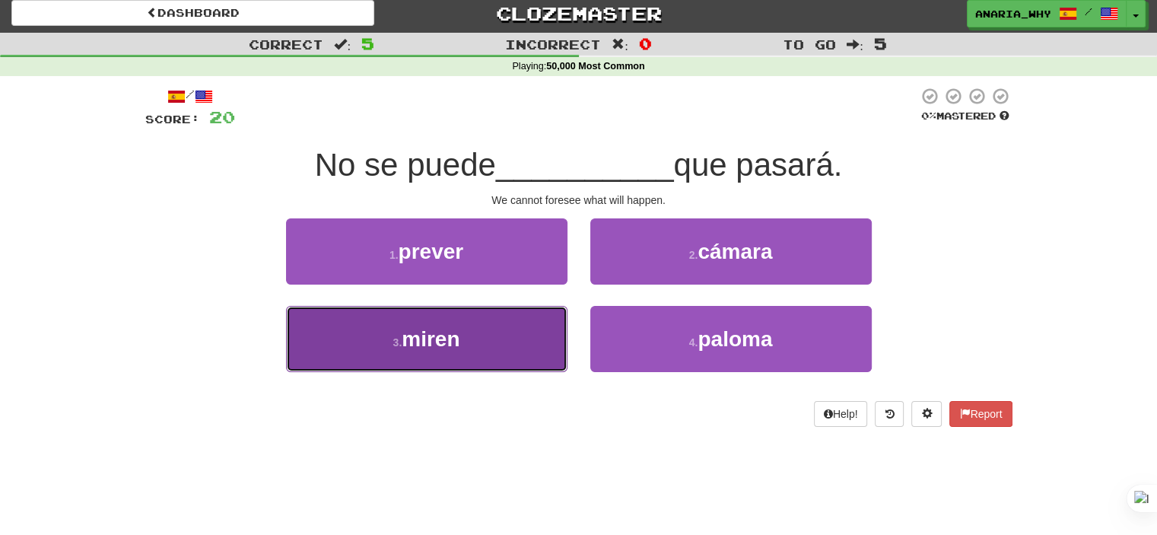
click at [492, 338] on button "3 . miren" at bounding box center [426, 339] width 281 height 66
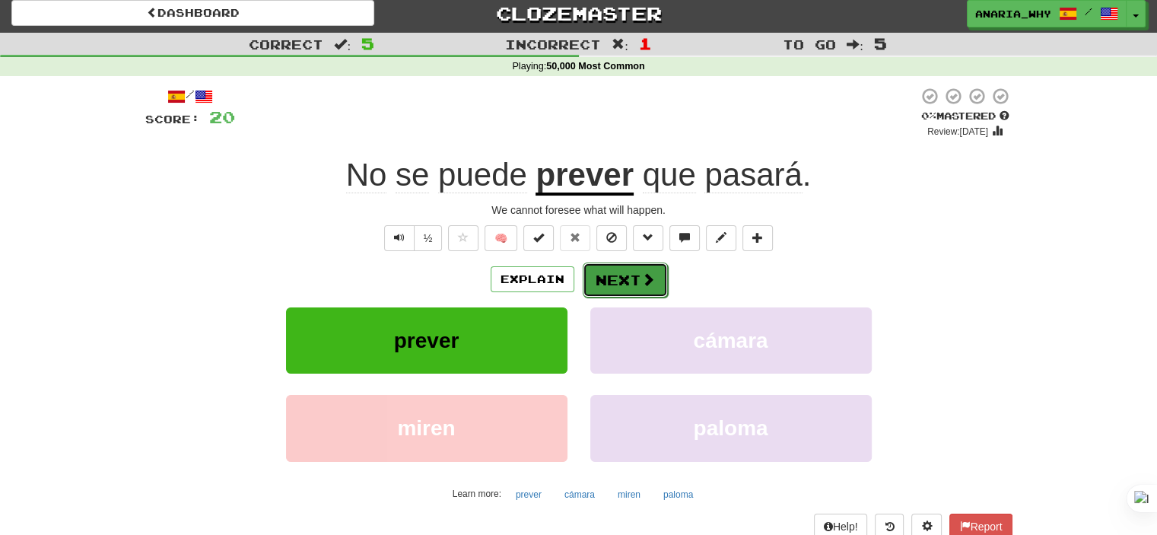
click at [614, 284] on button "Next" at bounding box center [624, 279] width 85 height 35
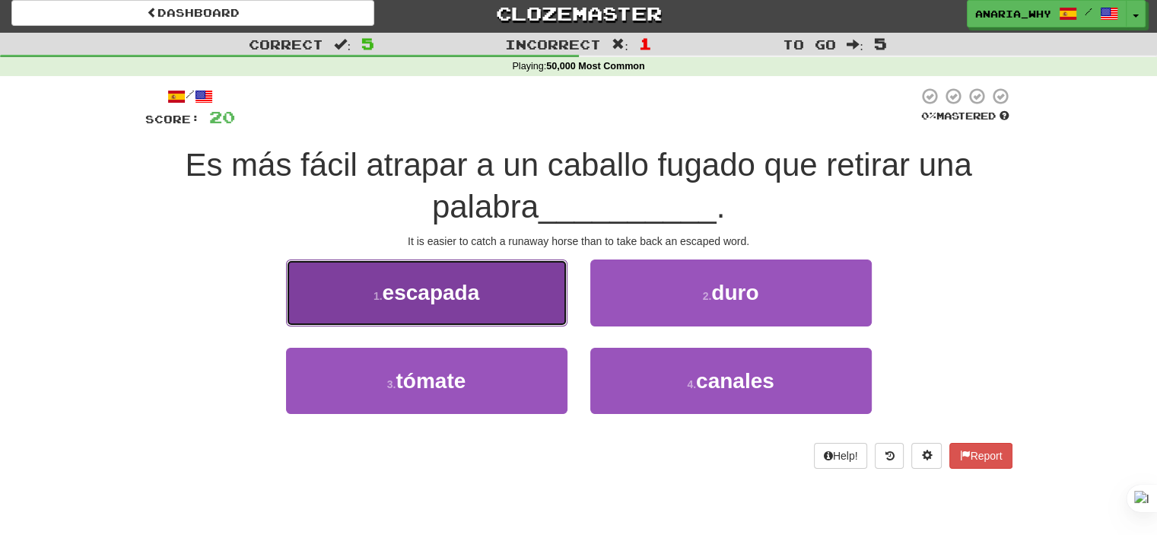
click at [439, 310] on button "1 . [GEOGRAPHIC_DATA]" at bounding box center [426, 292] width 281 height 66
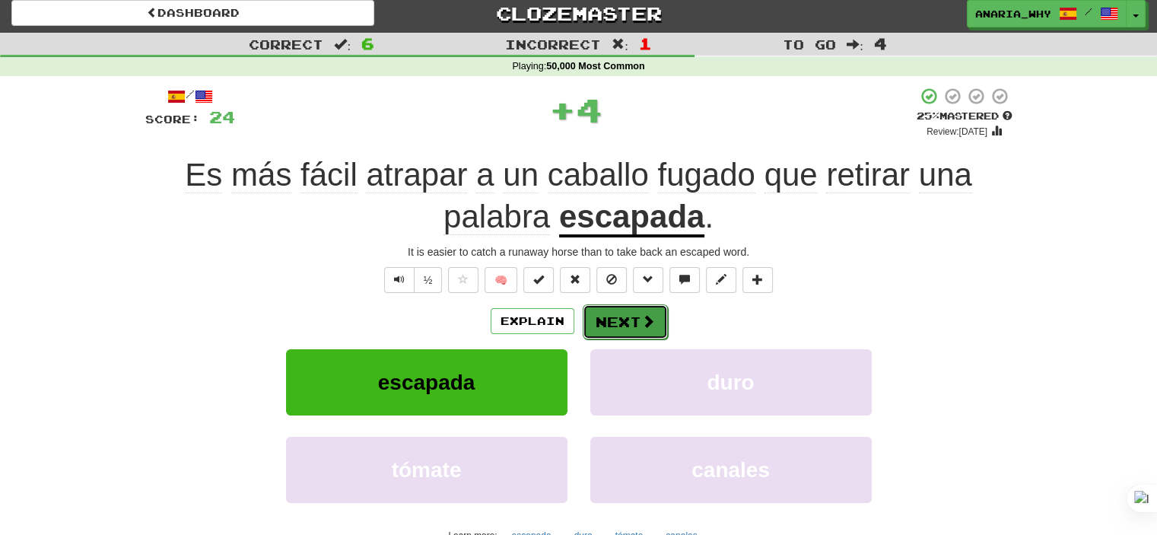
click at [620, 311] on button "Next" at bounding box center [624, 321] width 85 height 35
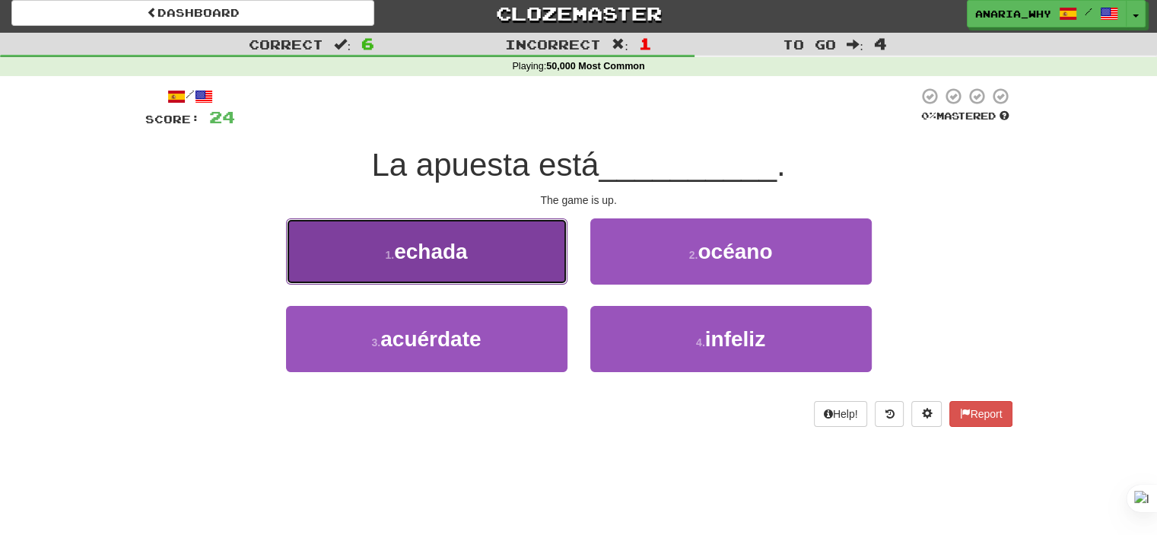
click at [475, 256] on button "1 . [GEOGRAPHIC_DATA]" at bounding box center [426, 251] width 281 height 66
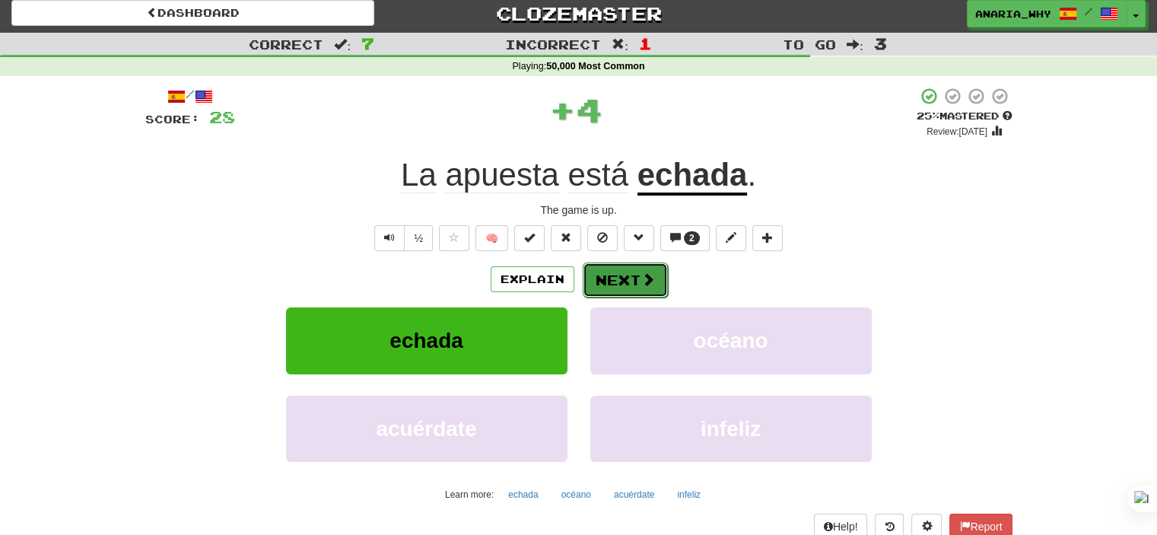
click at [616, 288] on button "Next" at bounding box center [624, 279] width 85 height 35
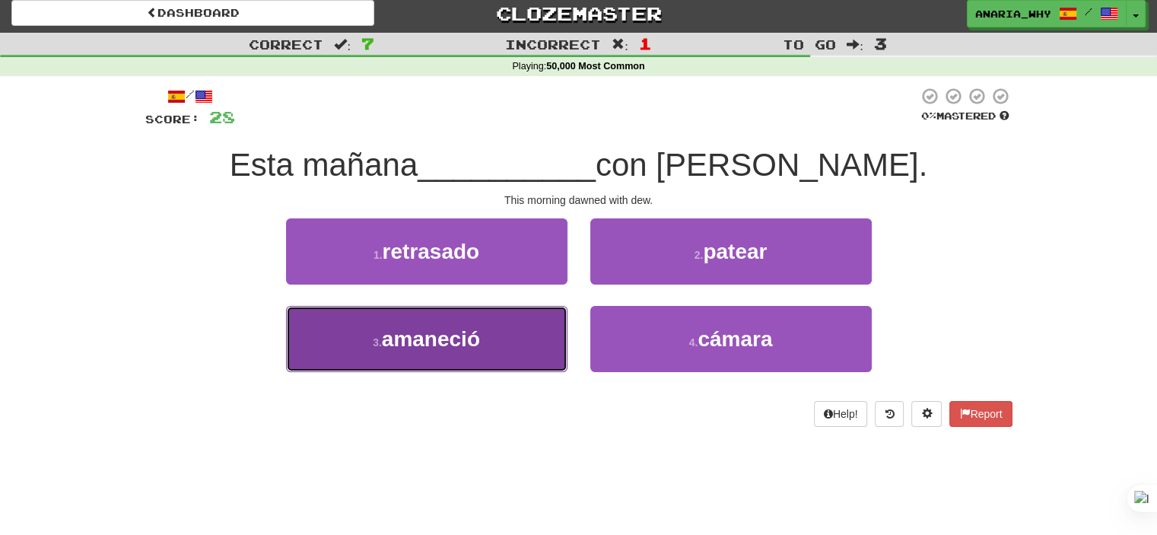
click at [502, 326] on button "3 . amaneció" at bounding box center [426, 339] width 281 height 66
